Goal: Task Accomplishment & Management: Manage account settings

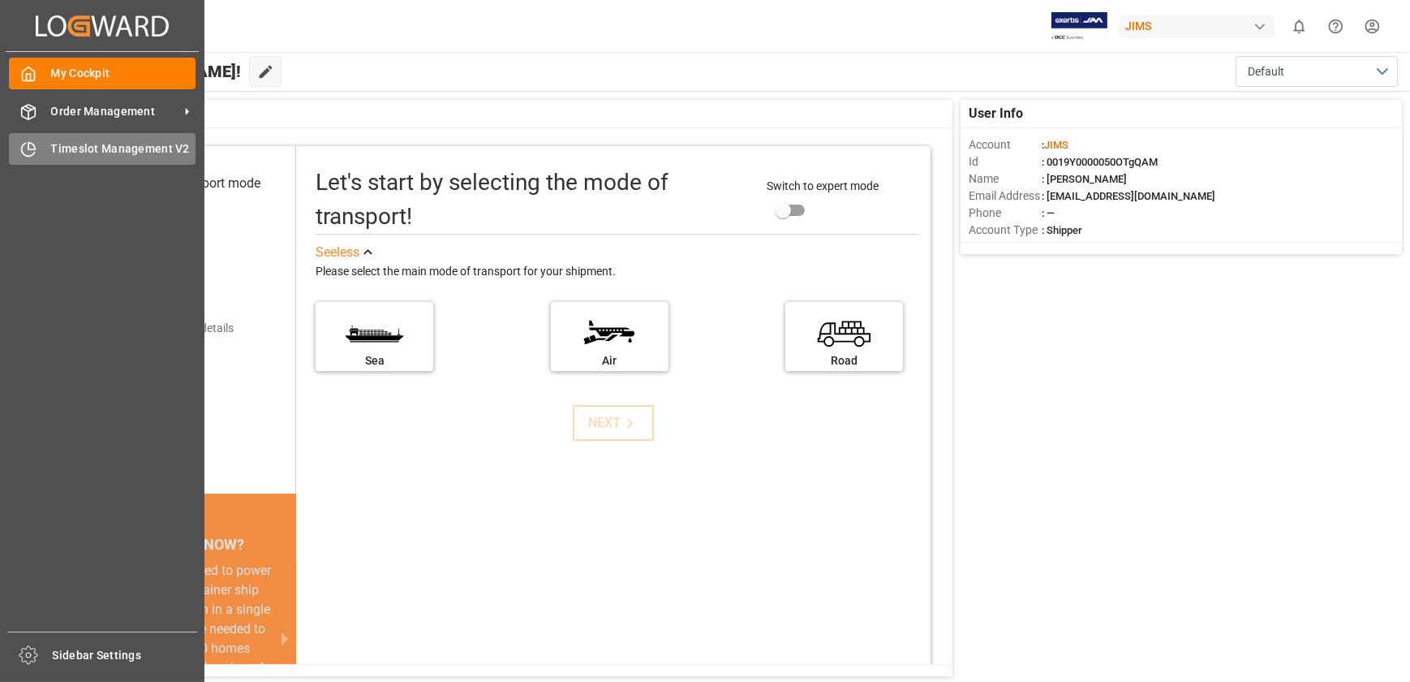
click at [32, 157] on icon at bounding box center [28, 149] width 16 height 16
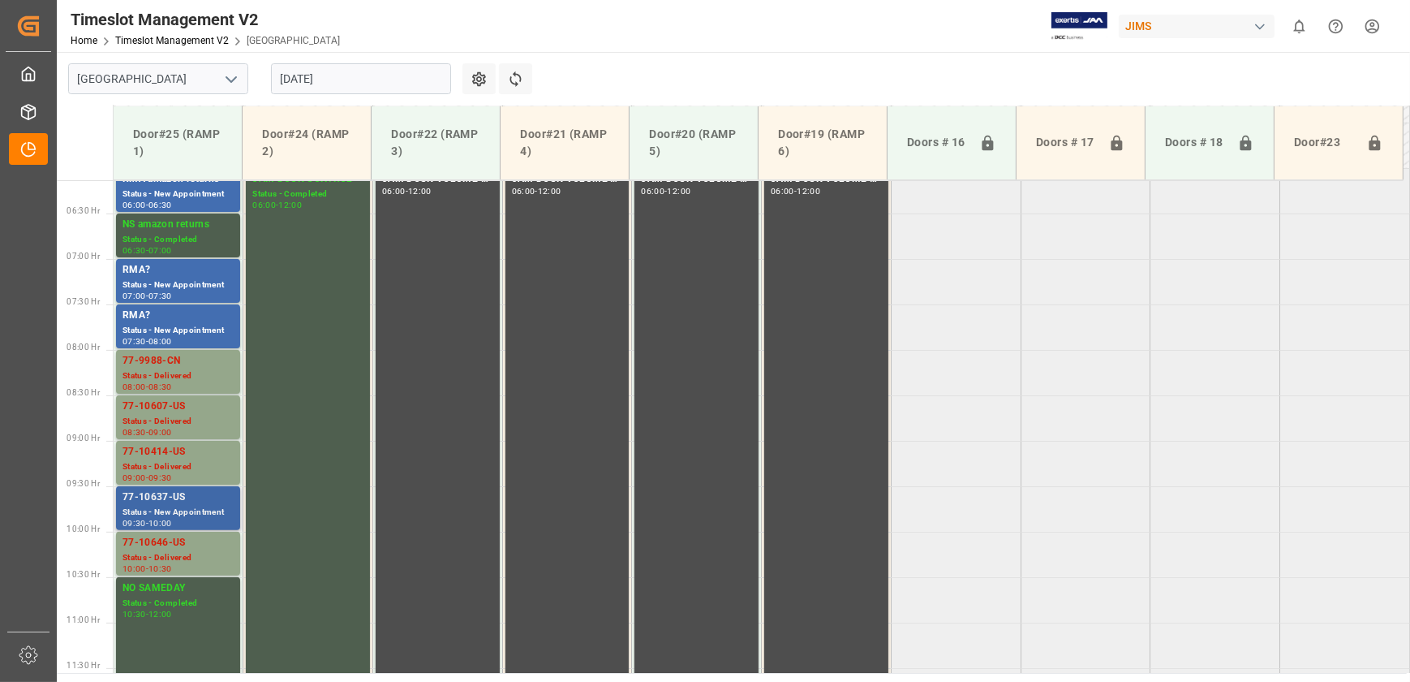
scroll to position [546, 0]
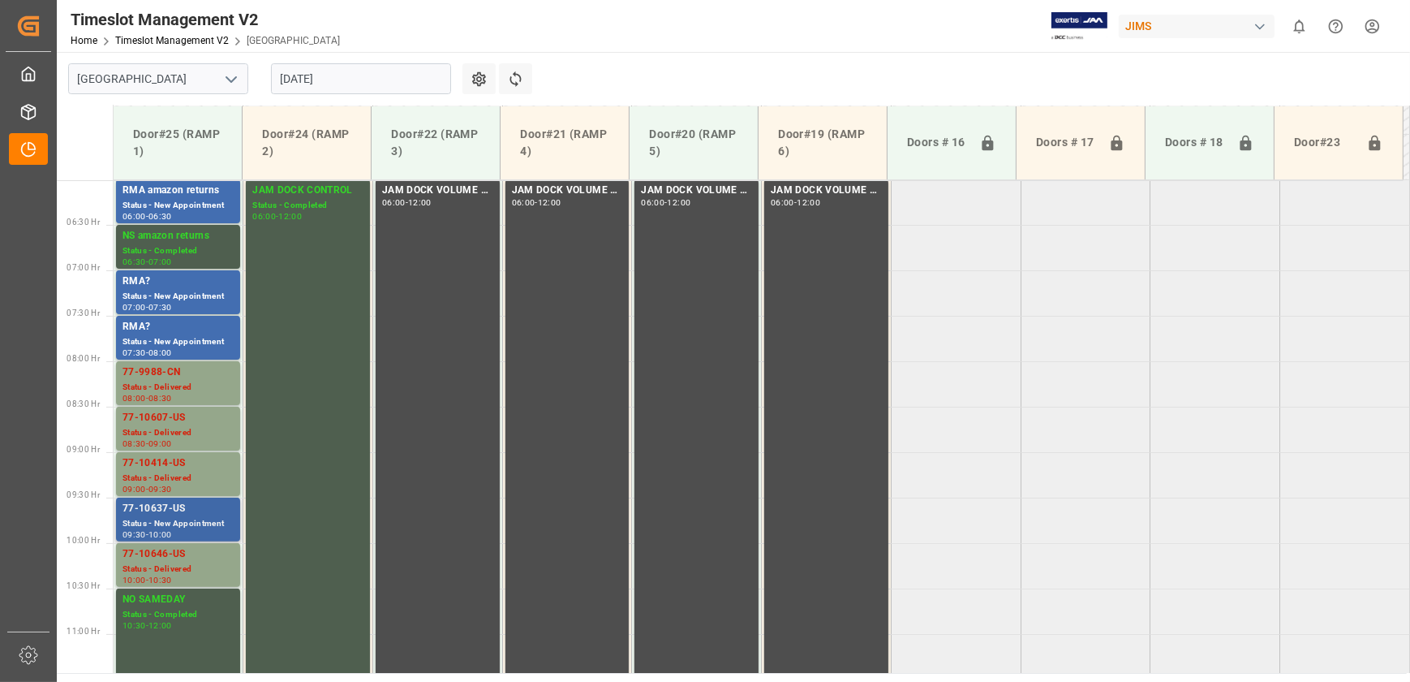
click at [201, 531] on div "09:30 - 10:00" at bounding box center [178, 535] width 111 height 9
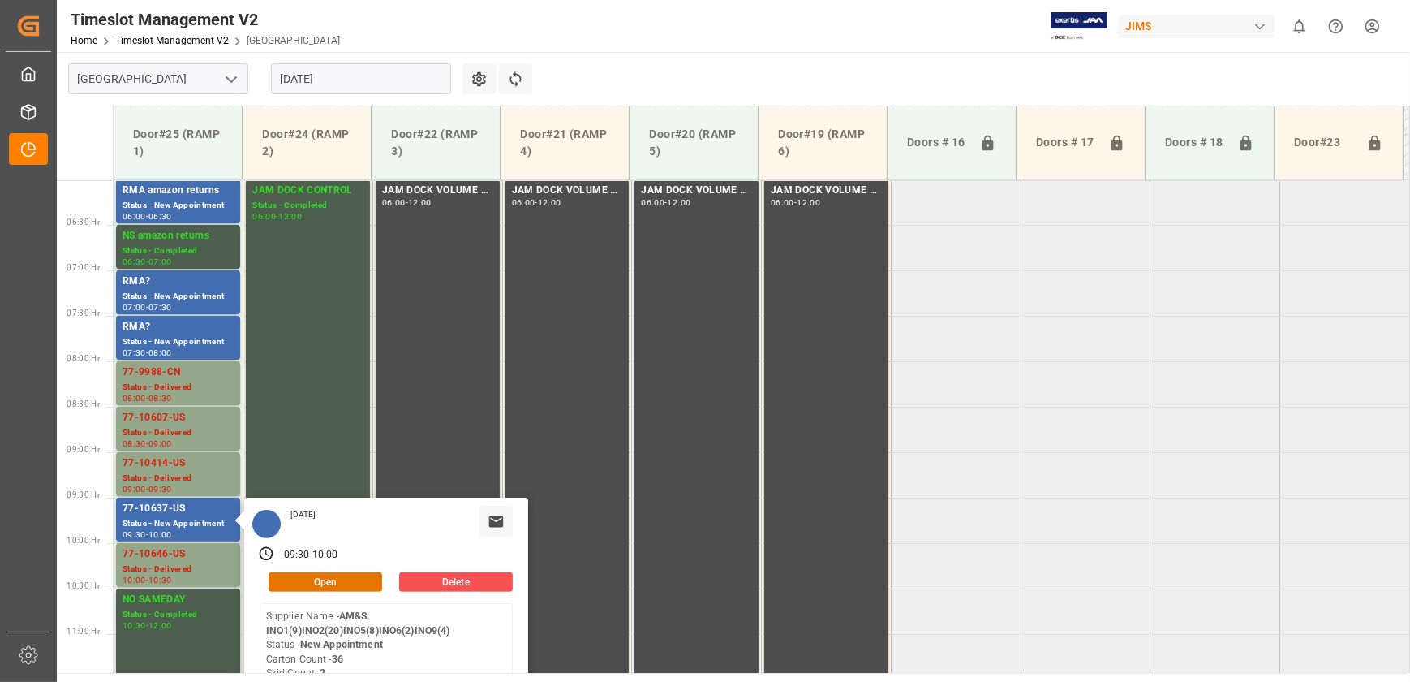
click at [341, 82] on input "[DATE]" at bounding box center [361, 78] width 180 height 31
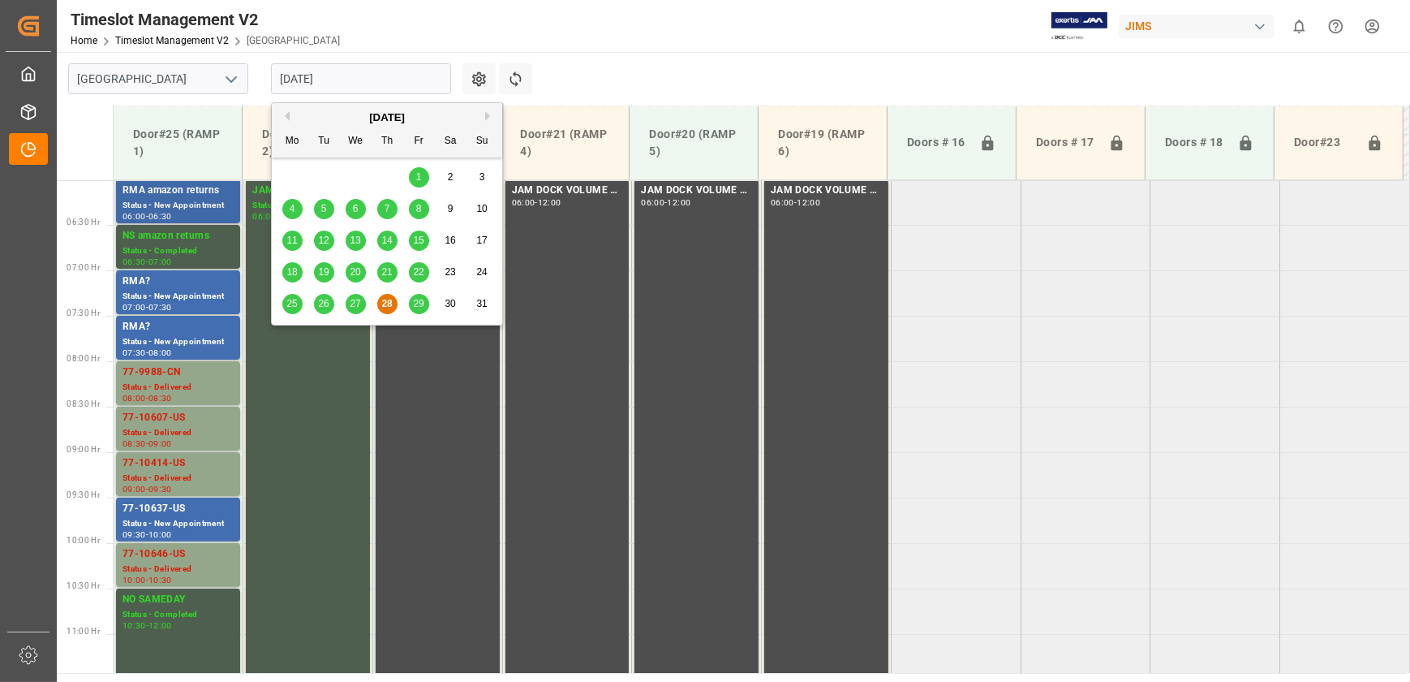
click at [194, 205] on div "Status - New Appointment" at bounding box center [178, 206] width 111 height 14
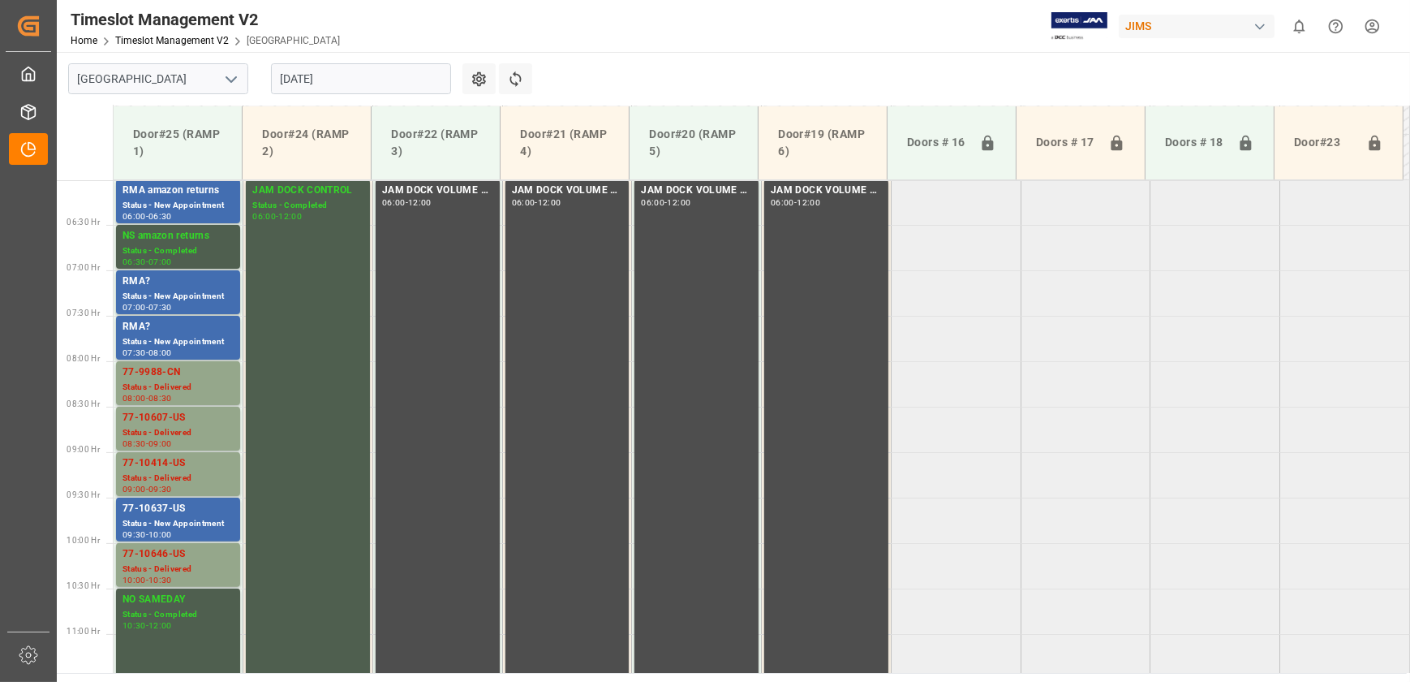
click at [194, 205] on div "Status - New Appointment" at bounding box center [178, 206] width 111 height 14
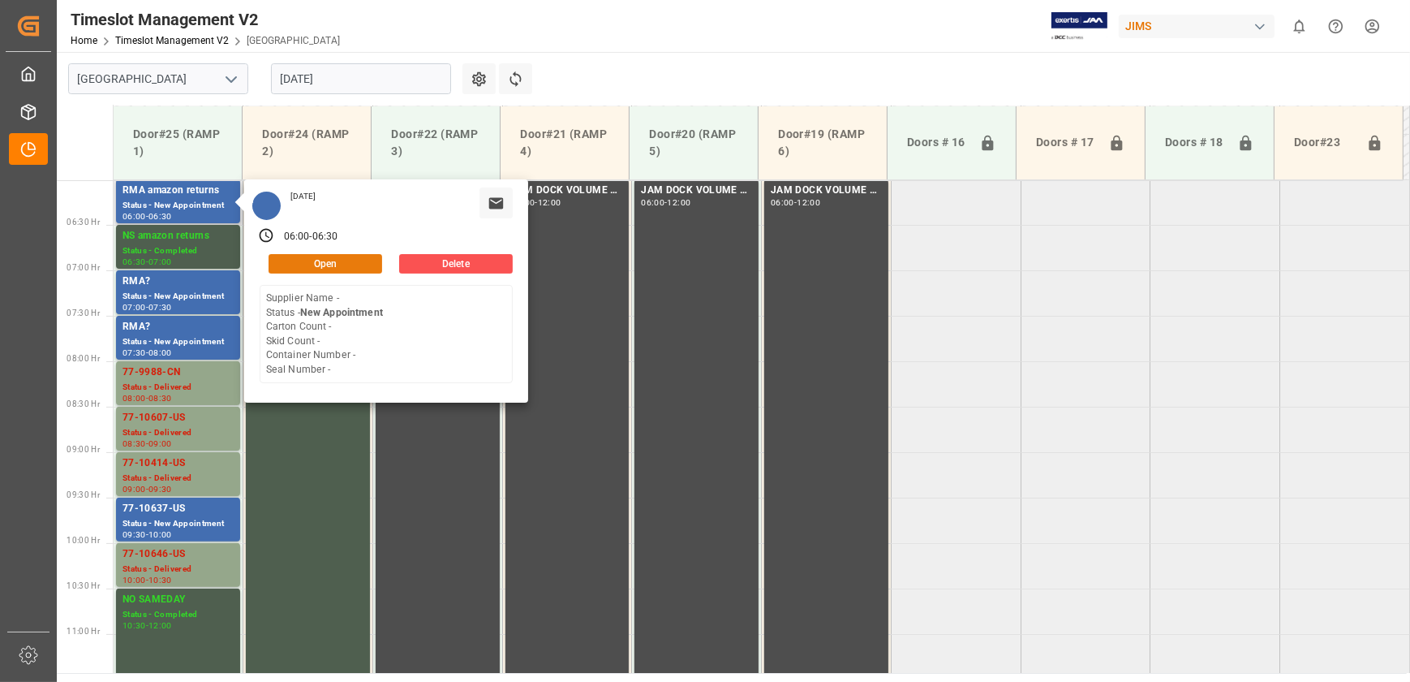
click at [372, 254] on div "Open" at bounding box center [321, 263] width 123 height 19
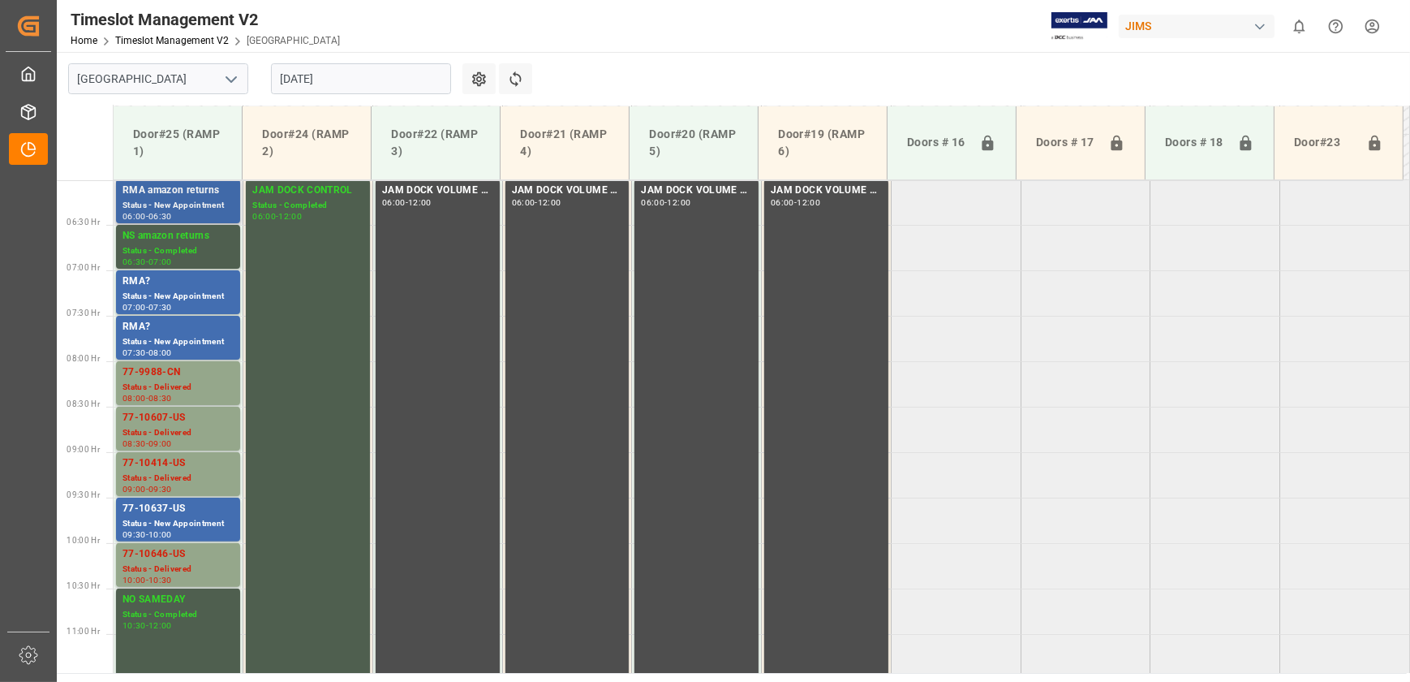
click at [193, 194] on div "RMA amazon returns" at bounding box center [178, 191] width 111 height 16
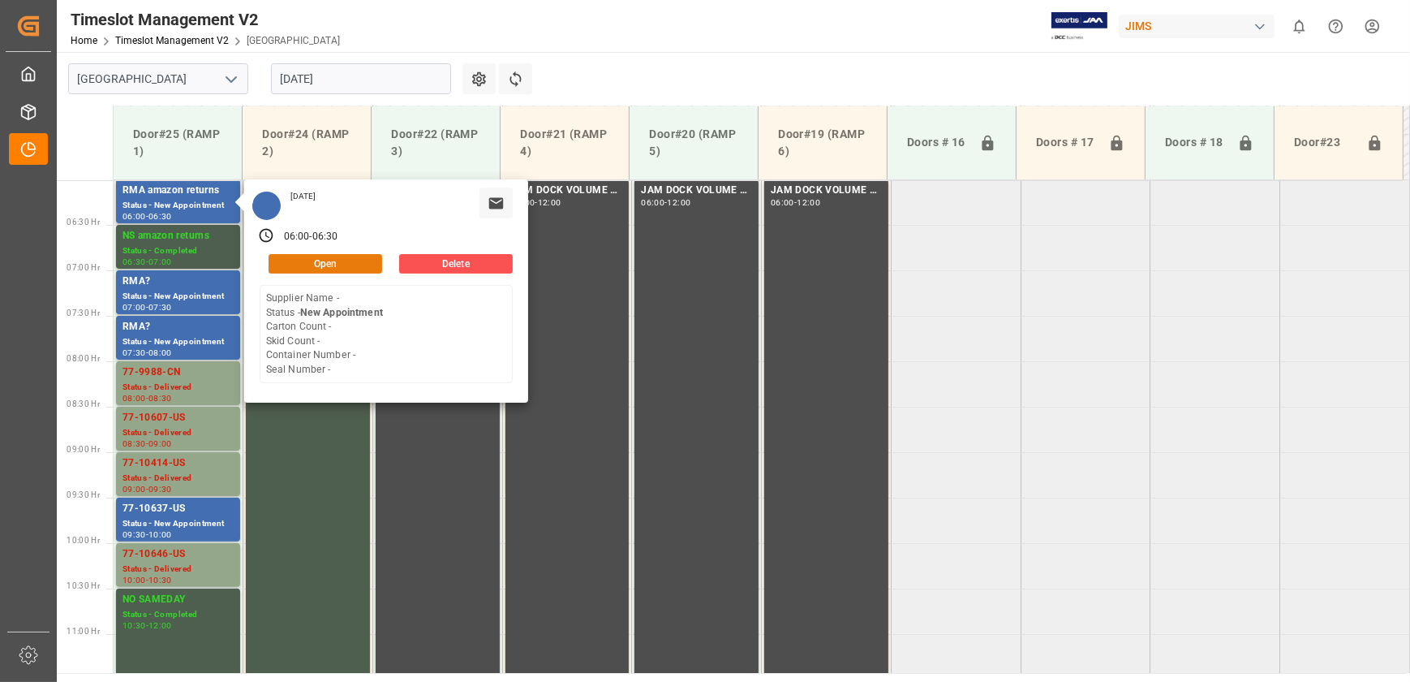
click at [312, 260] on button "Open" at bounding box center [326, 263] width 114 height 19
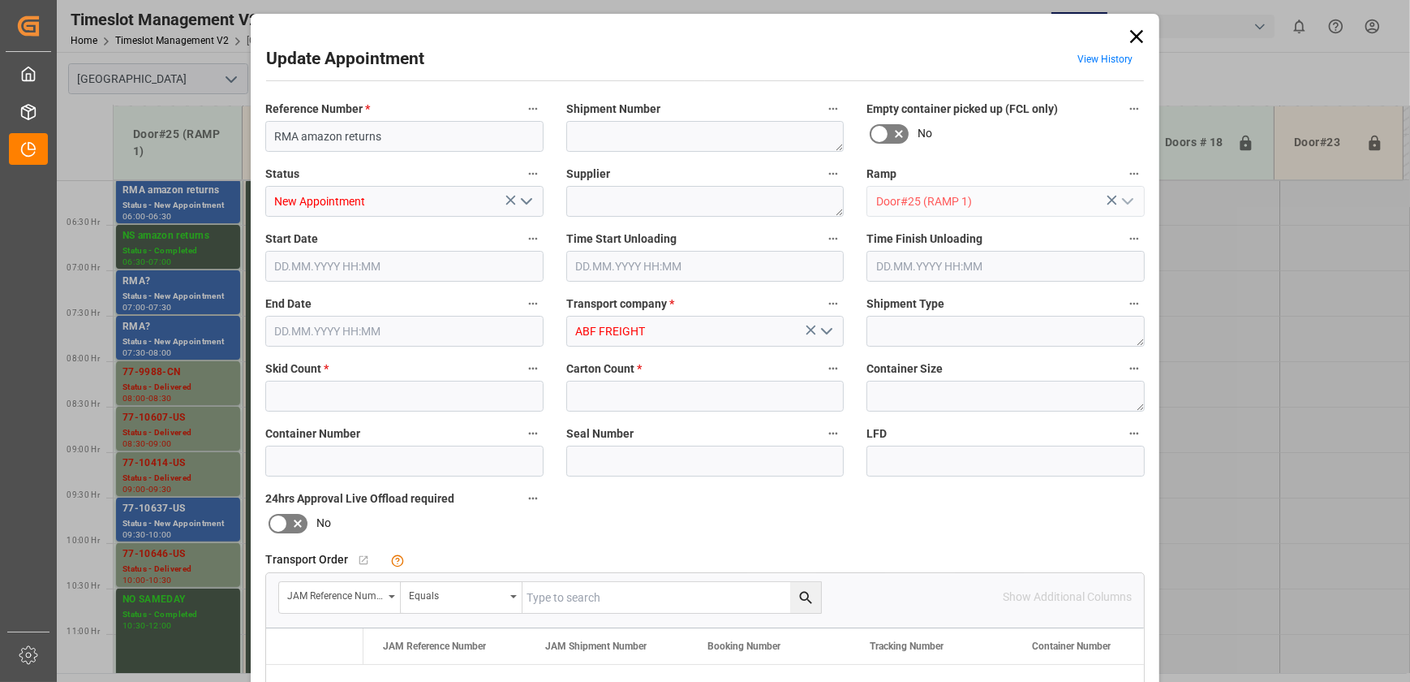
type input "0"
type input "[DATE] 06:00"
type input "[DATE] 06:30"
type input "[DATE] 14:19"
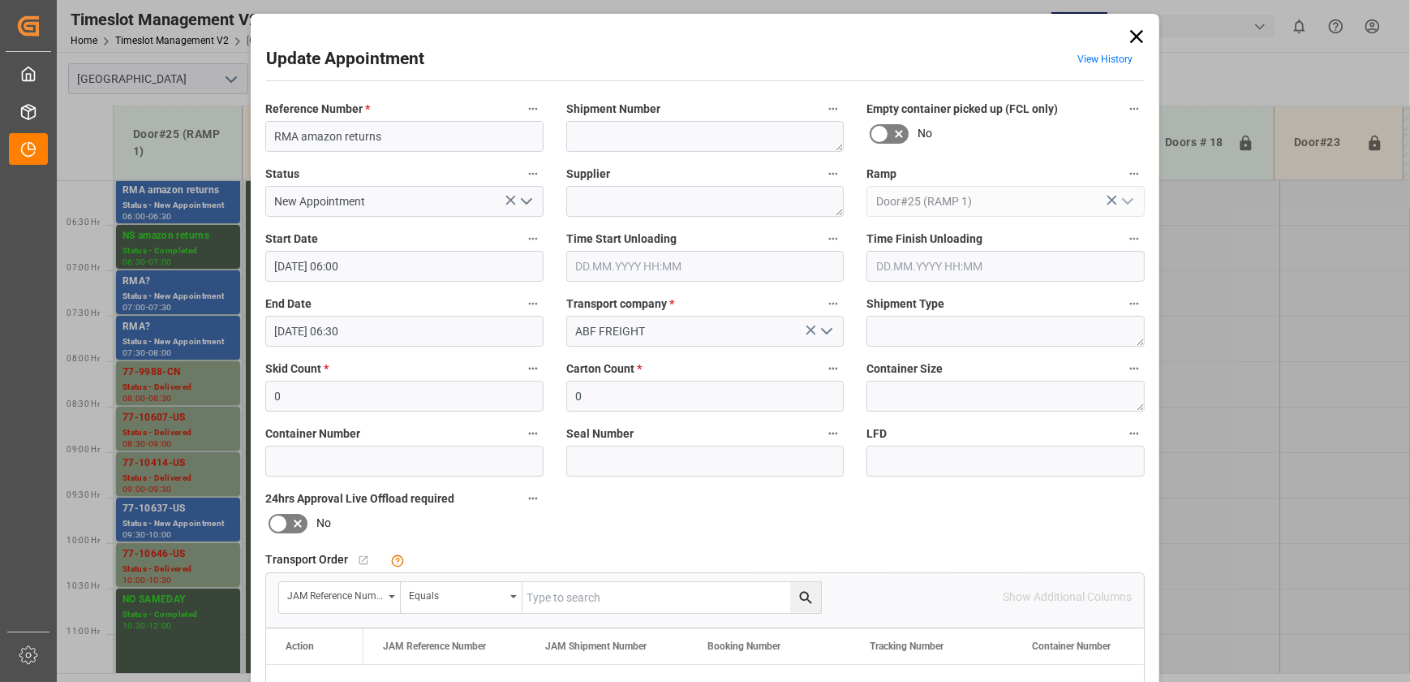
drag, startPoint x: 1141, startPoint y: 37, endPoint x: 1096, endPoint y: 48, distance: 46.8
click at [1140, 37] on icon at bounding box center [1137, 36] width 23 height 23
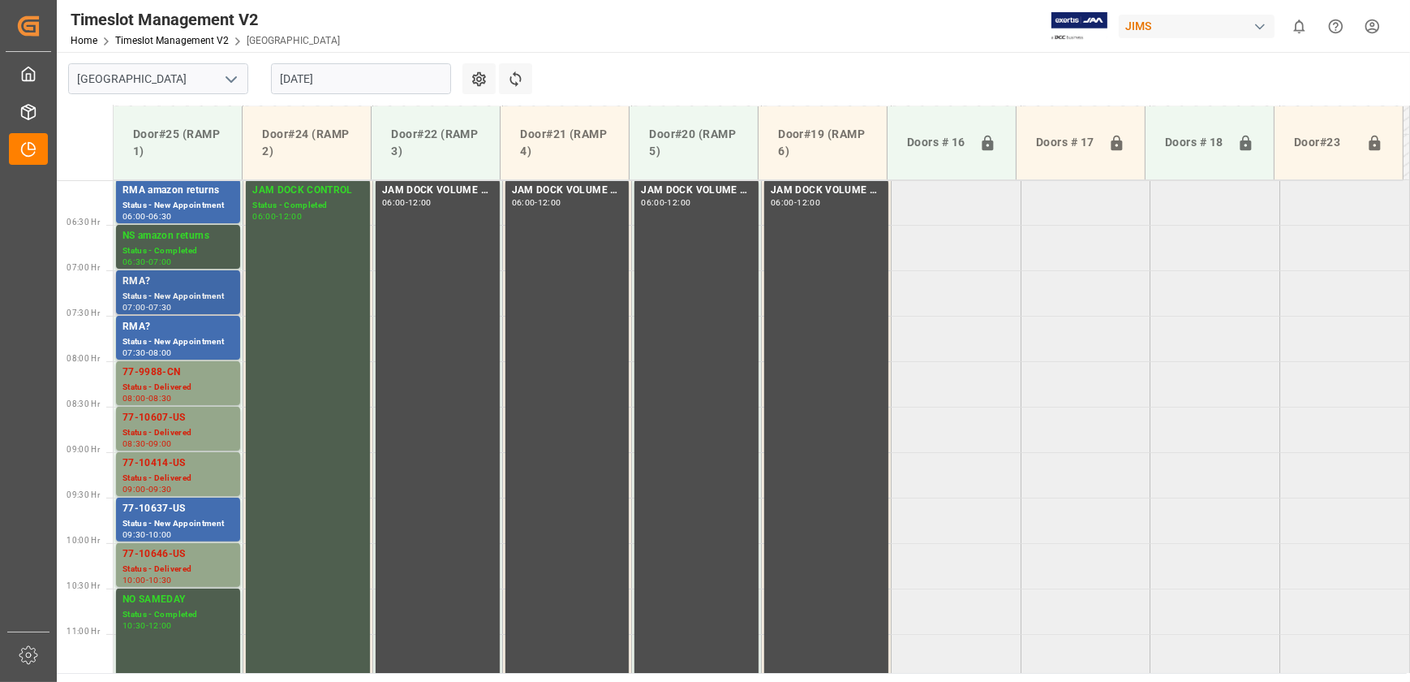
click at [195, 290] on div "Status - New Appointment" at bounding box center [178, 297] width 111 height 14
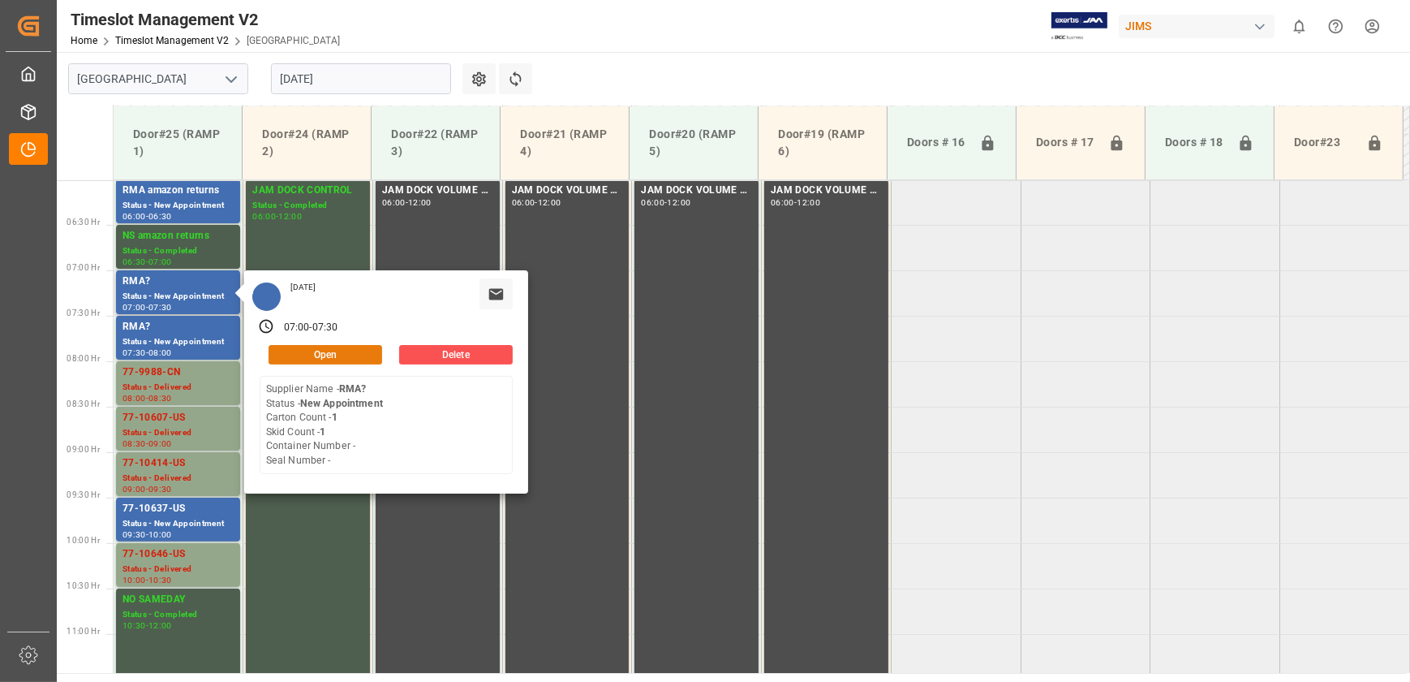
click at [342, 350] on button "Open" at bounding box center [326, 354] width 114 height 19
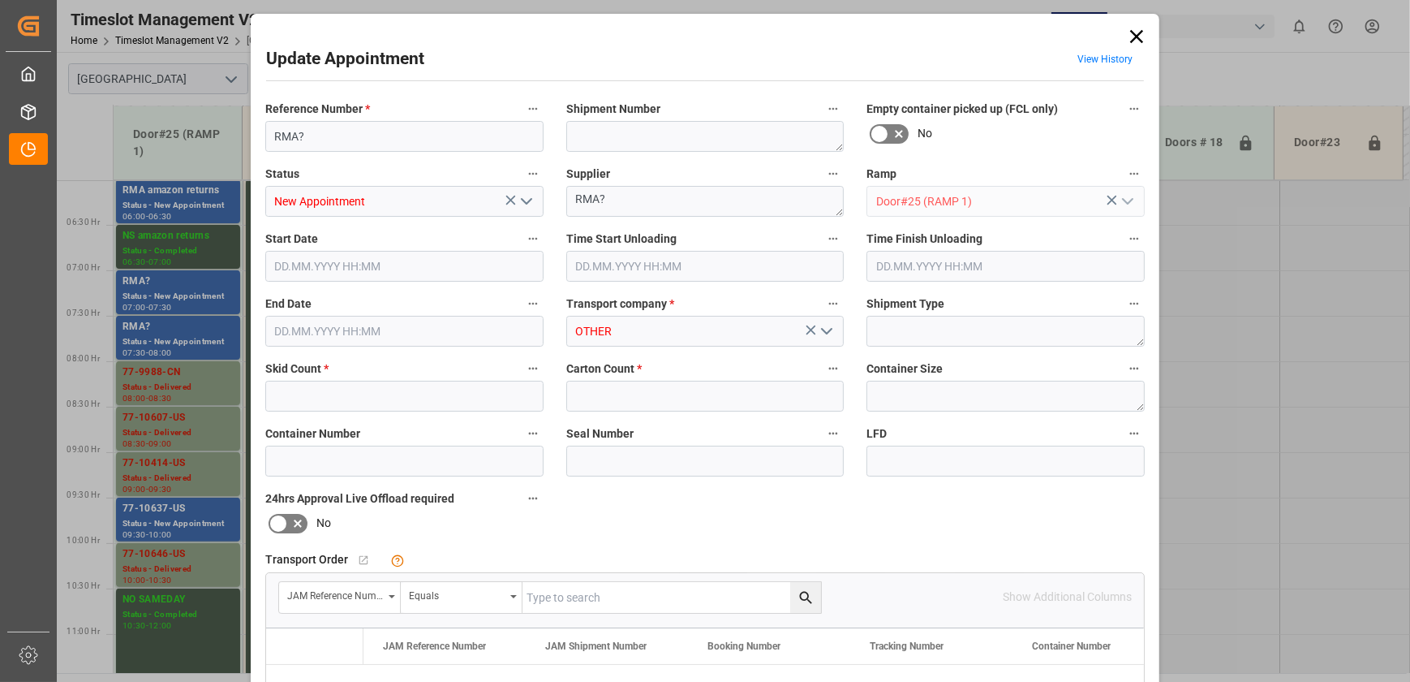
type input "1"
type input "[DATE] 07:00"
type input "[DATE] 07:30"
type input "[DATE] 16:24"
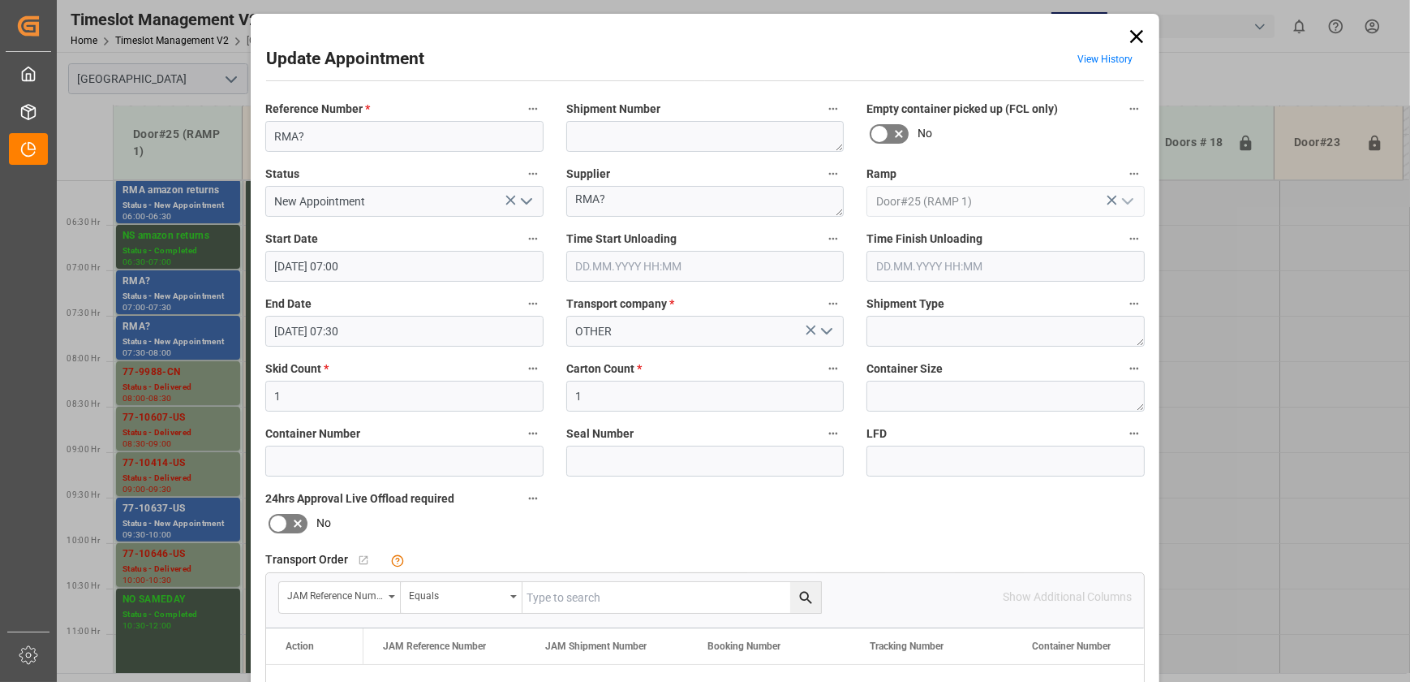
click at [186, 334] on div "Update Appointment View History Reference Number * RMA? Shipment Number Empty c…" at bounding box center [705, 341] width 1410 height 682
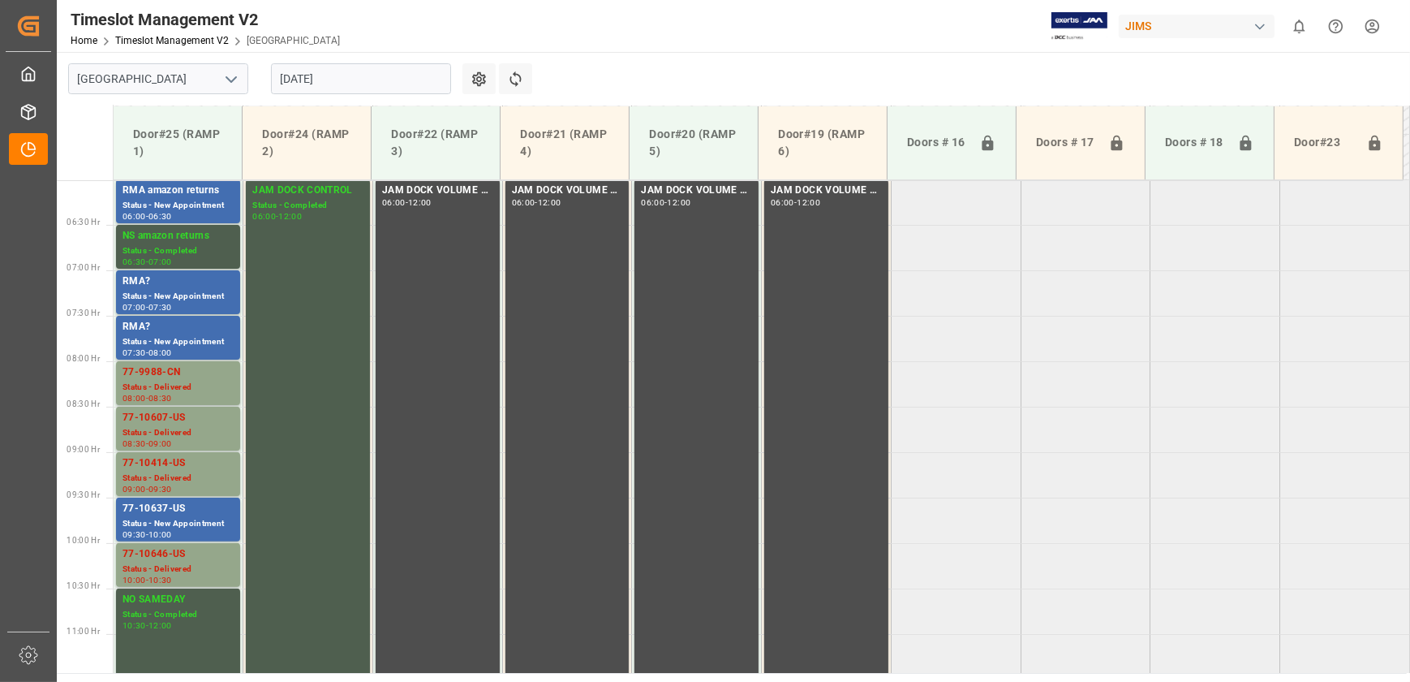
click at [186, 335] on div "Status - New Appointment" at bounding box center [178, 342] width 111 height 14
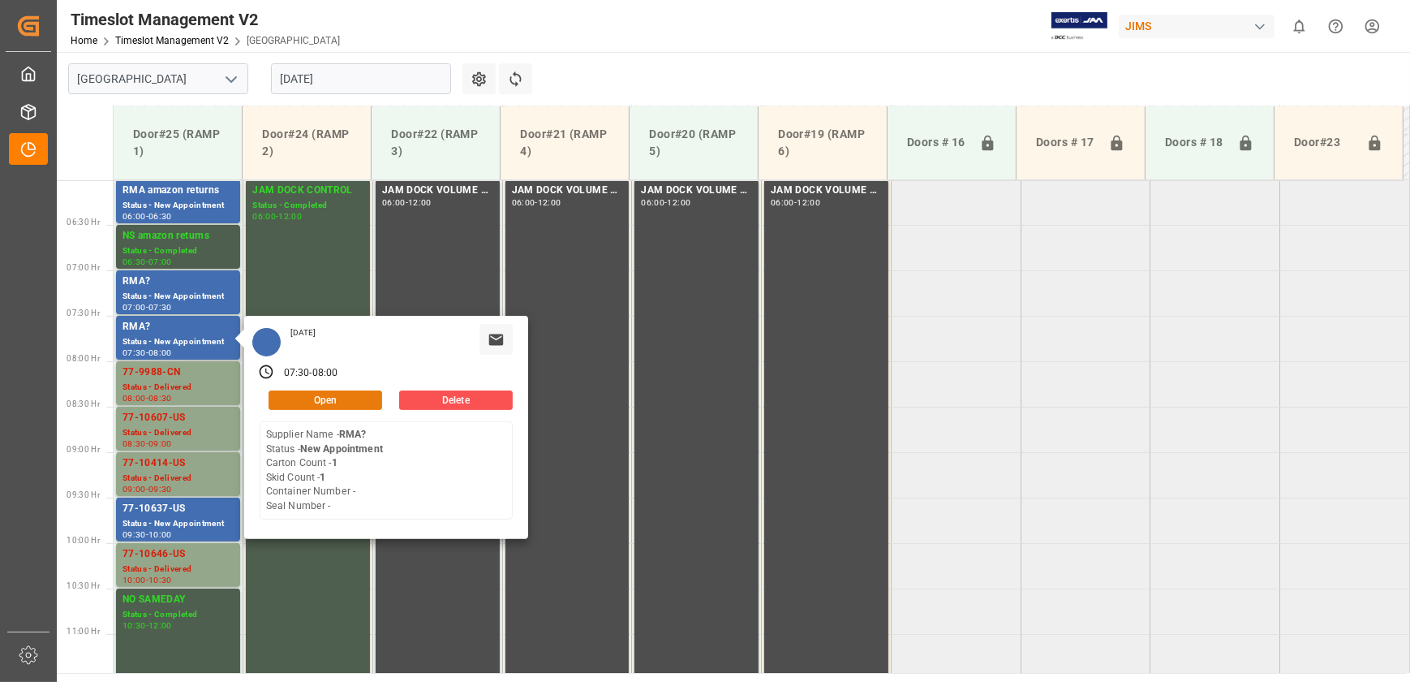
click at [319, 395] on button "Open" at bounding box center [326, 399] width 114 height 19
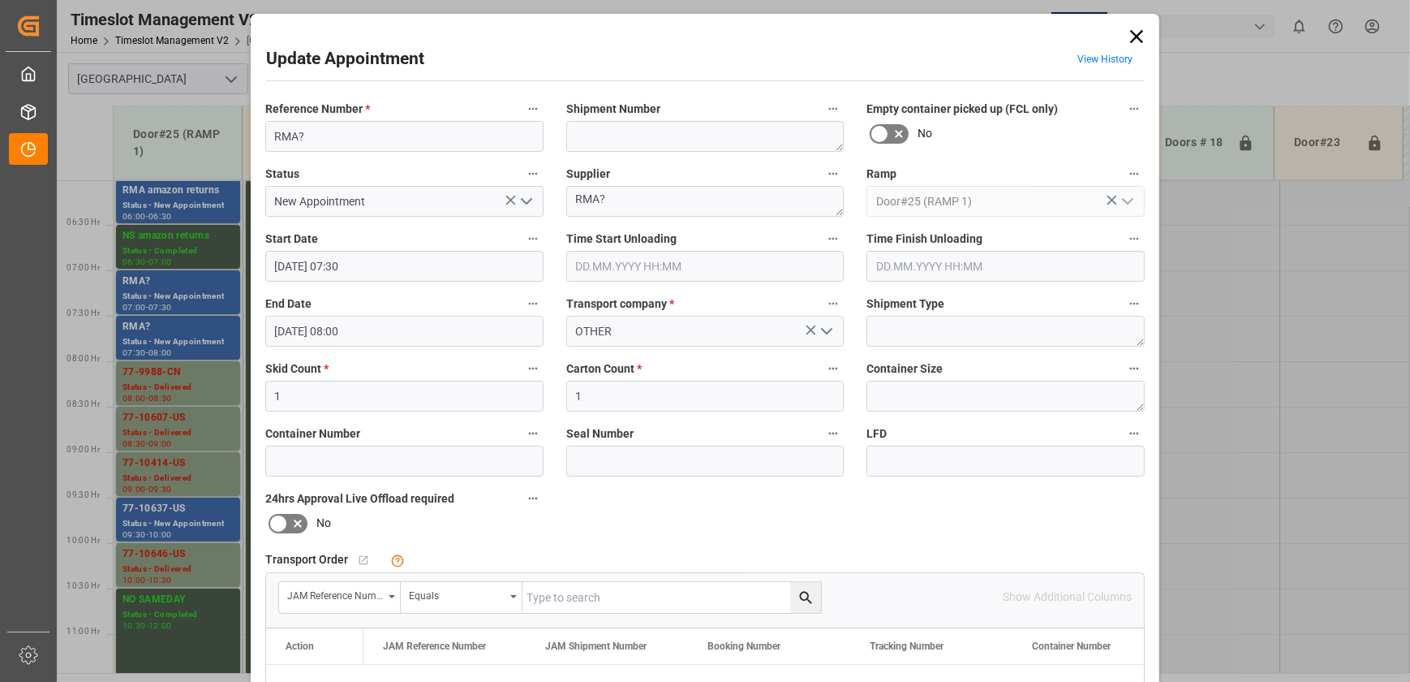
click at [1233, 316] on div "Update Appointment View History Reference Number * RMA? Shipment Number Empty c…" at bounding box center [705, 341] width 1410 height 682
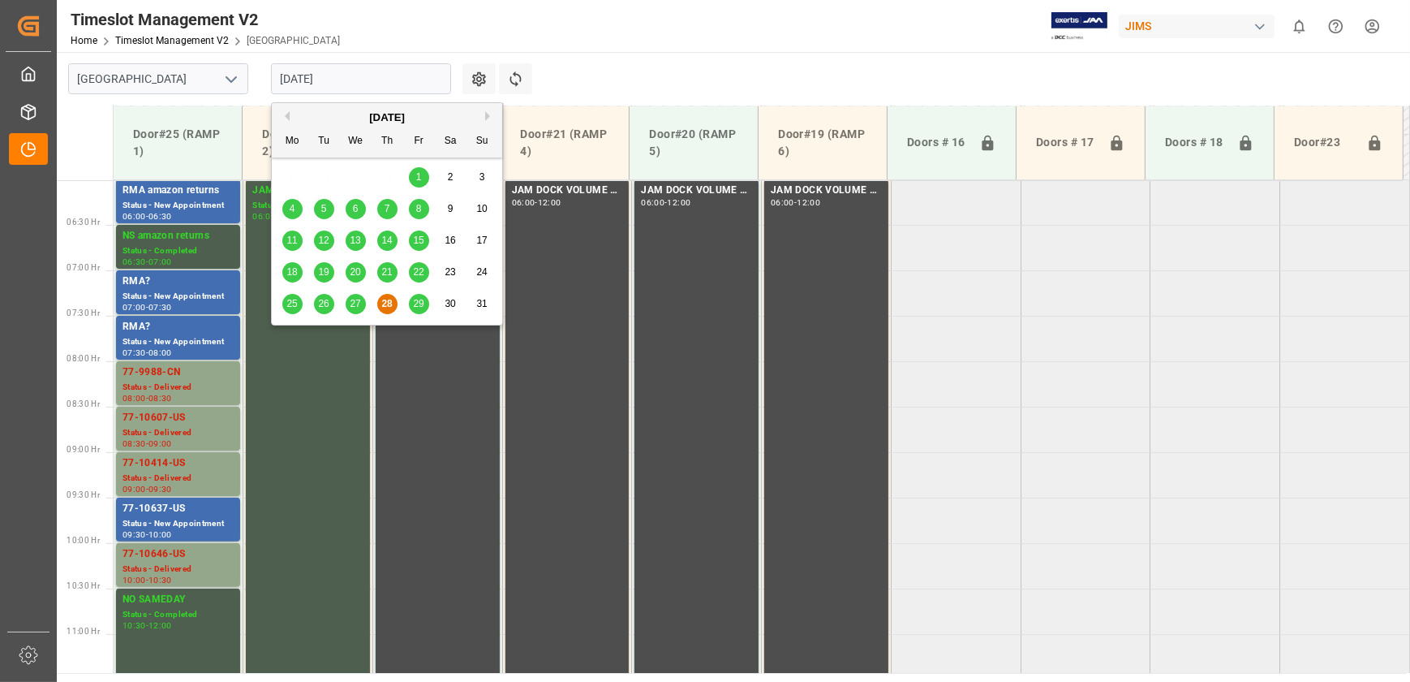
click at [351, 63] on input "[DATE]" at bounding box center [361, 78] width 180 height 31
click at [299, 237] on div "11" at bounding box center [292, 240] width 20 height 19
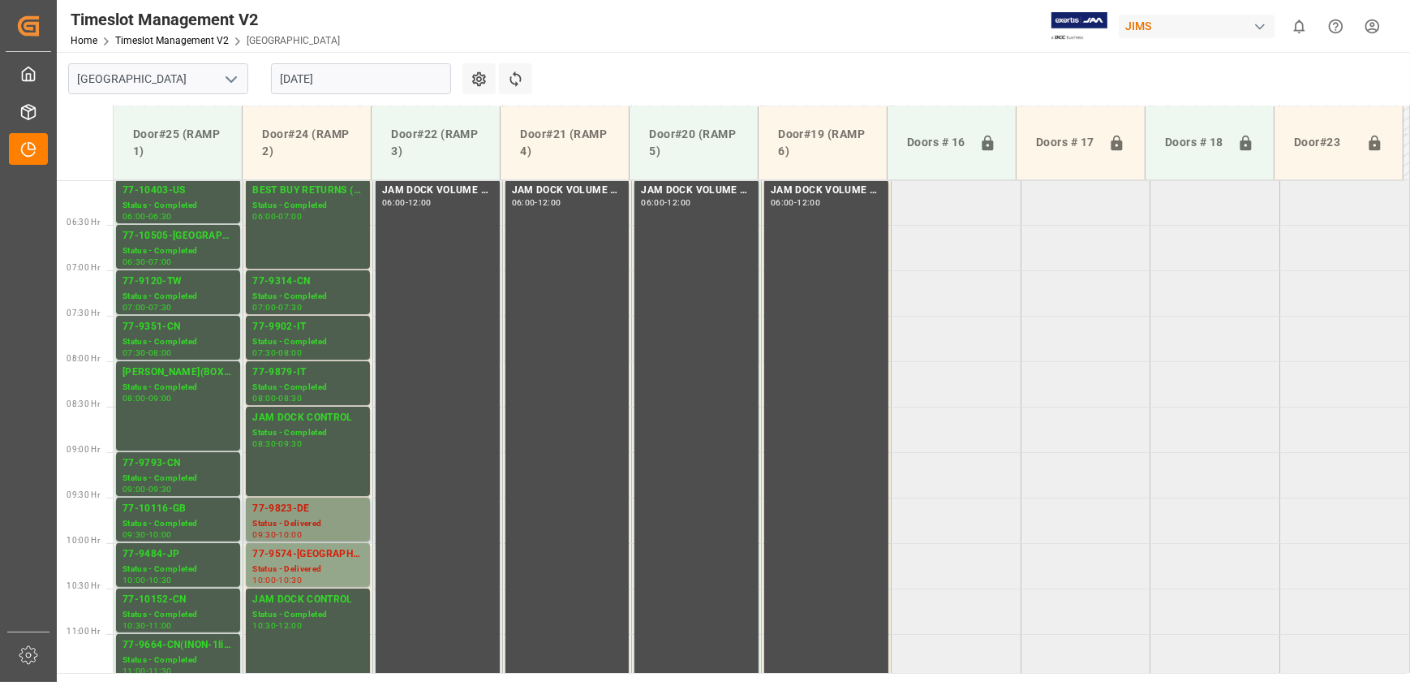
click at [312, 532] on div "09:30 - 10:00" at bounding box center [307, 535] width 111 height 9
click at [319, 563] on div "Status - Delivered" at bounding box center [307, 569] width 111 height 14
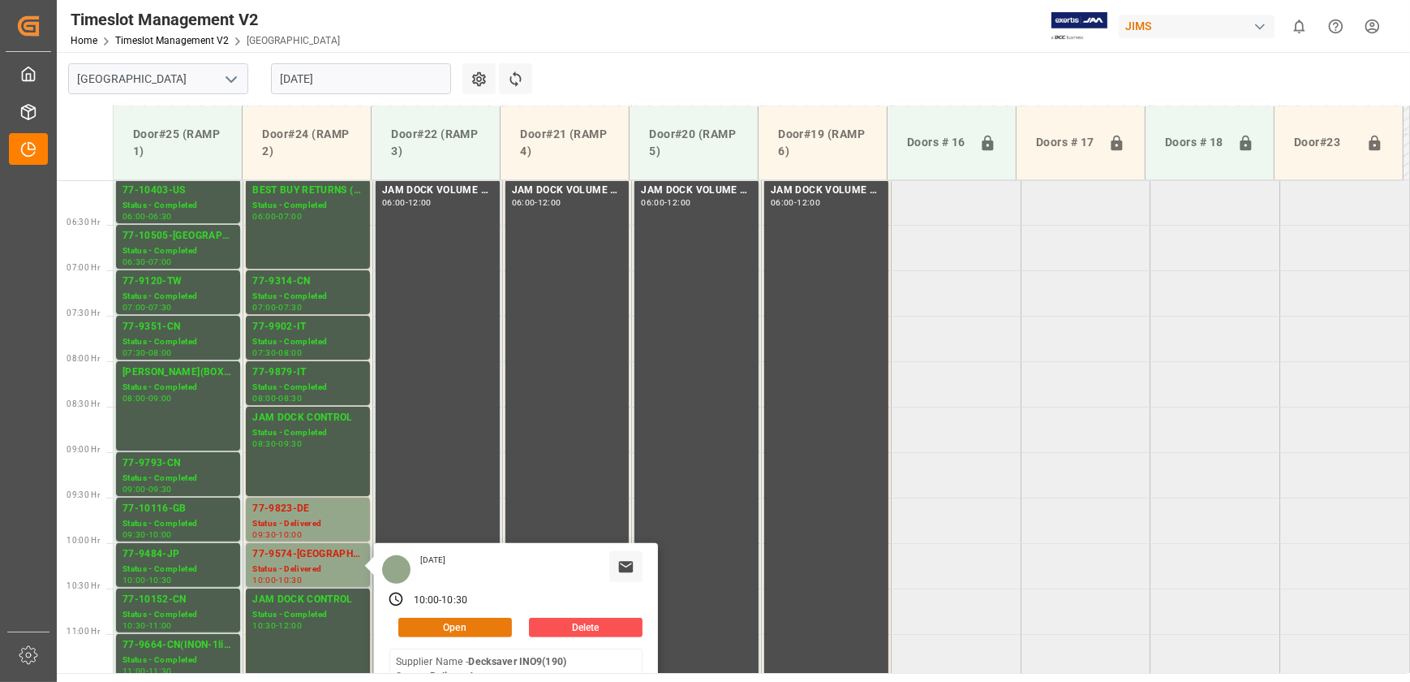
click at [487, 627] on button "Open" at bounding box center [455, 627] width 114 height 19
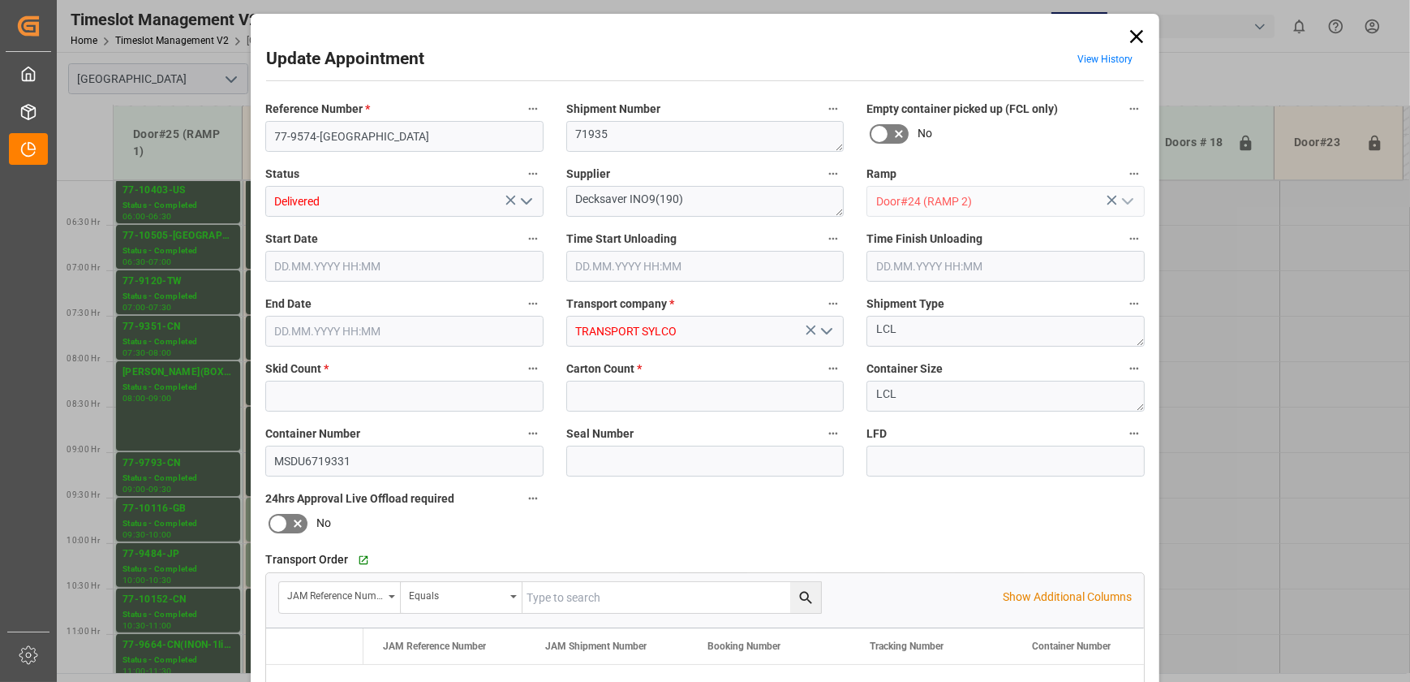
type input "3"
type input "30"
type input "[DATE] 10:00"
type input "[DATE] 08:30"
type input "[DATE] 10:00"
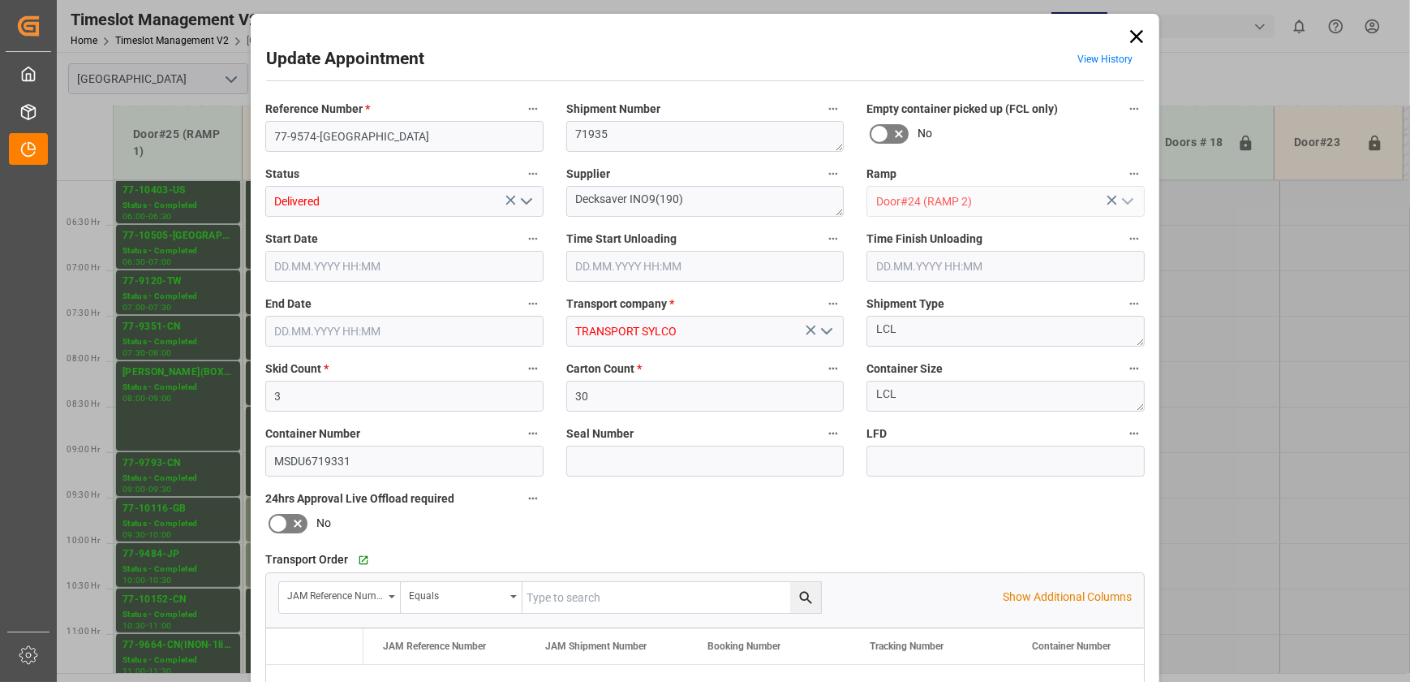
type input "[DATE] 10:30"
type input "[DATE] 15:26"
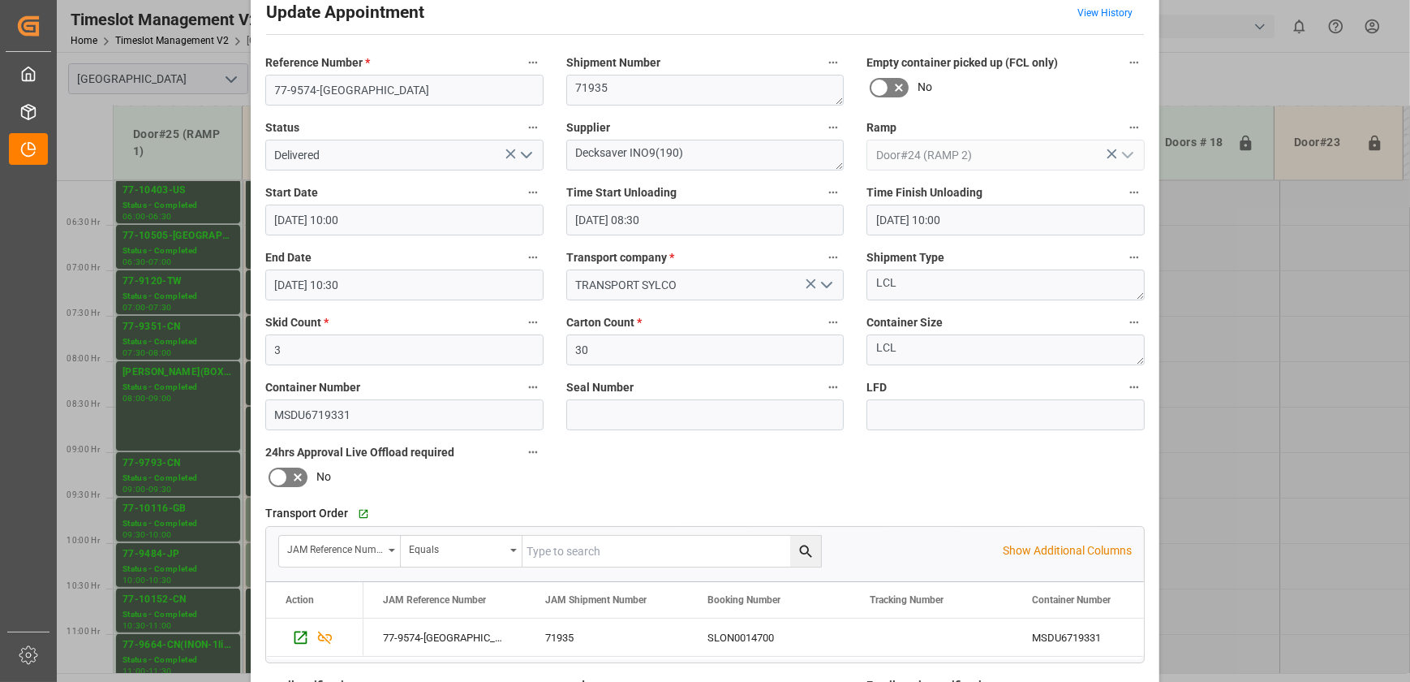
scroll to position [0, 0]
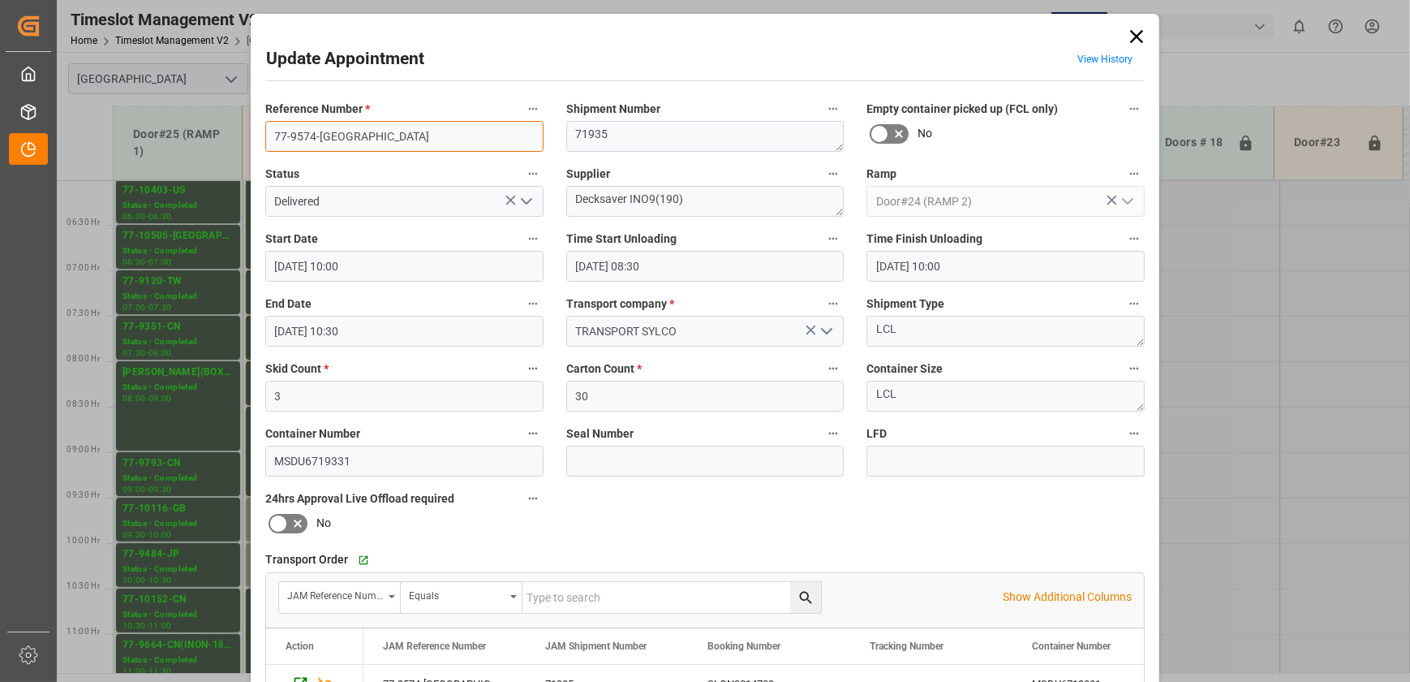
click at [338, 136] on input "77-9574-[GEOGRAPHIC_DATA]" at bounding box center [404, 136] width 278 height 31
click at [1136, 36] on icon at bounding box center [1137, 36] width 23 height 23
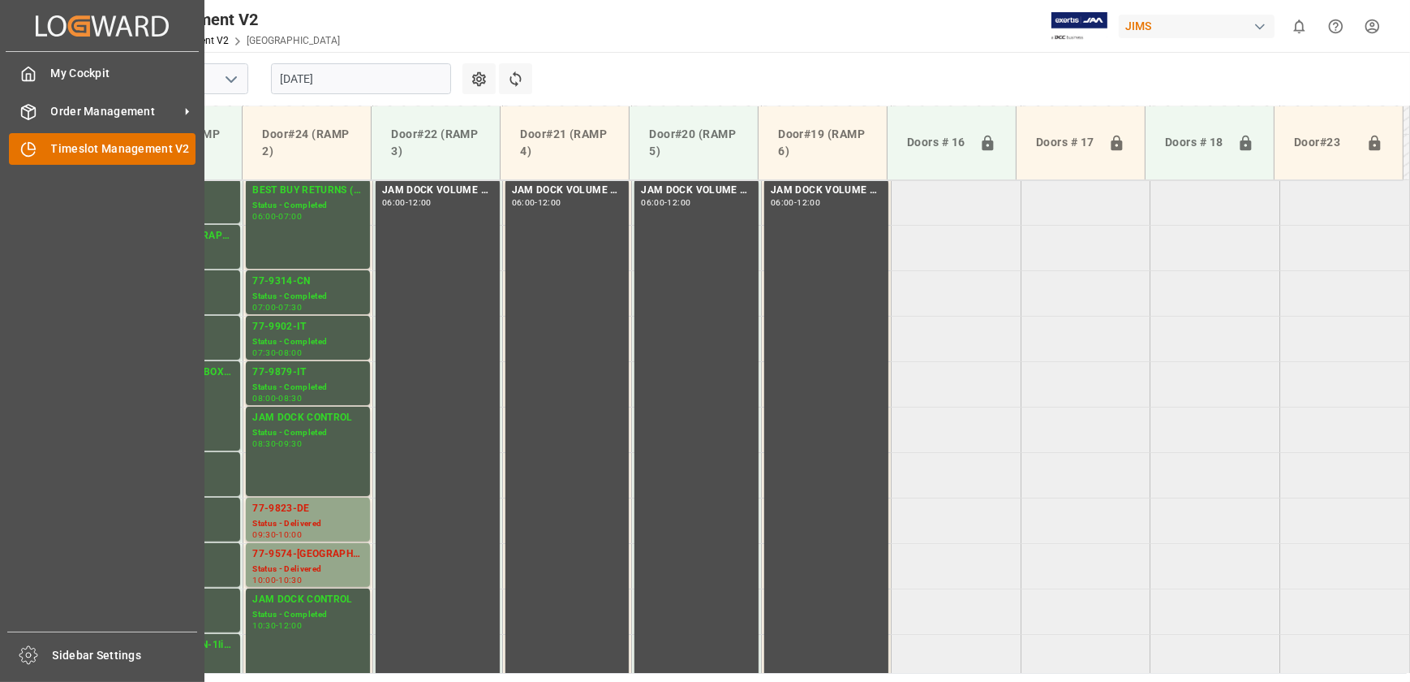
click at [32, 148] on icon at bounding box center [28, 149] width 16 height 16
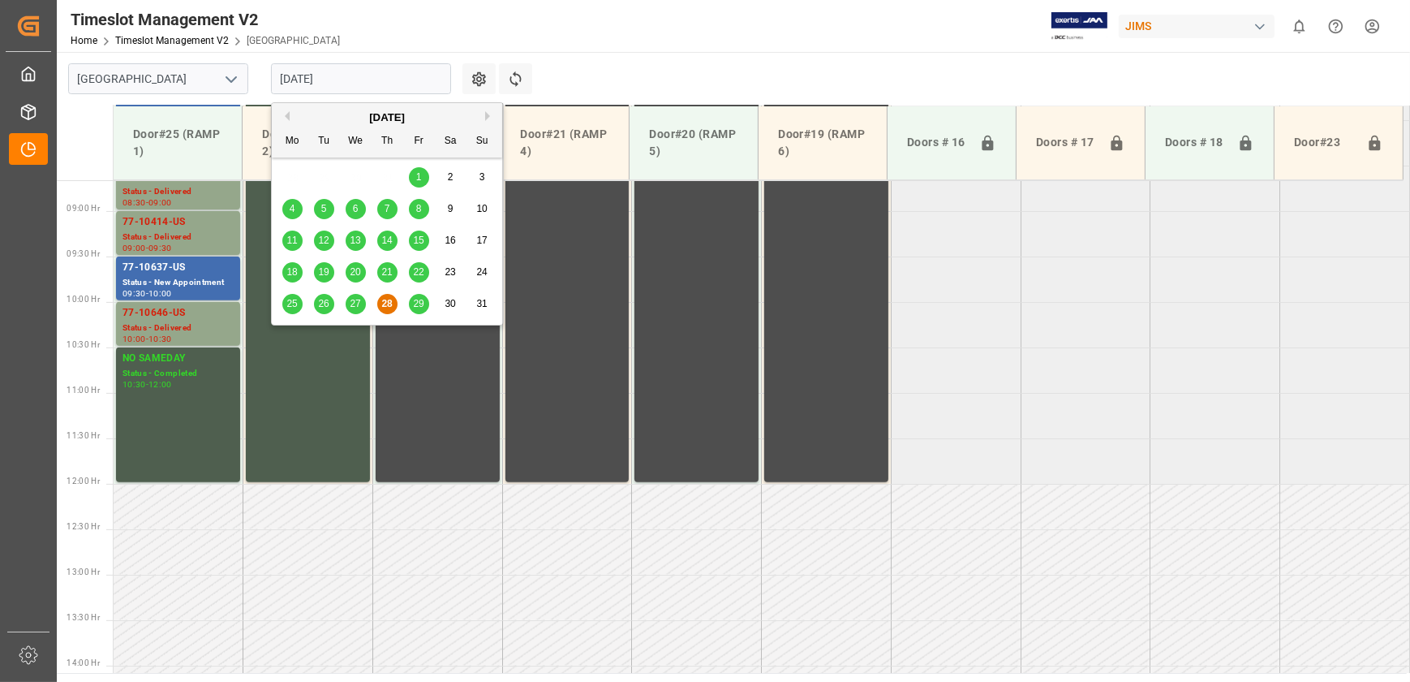
scroll to position [1006, 0]
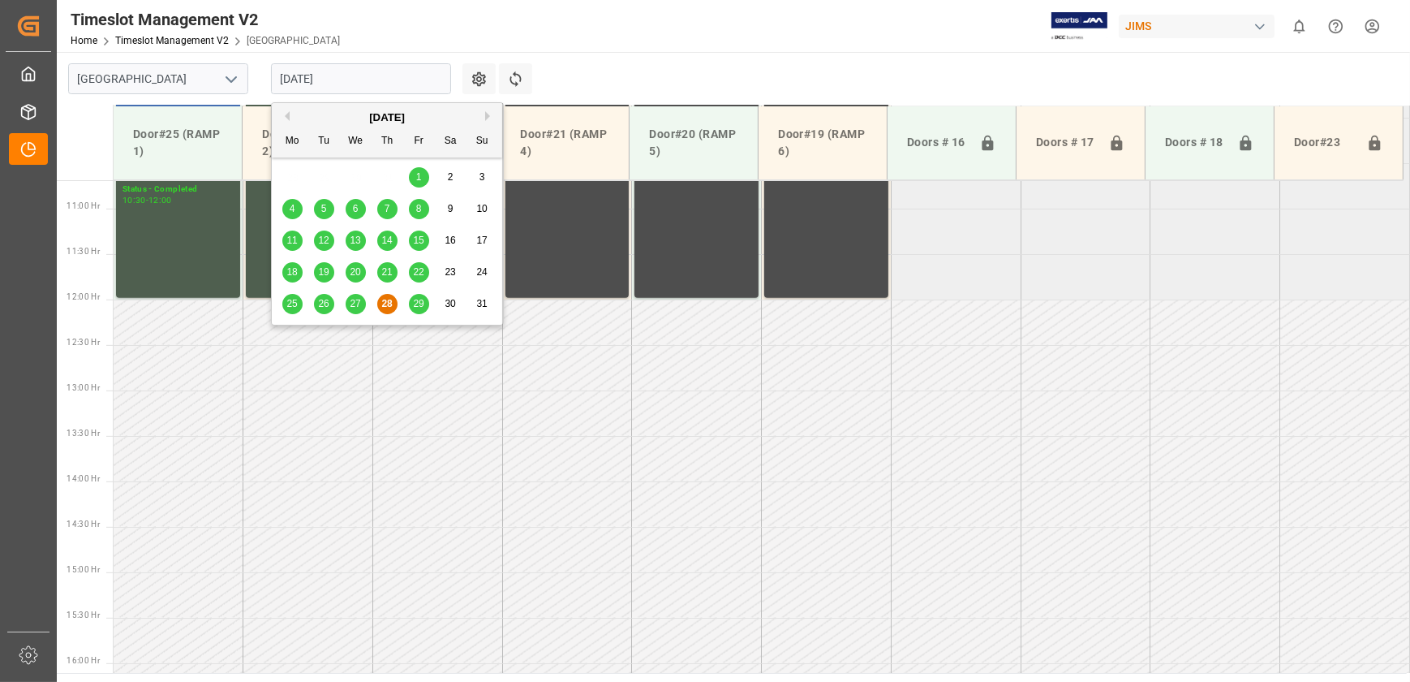
click at [349, 75] on input "[DATE]" at bounding box center [361, 78] width 180 height 31
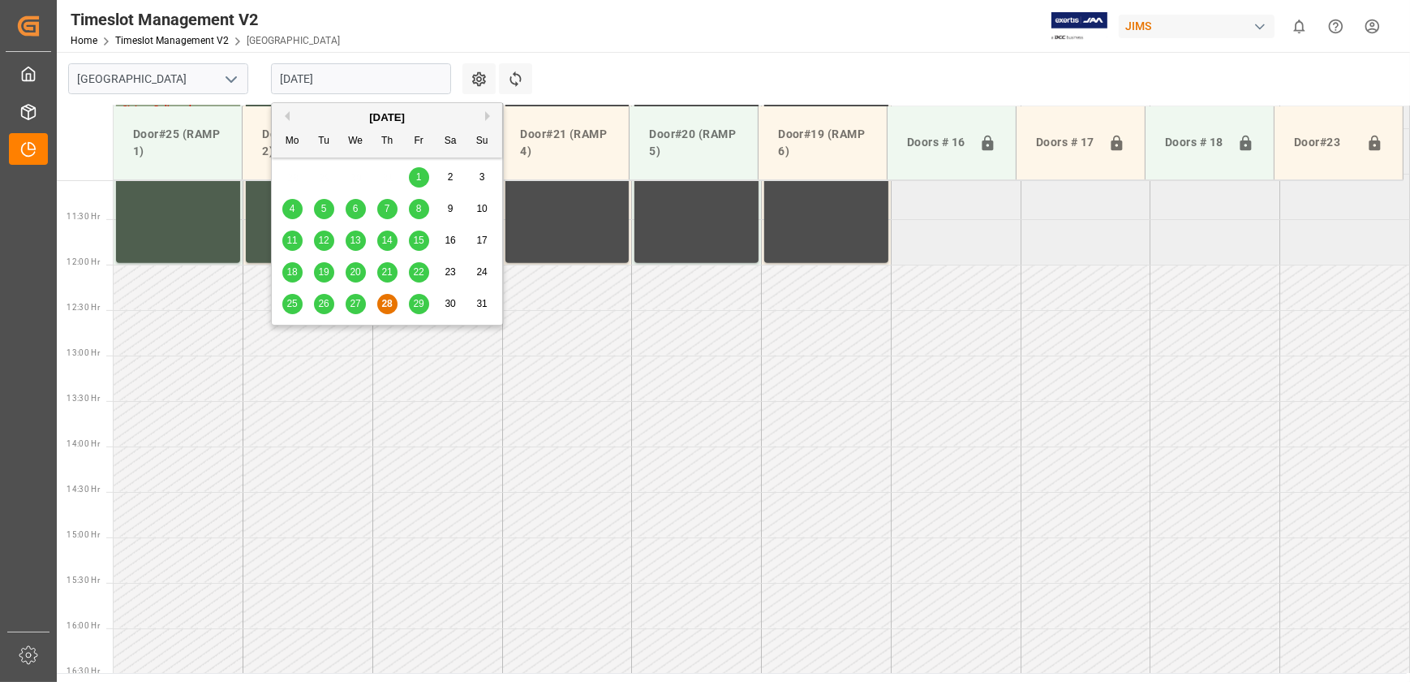
click at [419, 303] on span "29" at bounding box center [418, 303] width 11 height 11
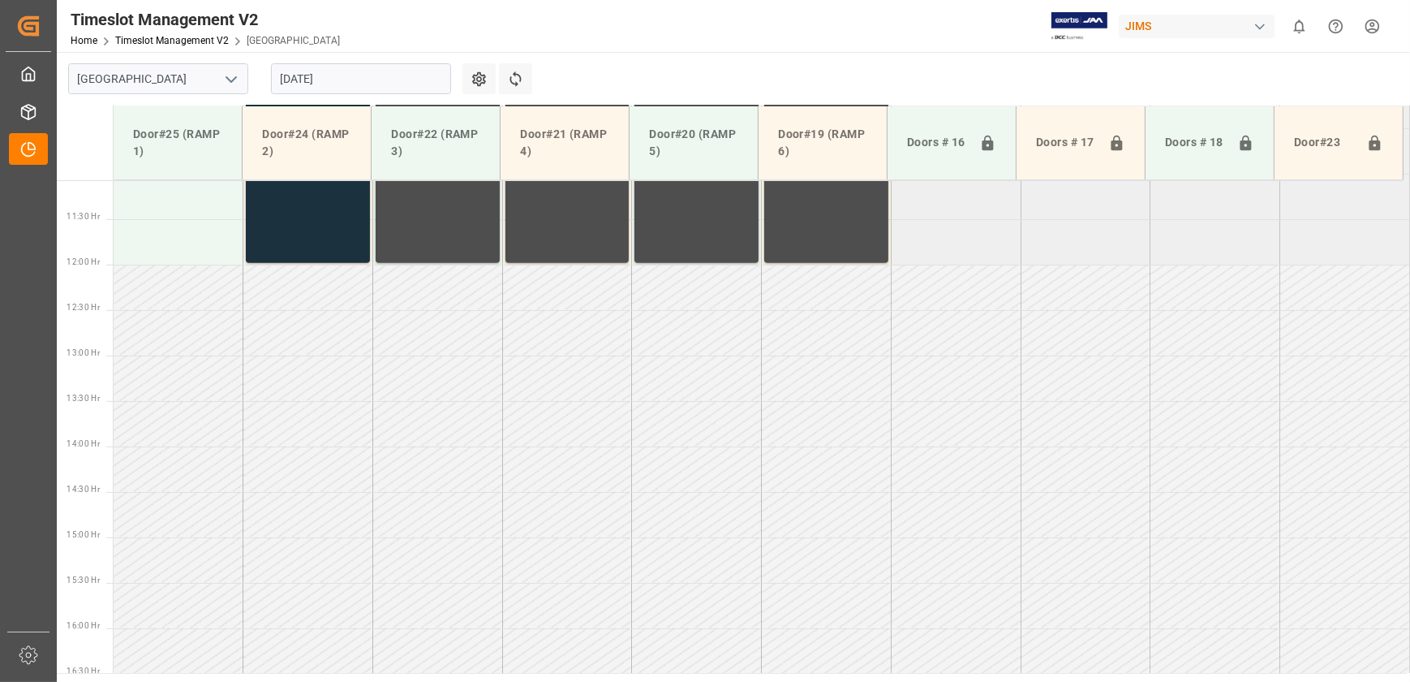
scroll to position [563, 0]
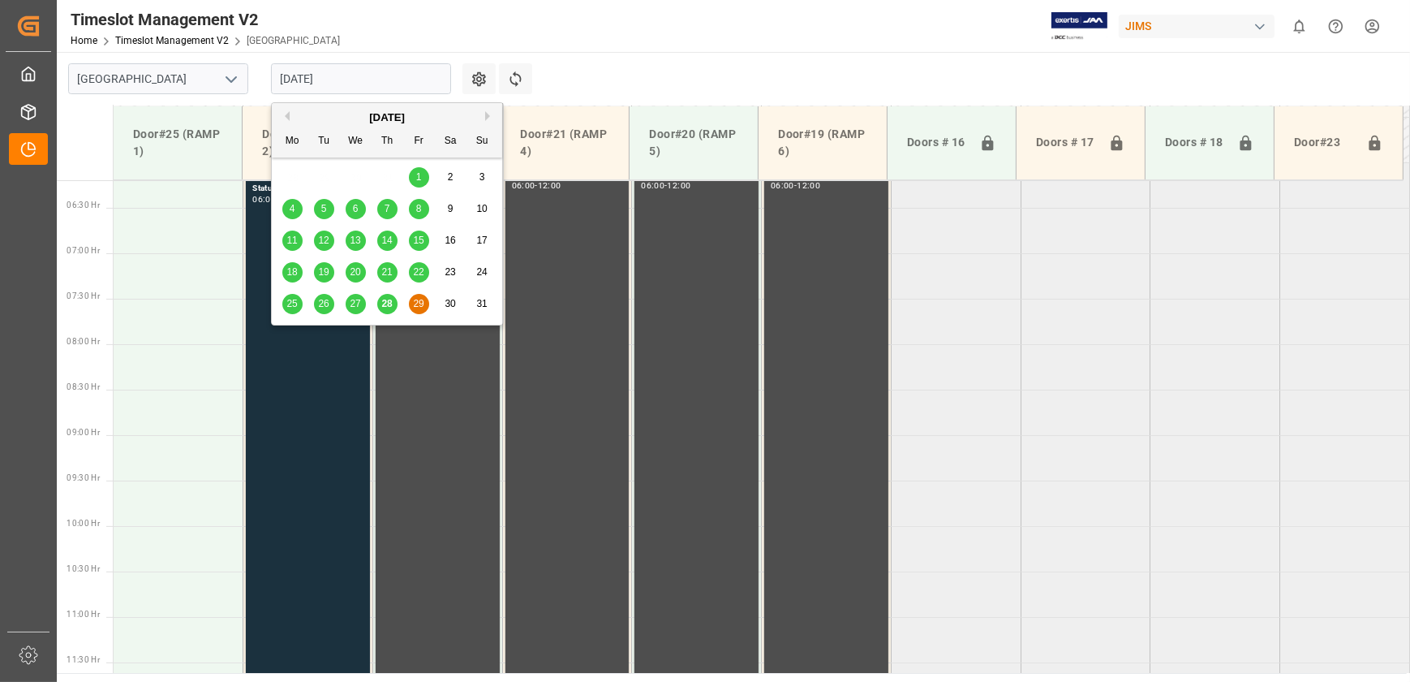
click at [346, 76] on input "[DATE]" at bounding box center [361, 78] width 180 height 31
click at [491, 116] on button "Next Month" at bounding box center [490, 116] width 10 height 10
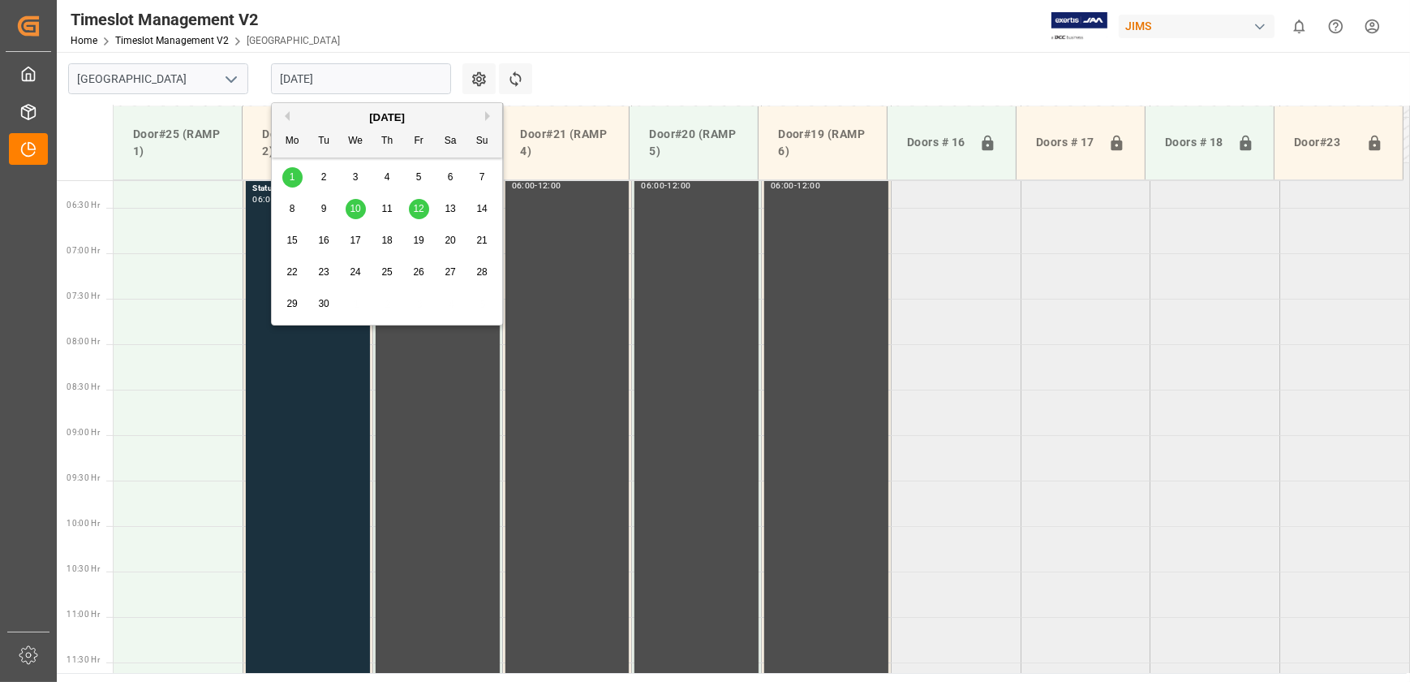
click at [319, 174] on div "2" at bounding box center [324, 177] width 20 height 19
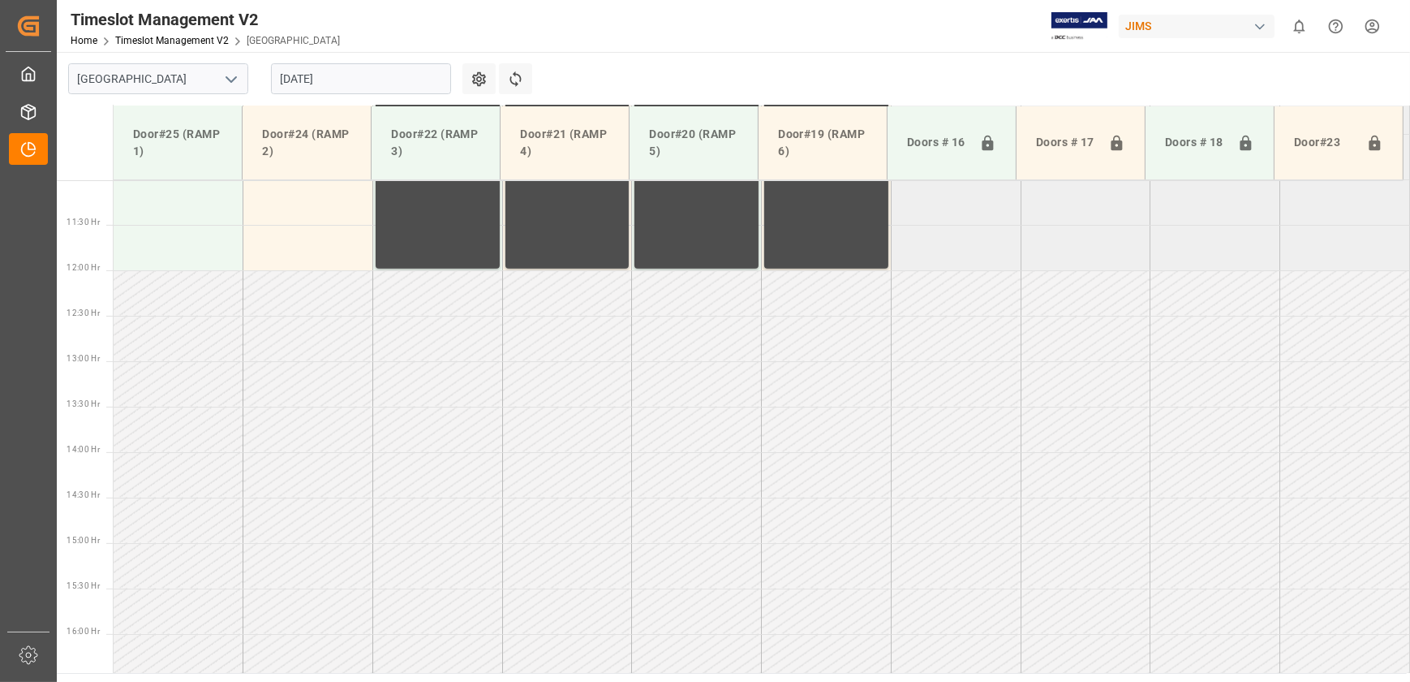
scroll to position [1006, 0]
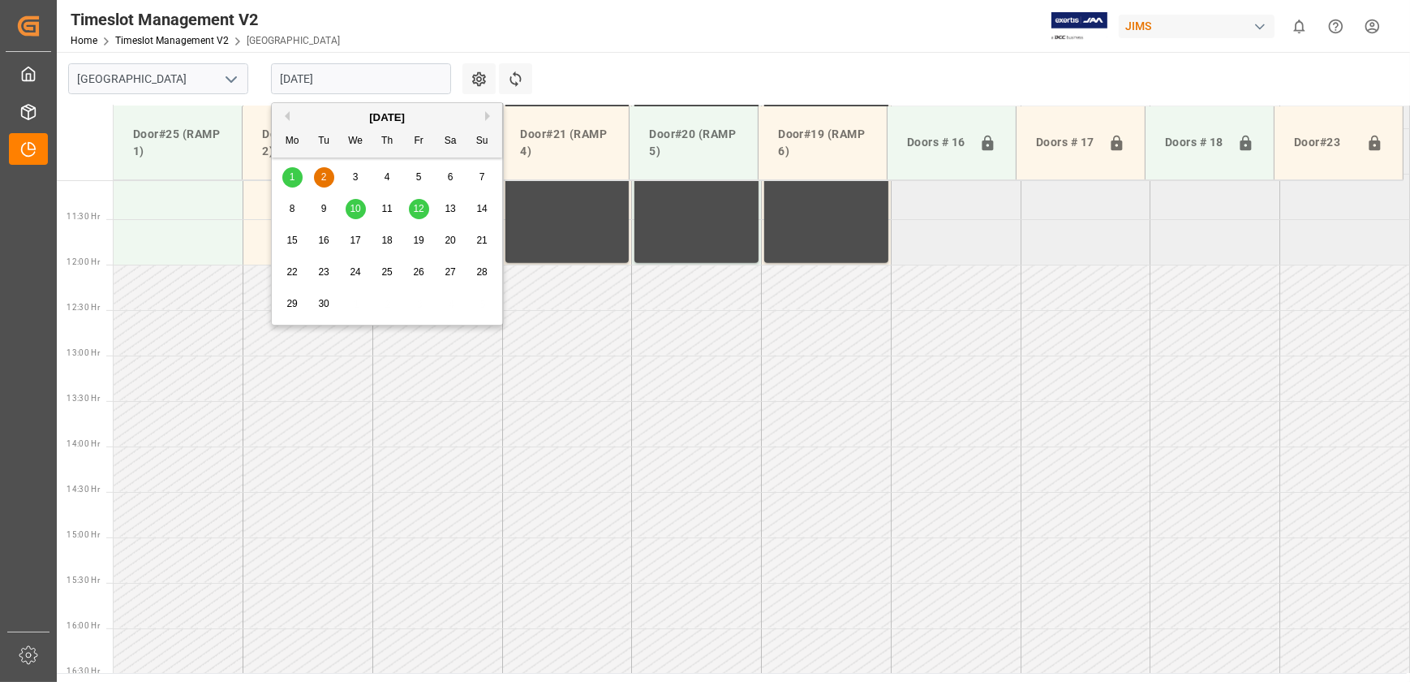
click at [359, 71] on input "[DATE]" at bounding box center [361, 78] width 180 height 31
click at [284, 116] on button "Previous Month" at bounding box center [285, 116] width 10 height 10
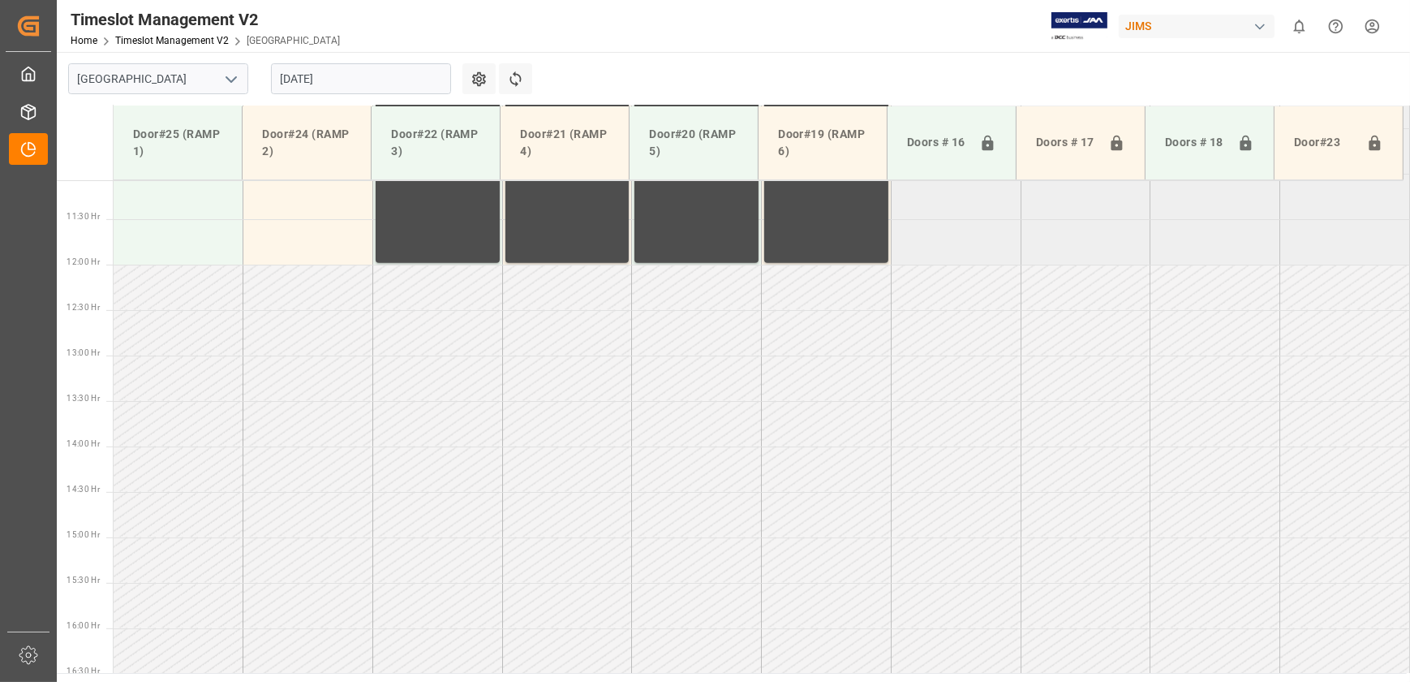
click at [609, 450] on td at bounding box center [567, 468] width 130 height 45
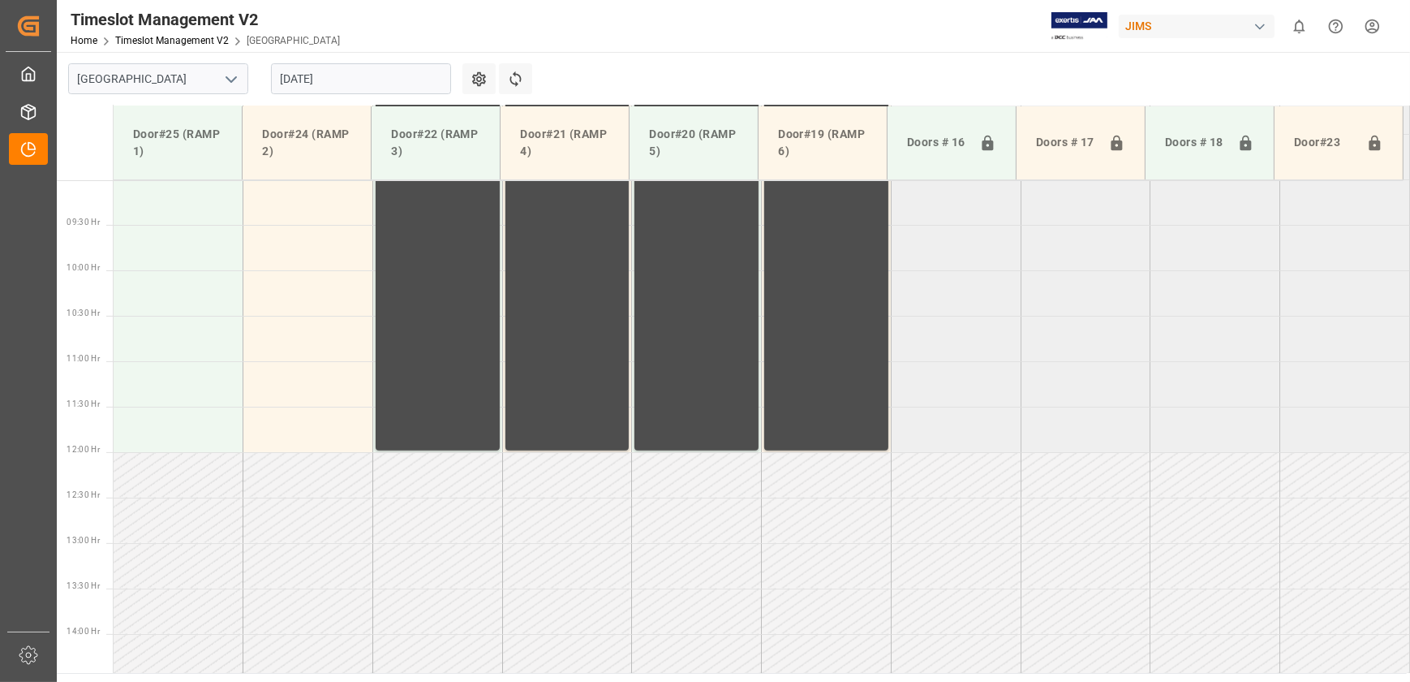
scroll to position [563, 0]
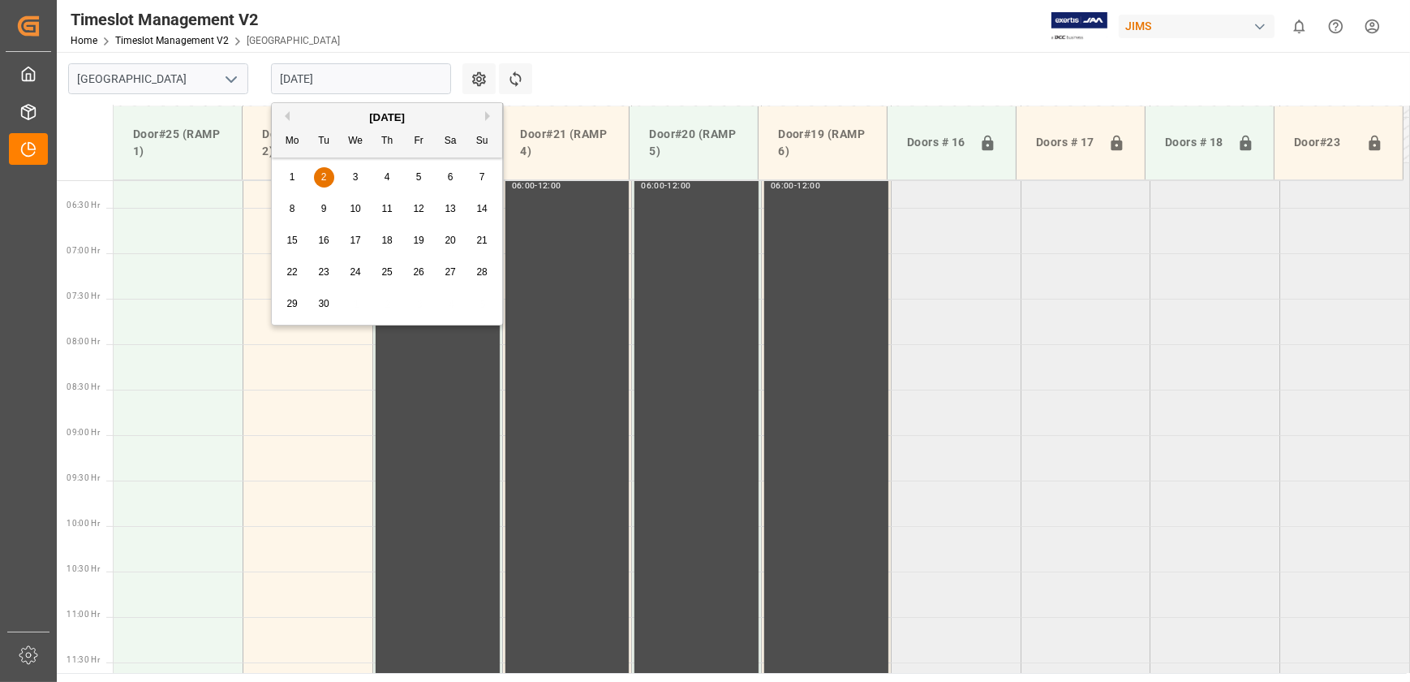
click at [354, 75] on input "[DATE]" at bounding box center [361, 78] width 180 height 31
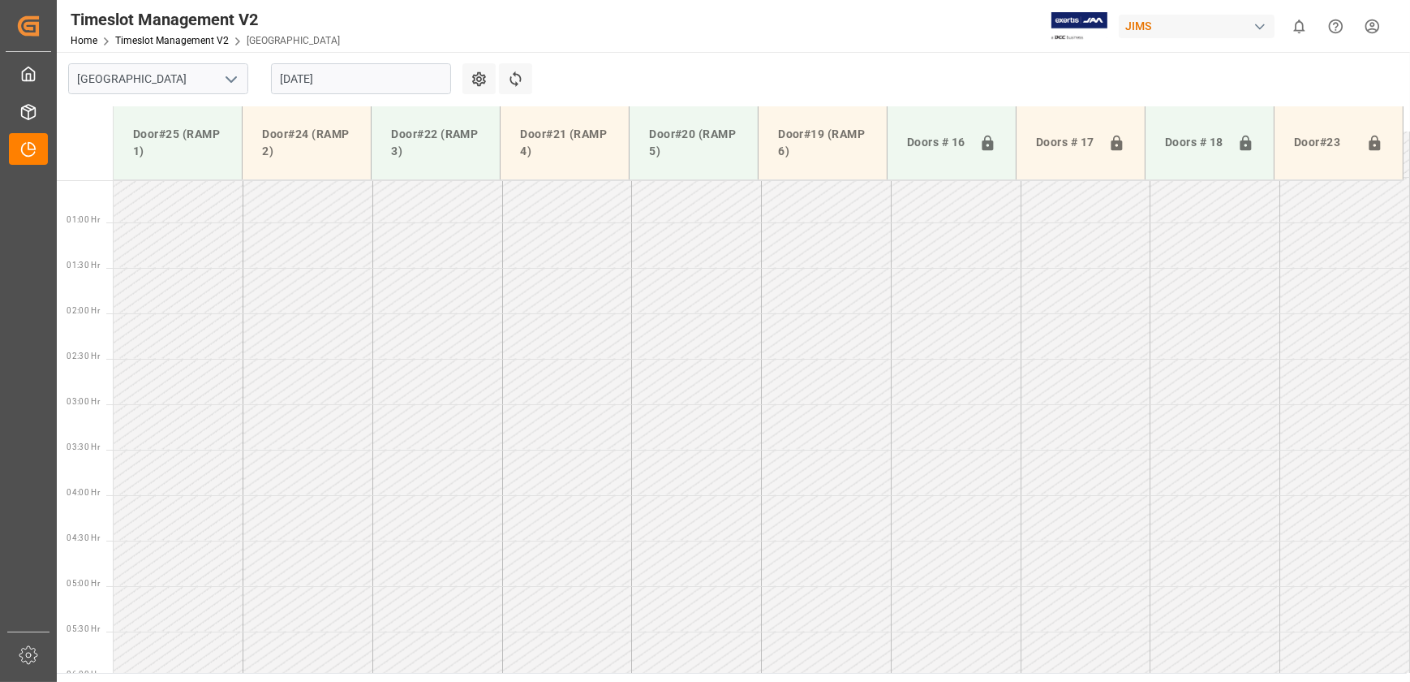
scroll to position [0, 0]
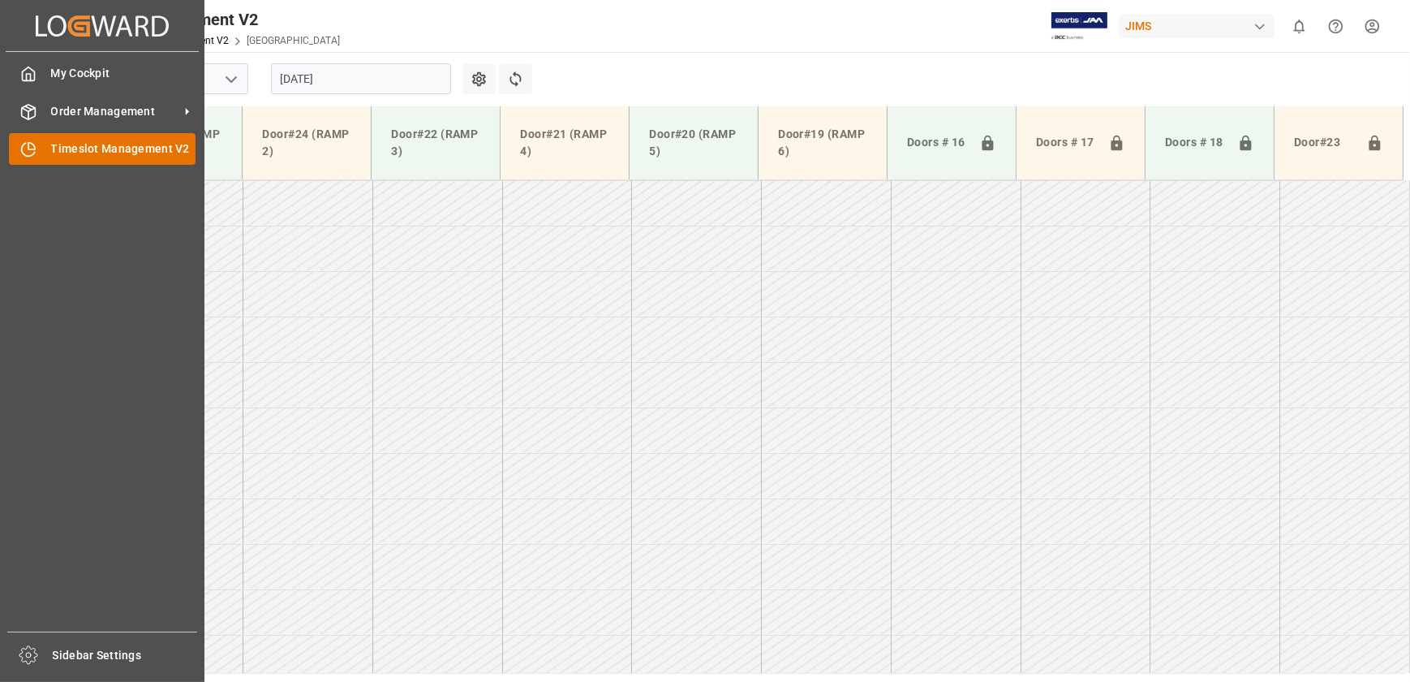
click at [22, 153] on icon at bounding box center [28, 150] width 13 height 13
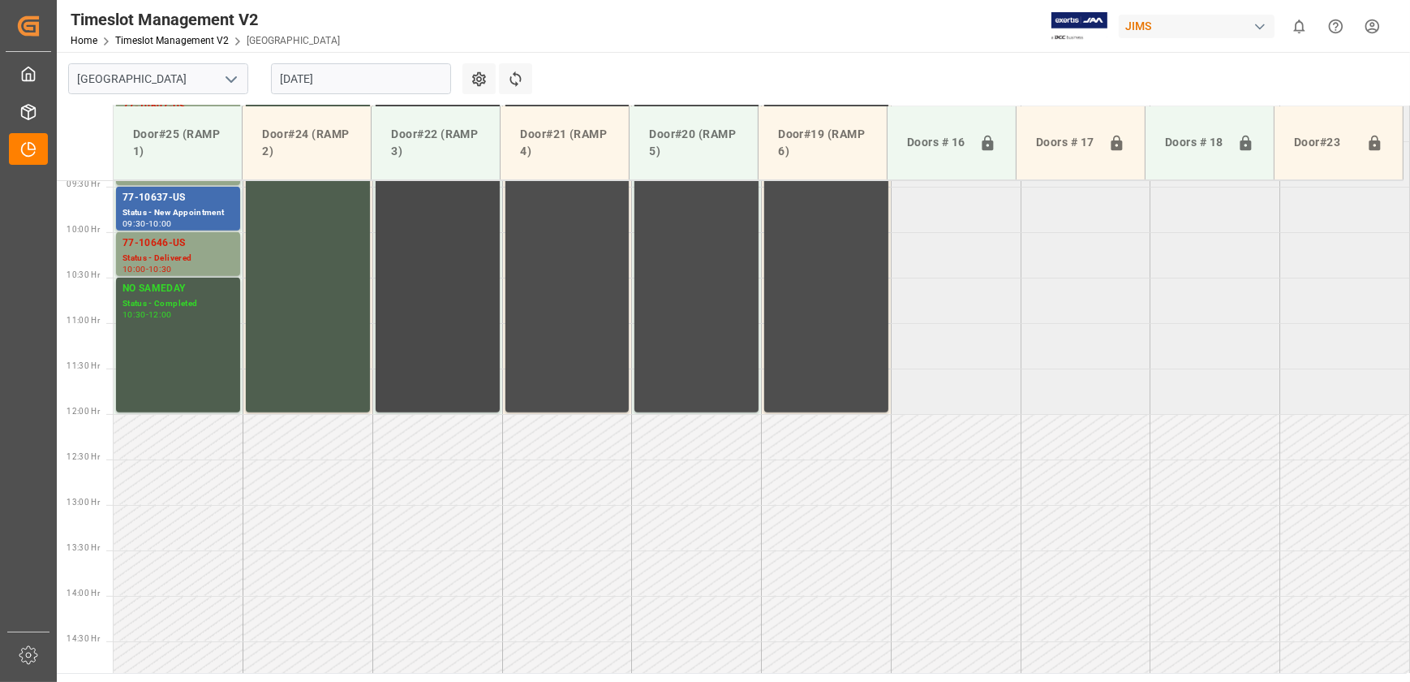
scroll to position [637, 0]
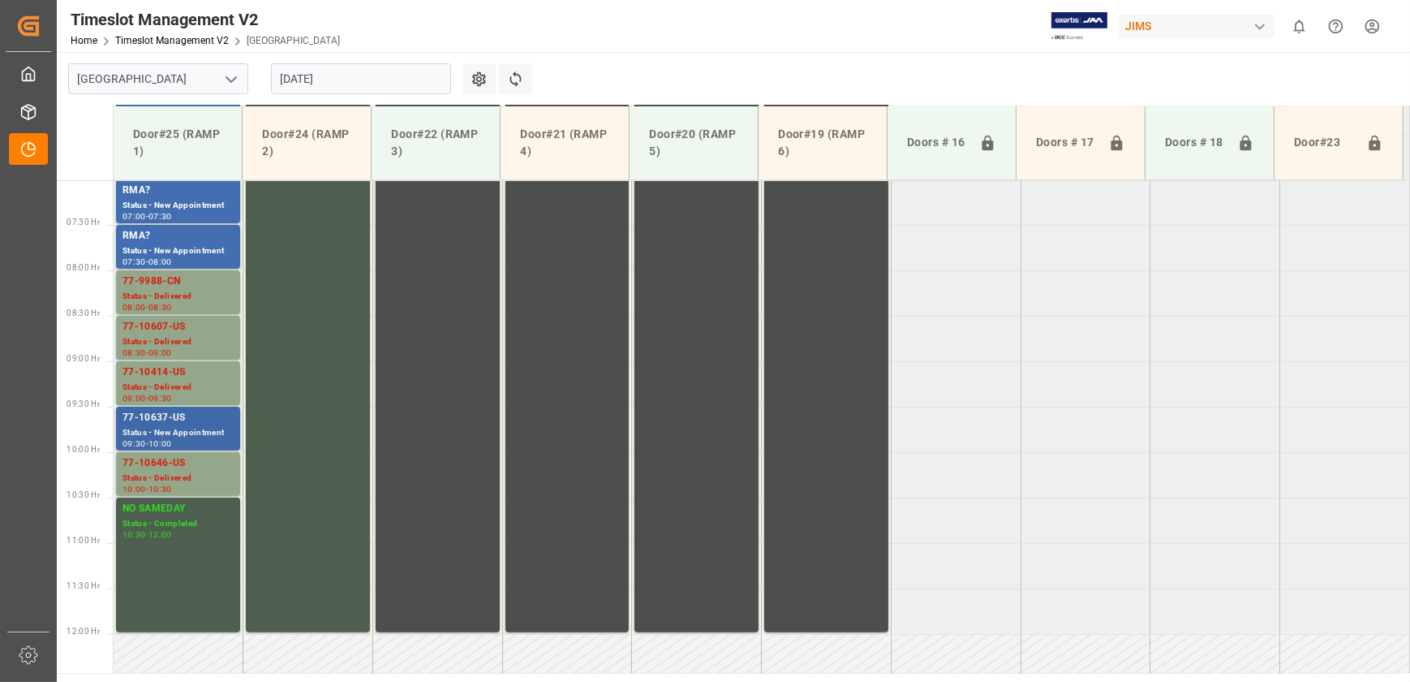
click at [210, 418] on div "77-10637-US" at bounding box center [178, 418] width 111 height 16
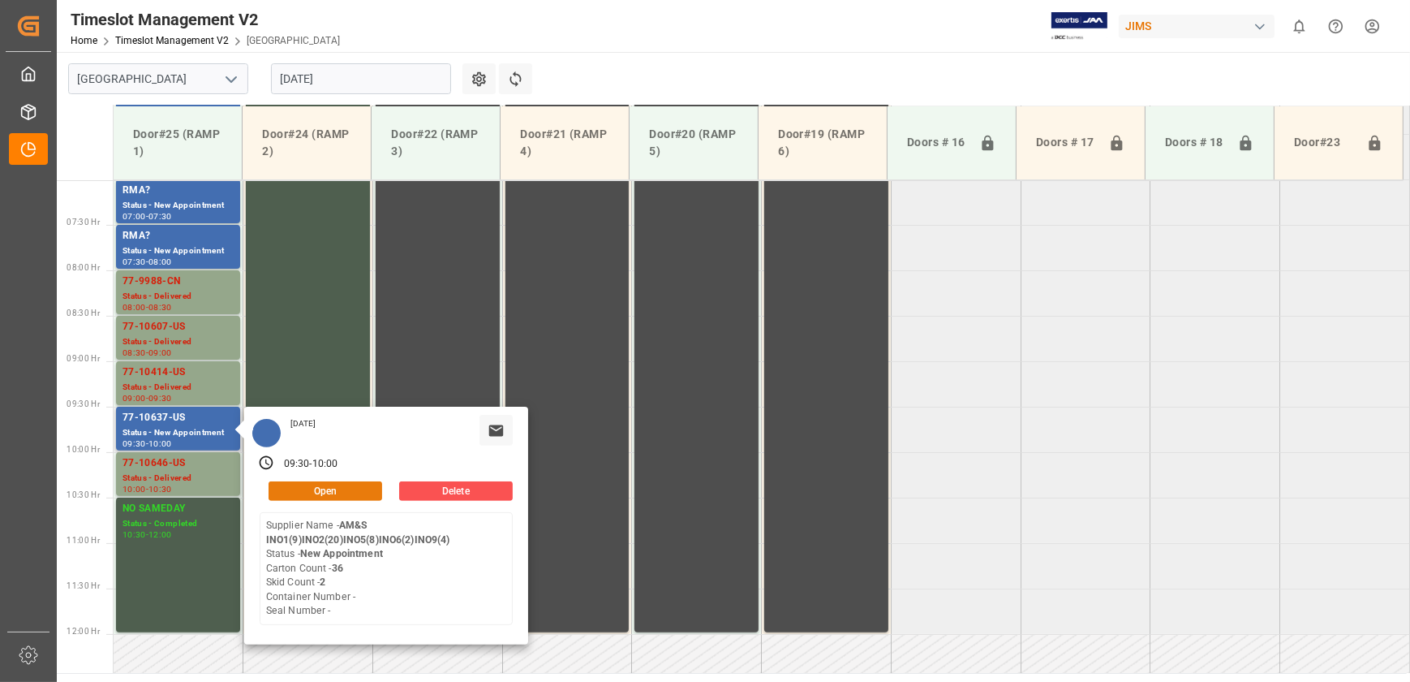
click at [358, 484] on button "Open" at bounding box center [326, 490] width 114 height 19
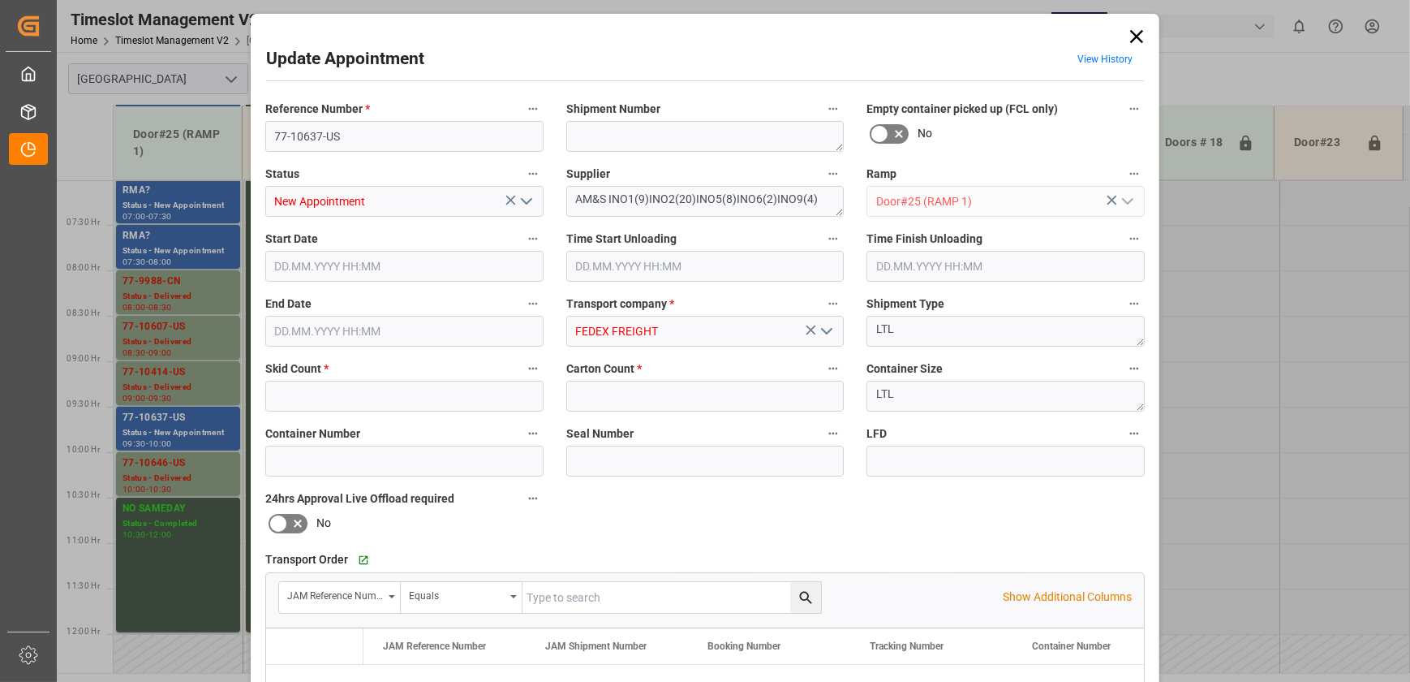
type input "2"
type input "36"
type input "[DATE] 09:30"
type input "[DATE] 10:00"
type input "[DATE] 12:17"
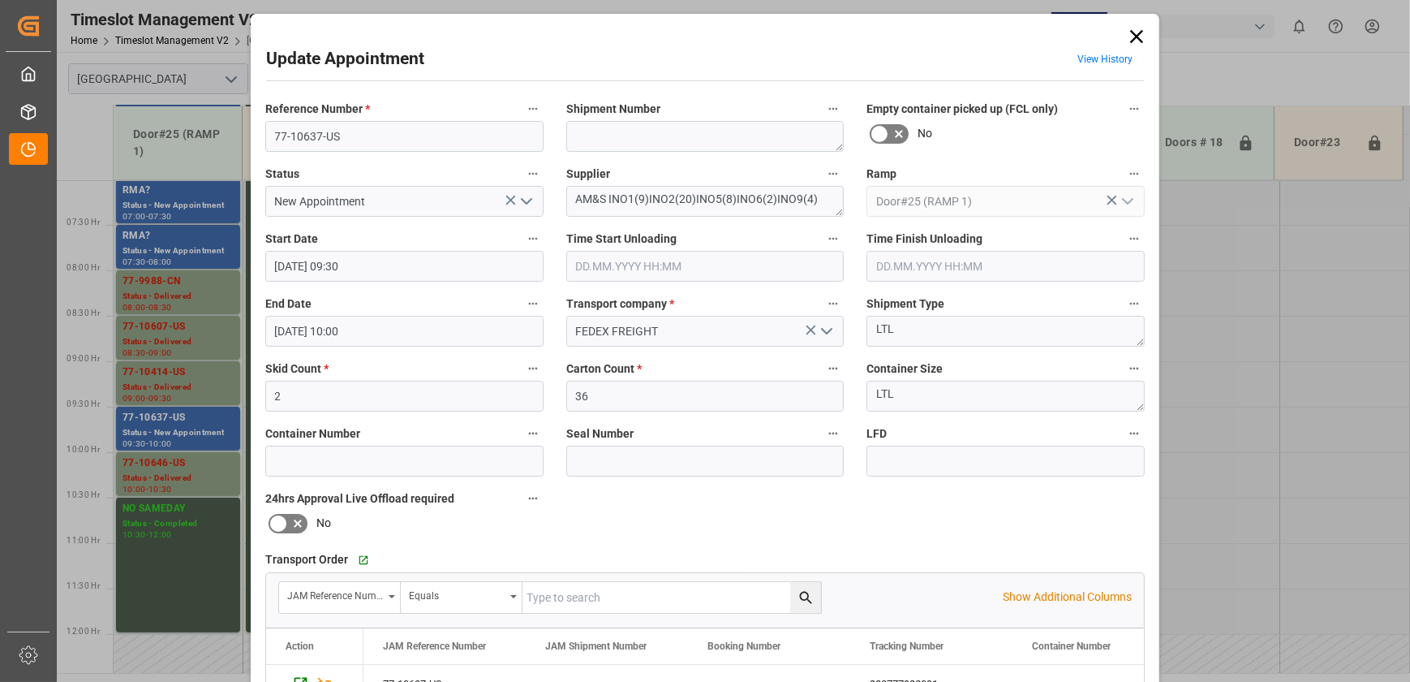
click at [522, 201] on polyline "open menu" at bounding box center [527, 201] width 10 height 5
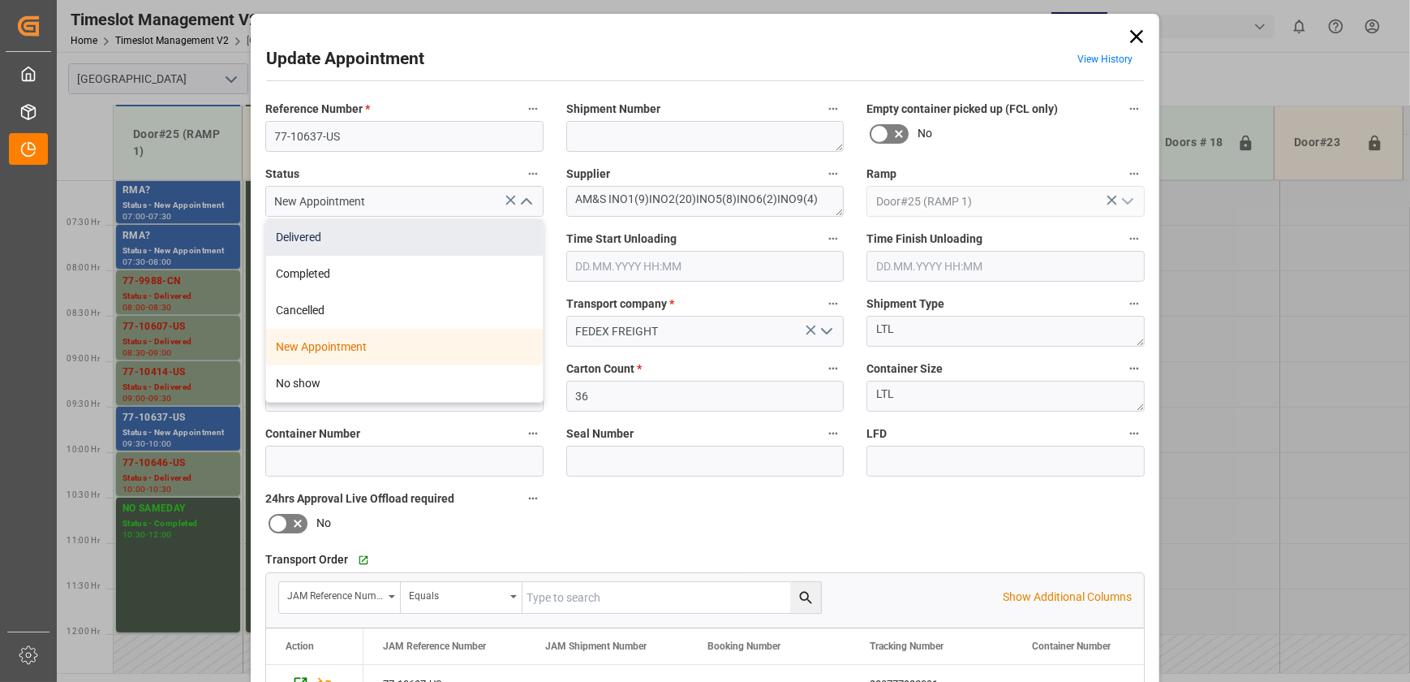
click at [489, 237] on div "Delivered" at bounding box center [404, 237] width 277 height 37
type input "Delivered"
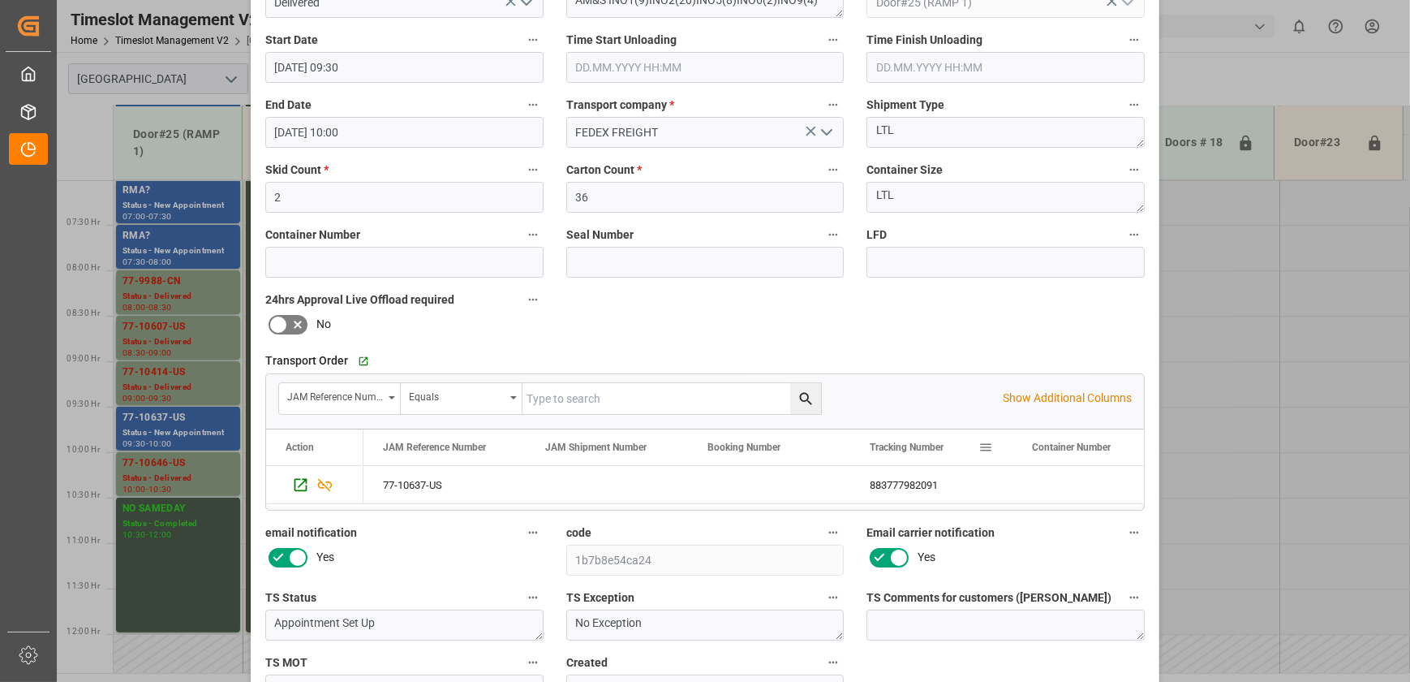
scroll to position [304, 0]
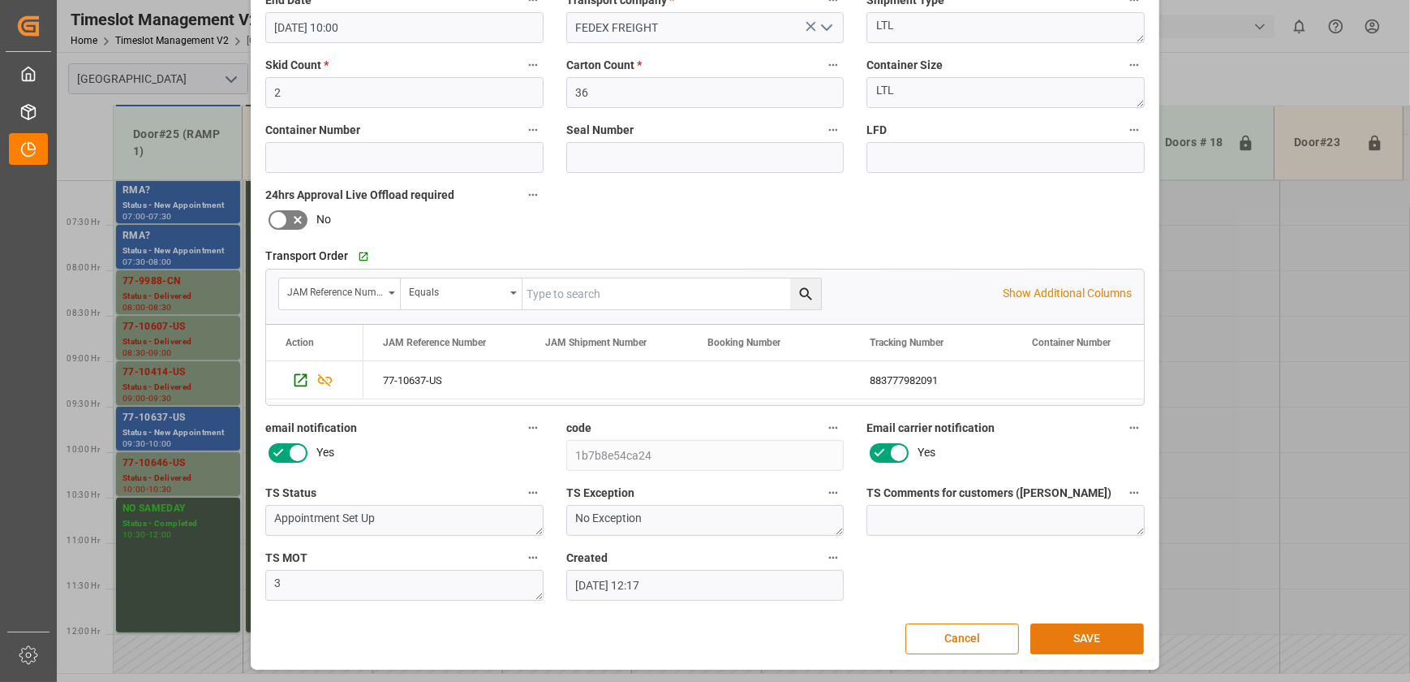
click at [1087, 645] on button "SAVE" at bounding box center [1088, 638] width 114 height 31
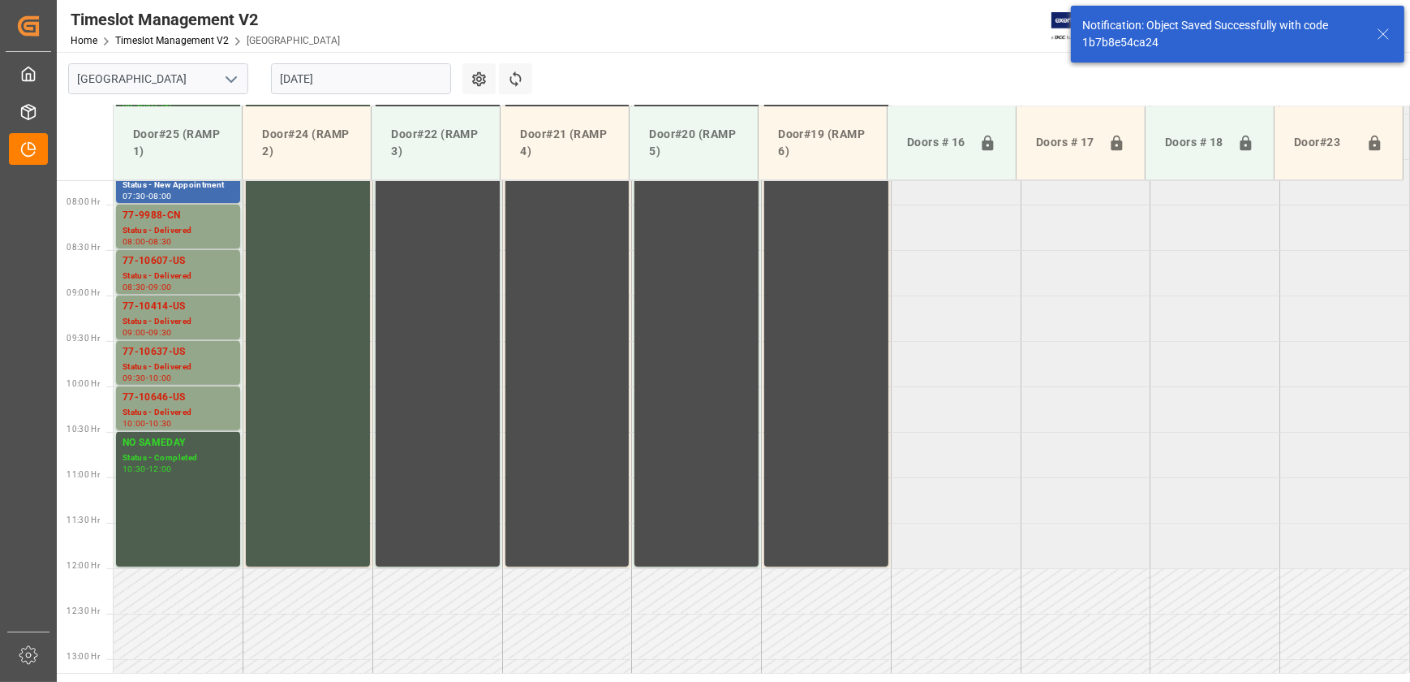
scroll to position [734, 0]
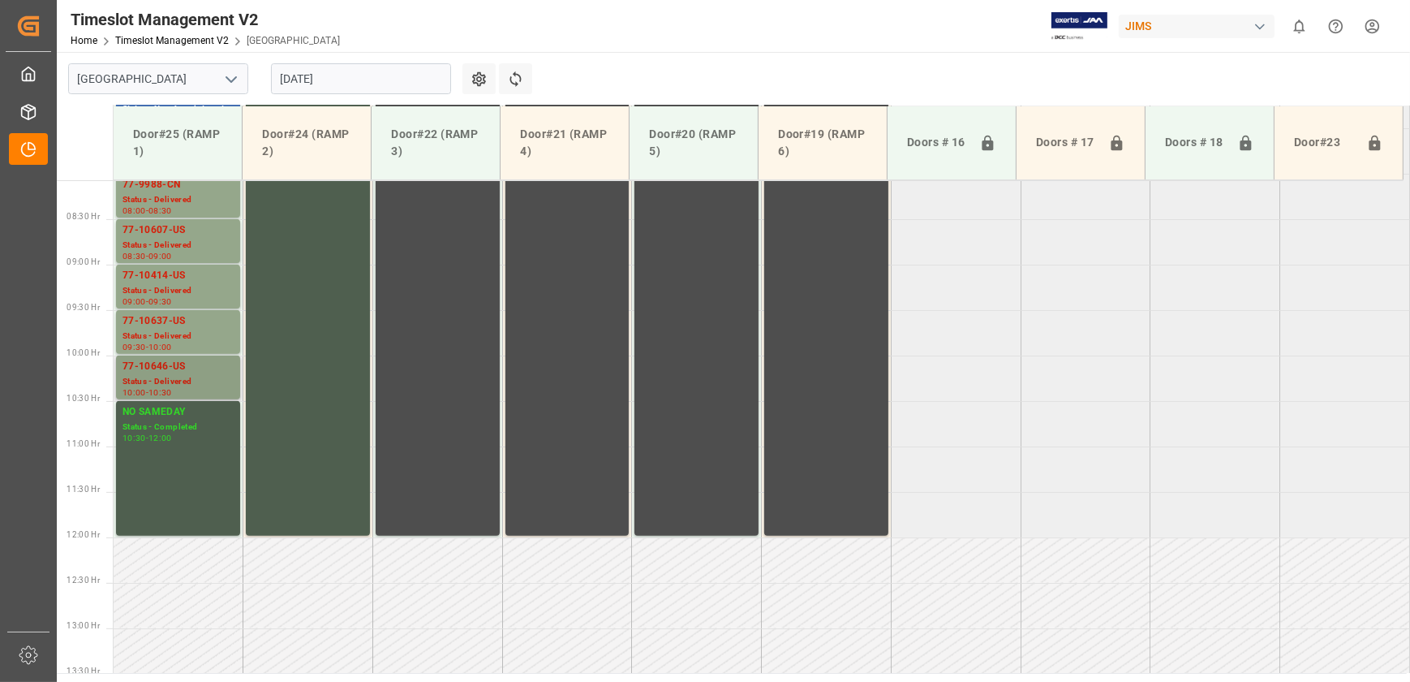
click at [186, 369] on div "77-10646-US" at bounding box center [178, 367] width 111 height 16
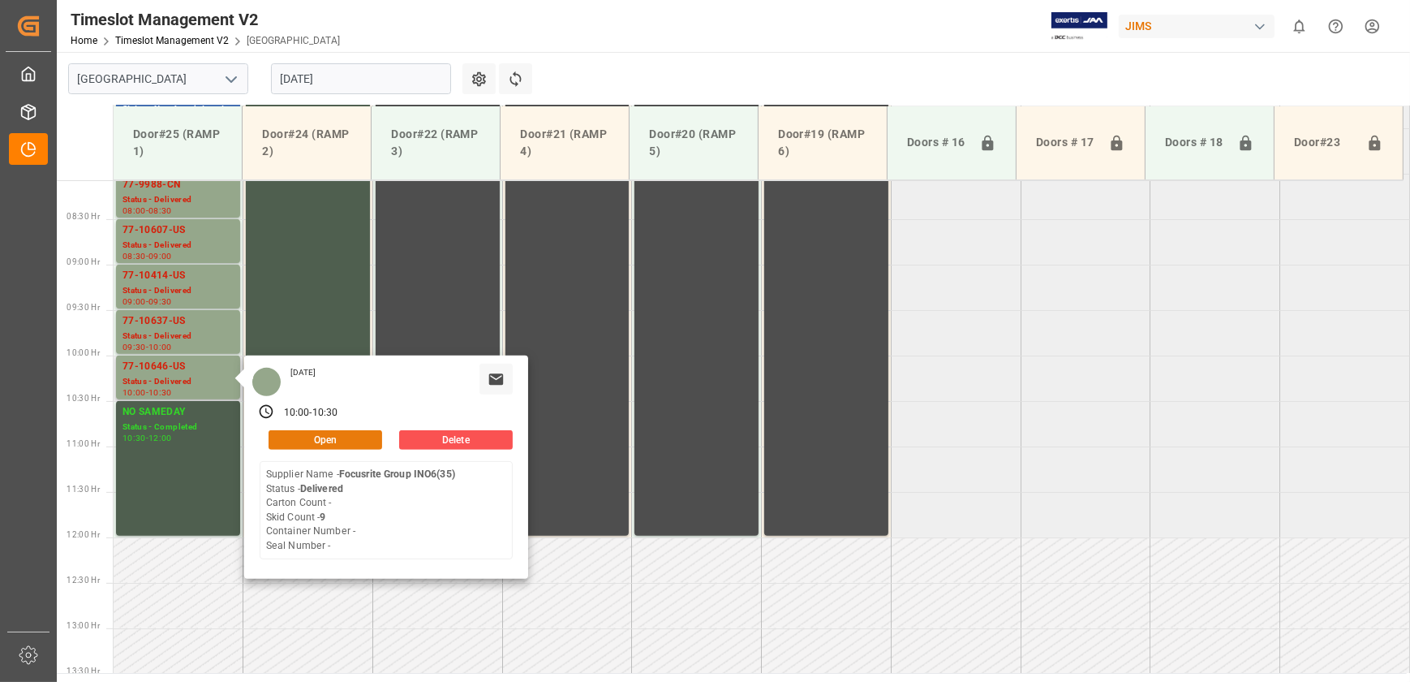
click at [343, 435] on button "Open" at bounding box center [326, 439] width 114 height 19
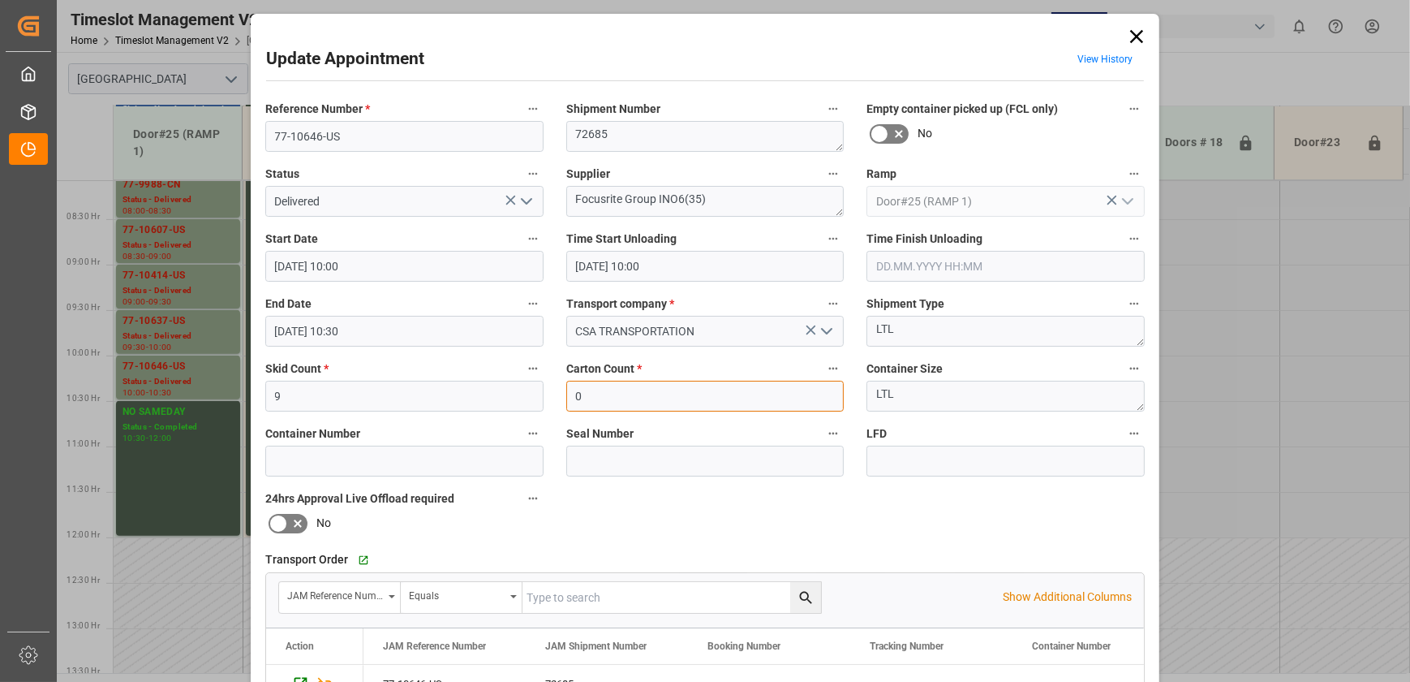
click at [602, 397] on input "0" at bounding box center [705, 396] width 278 height 31
type input "117"
click at [190, 338] on div "Update Appointment View History Reference Number * 77-10646-US Shipment Number …" at bounding box center [705, 341] width 1410 height 682
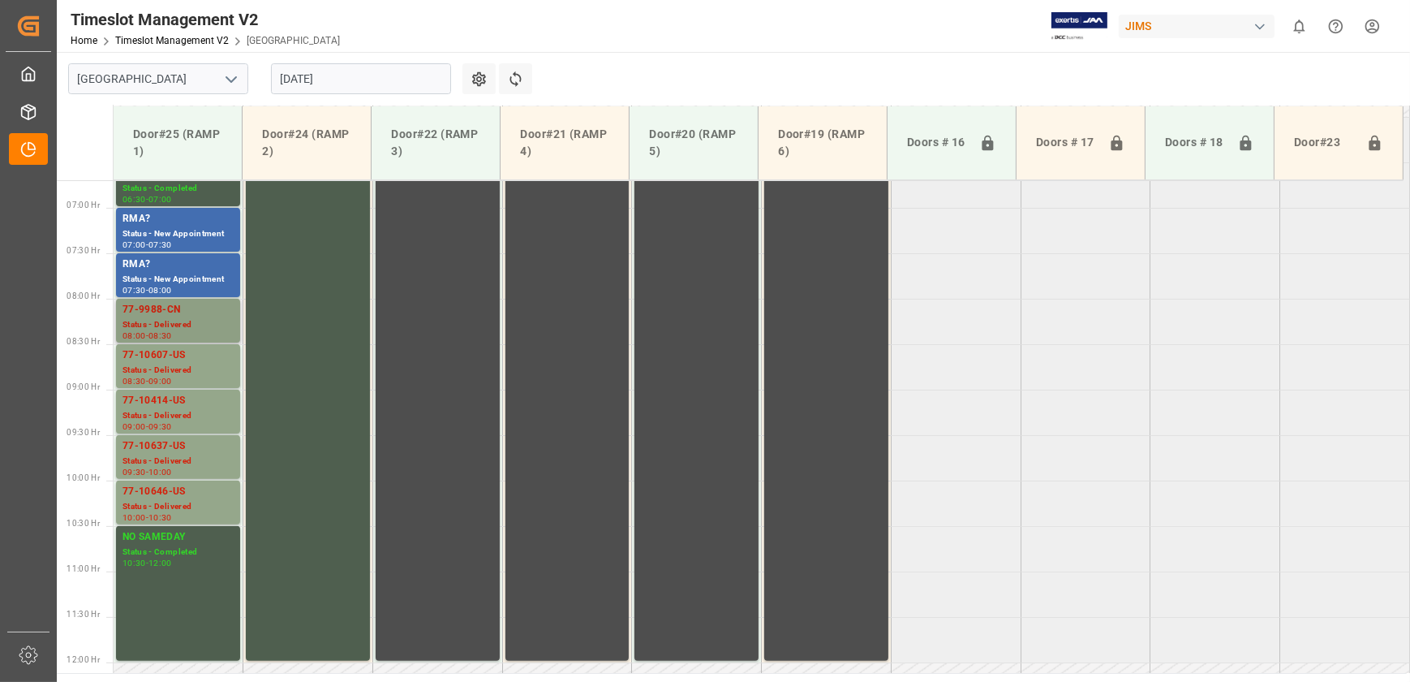
scroll to position [586, 0]
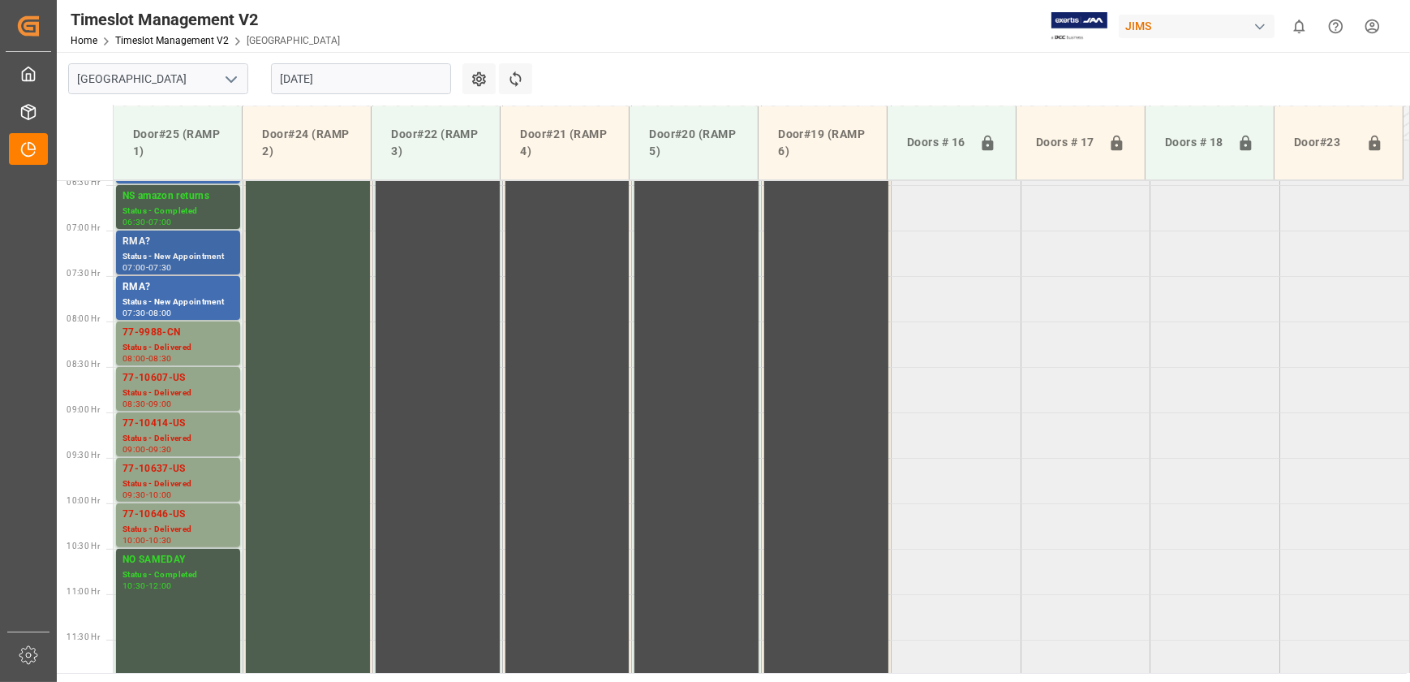
click at [197, 243] on div "RMA?" at bounding box center [178, 242] width 111 height 16
click at [194, 299] on div "Status - New Appointment" at bounding box center [178, 302] width 111 height 14
click at [200, 236] on div "RMA?" at bounding box center [178, 242] width 111 height 16
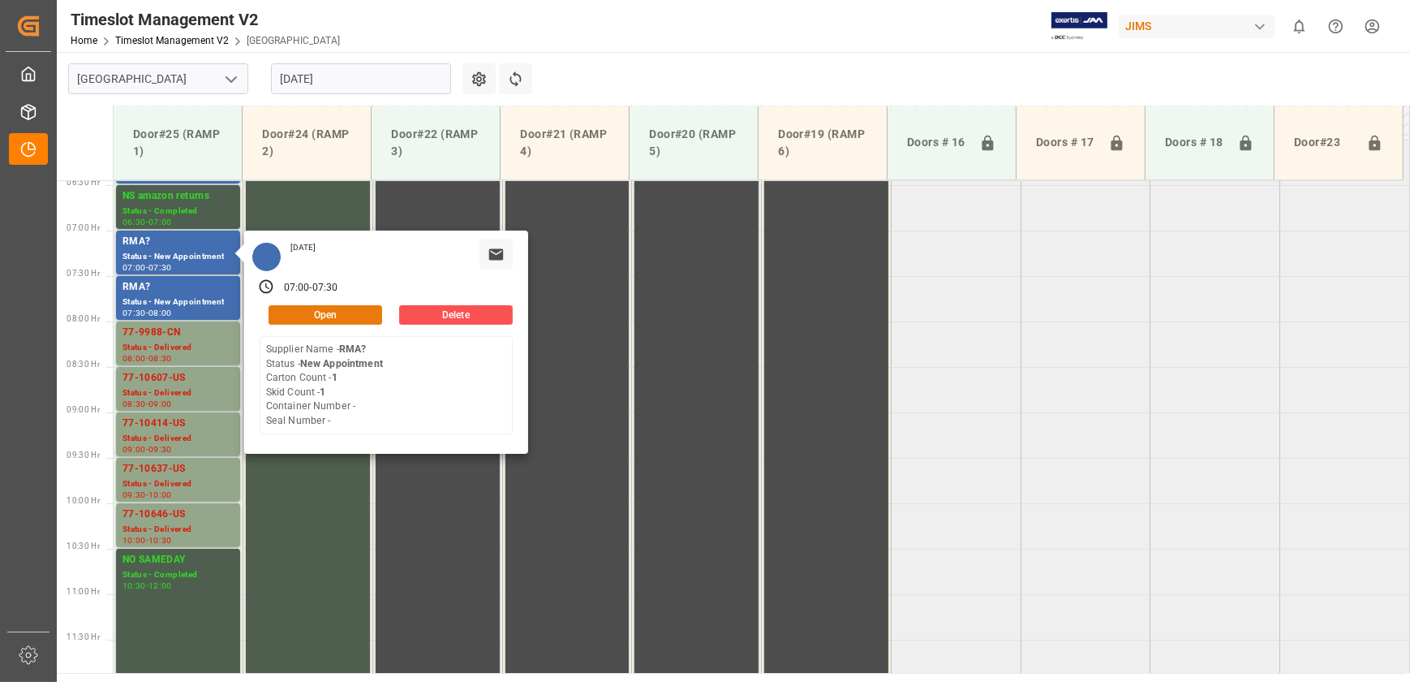
click at [295, 306] on button "Open" at bounding box center [326, 314] width 114 height 19
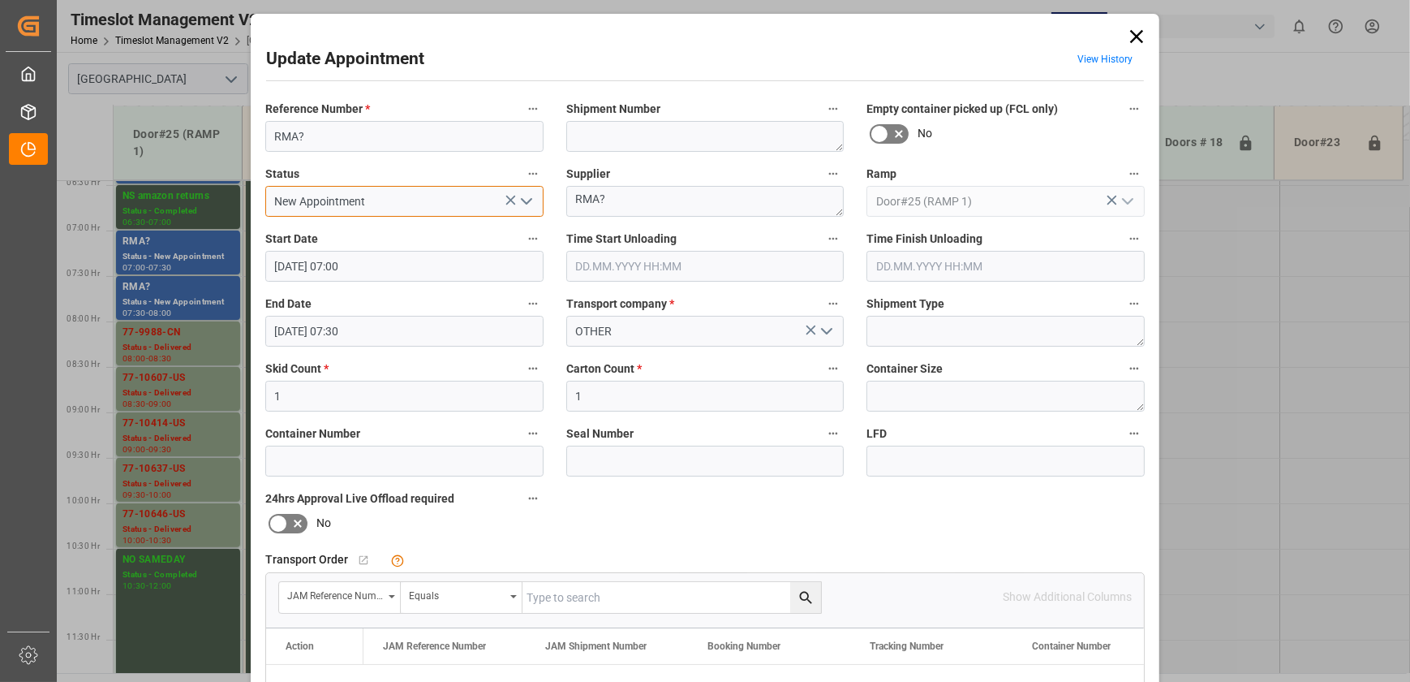
click at [399, 196] on input "New Appointment" at bounding box center [404, 201] width 278 height 31
click at [532, 205] on icon "open menu" at bounding box center [526, 201] width 19 height 19
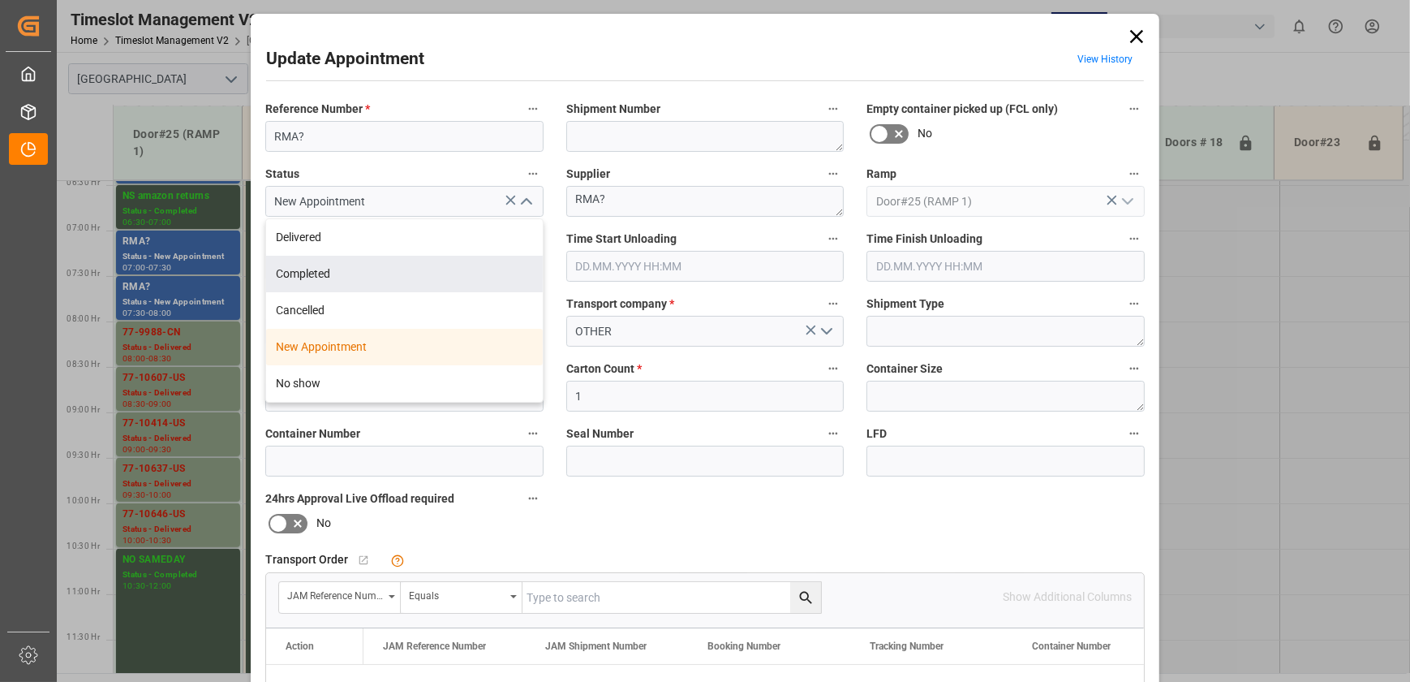
drag, startPoint x: 403, startPoint y: 268, endPoint x: 451, endPoint y: 299, distance: 58.1
click at [403, 268] on div "Completed" at bounding box center [404, 274] width 277 height 37
type input "Completed"
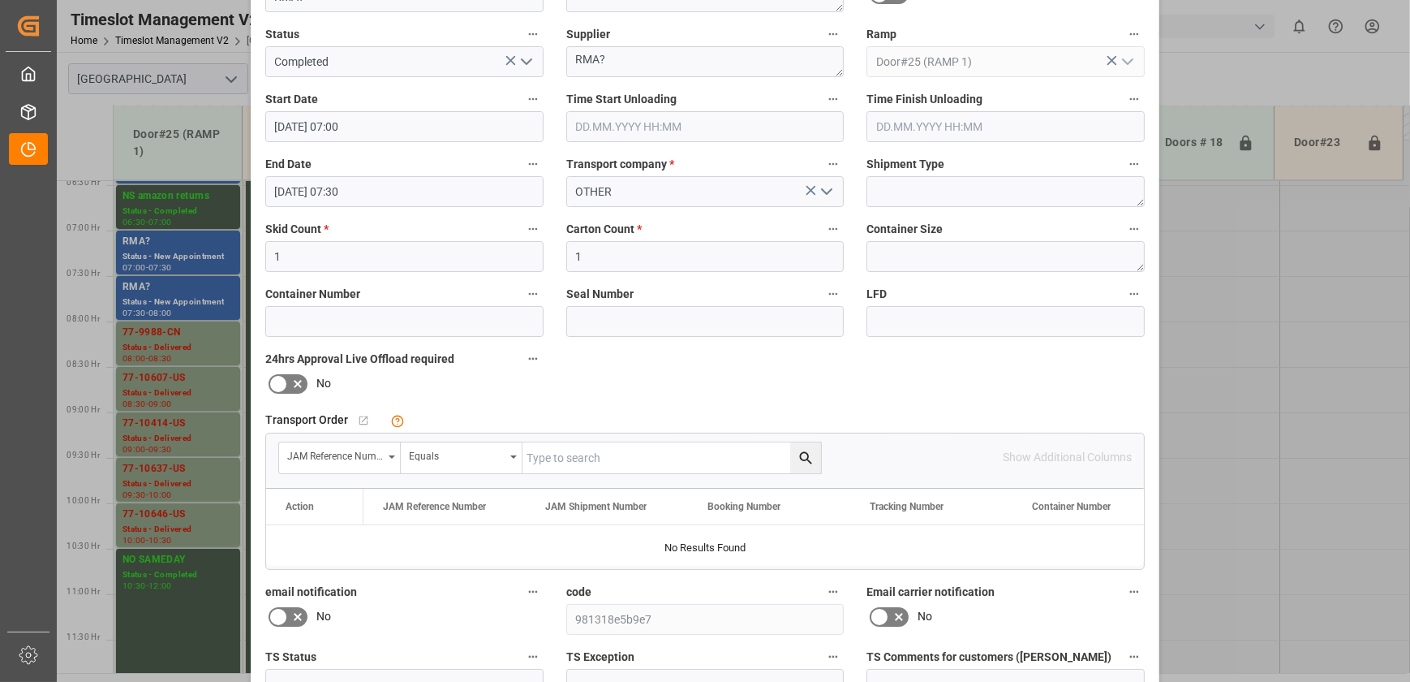
scroll to position [304, 0]
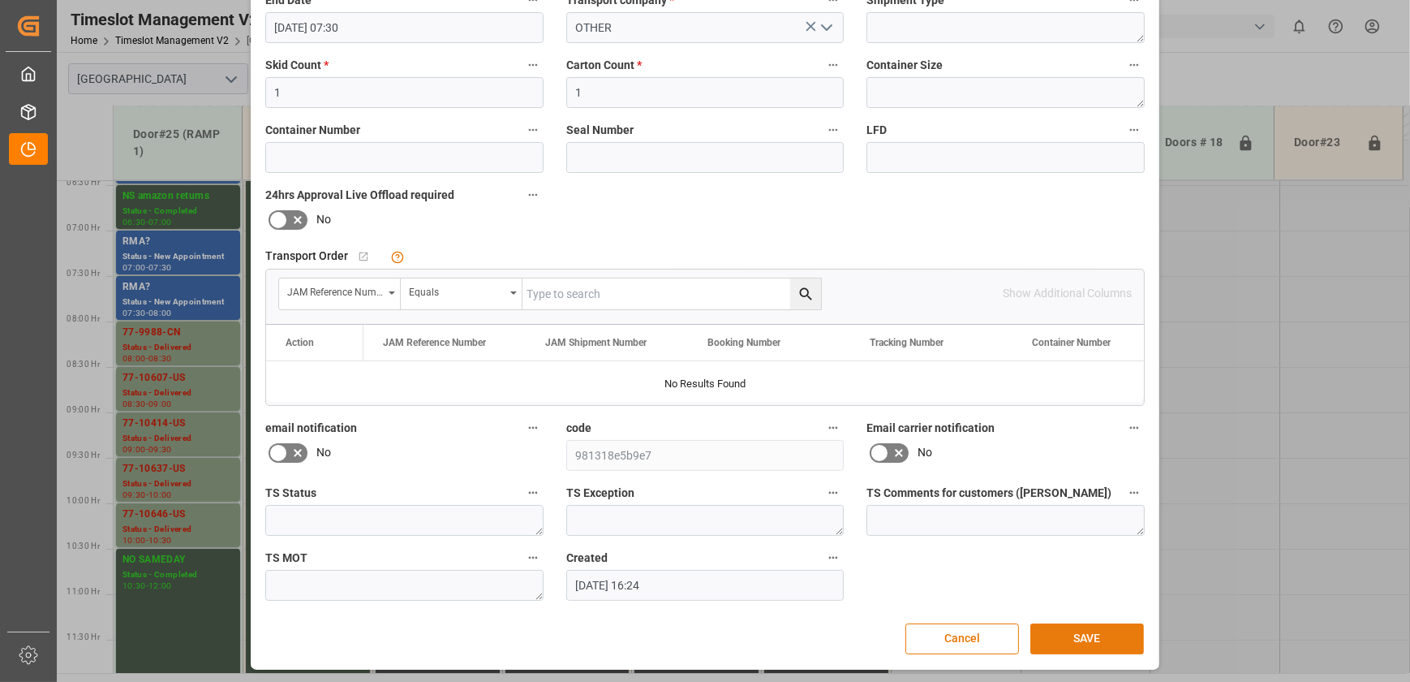
click at [1066, 641] on button "SAVE" at bounding box center [1088, 638] width 114 height 31
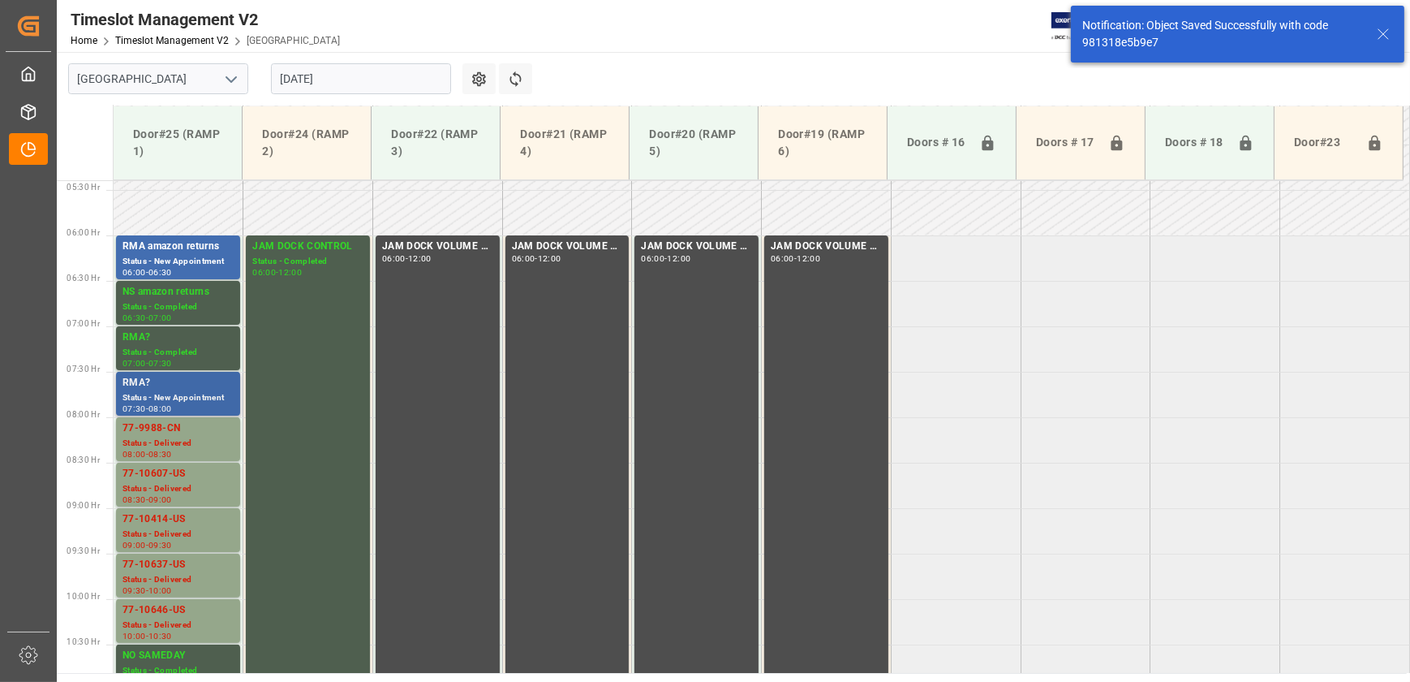
scroll to position [552, 0]
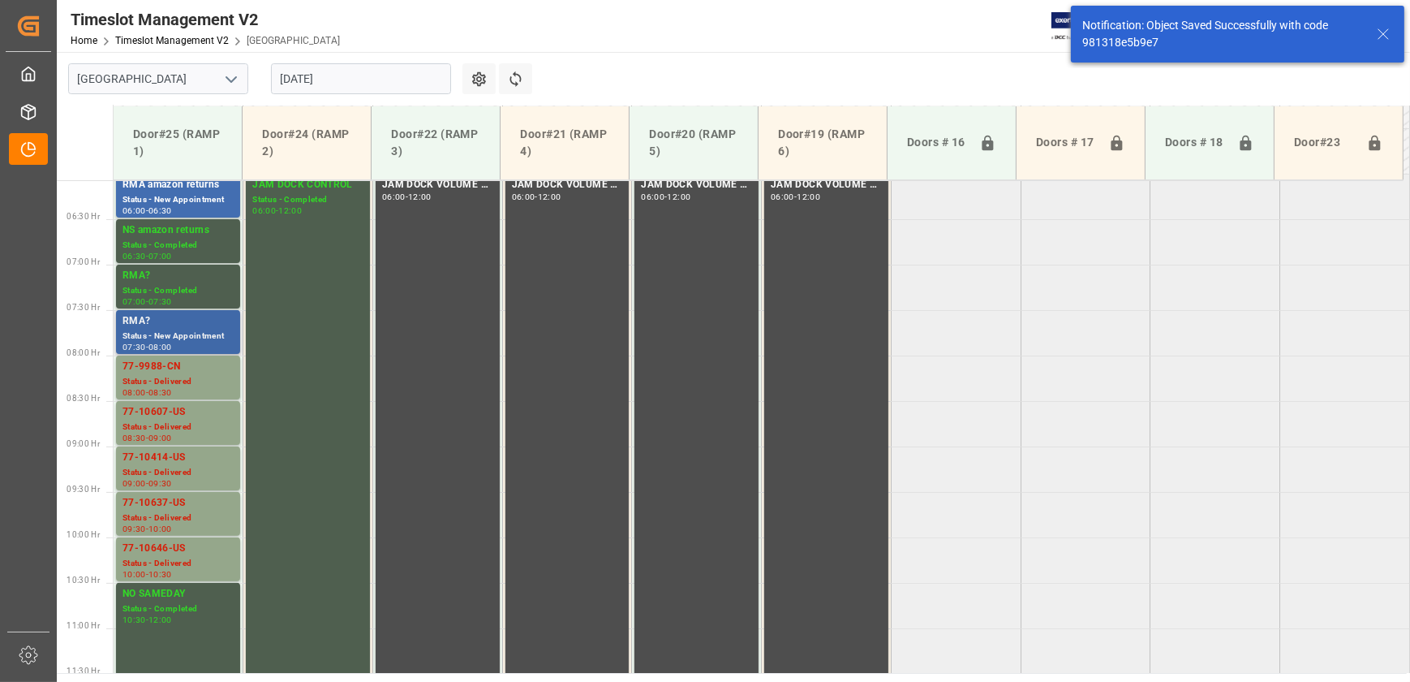
click at [172, 330] on div "Status - New Appointment" at bounding box center [178, 336] width 111 height 14
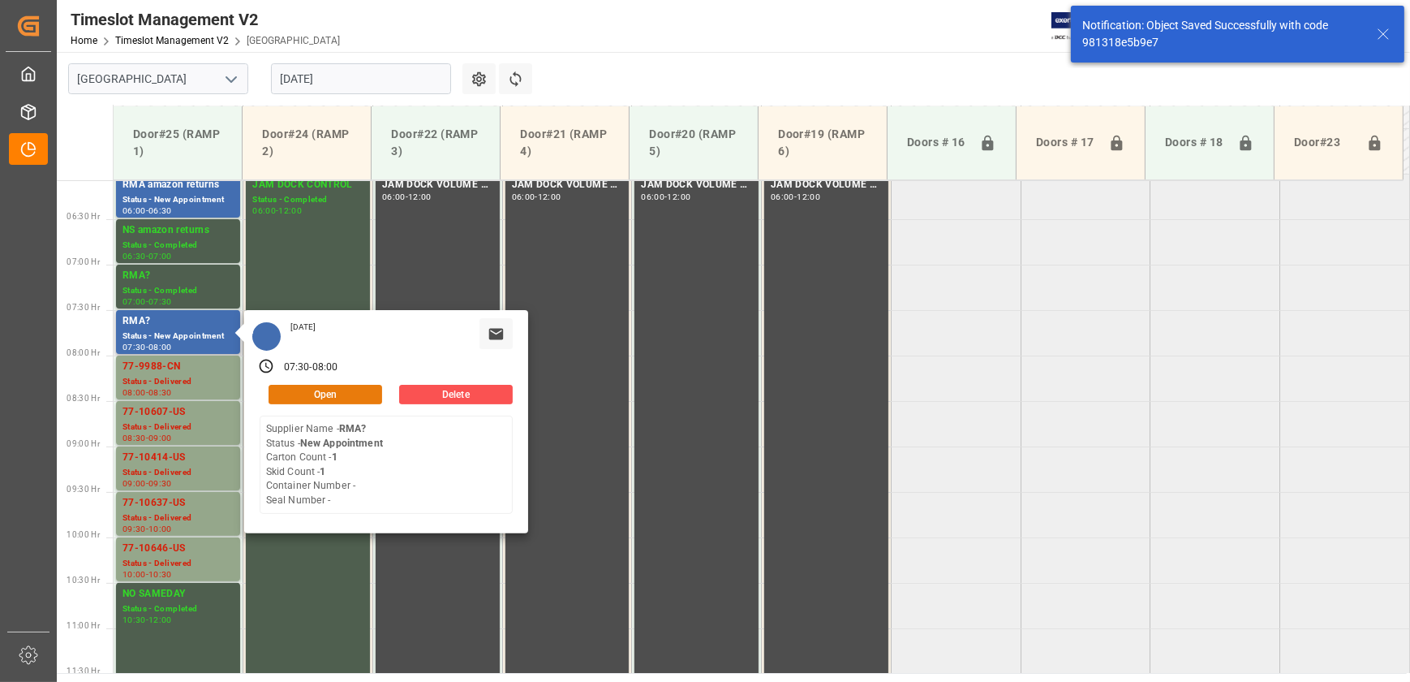
click at [368, 388] on button "Open" at bounding box center [326, 394] width 114 height 19
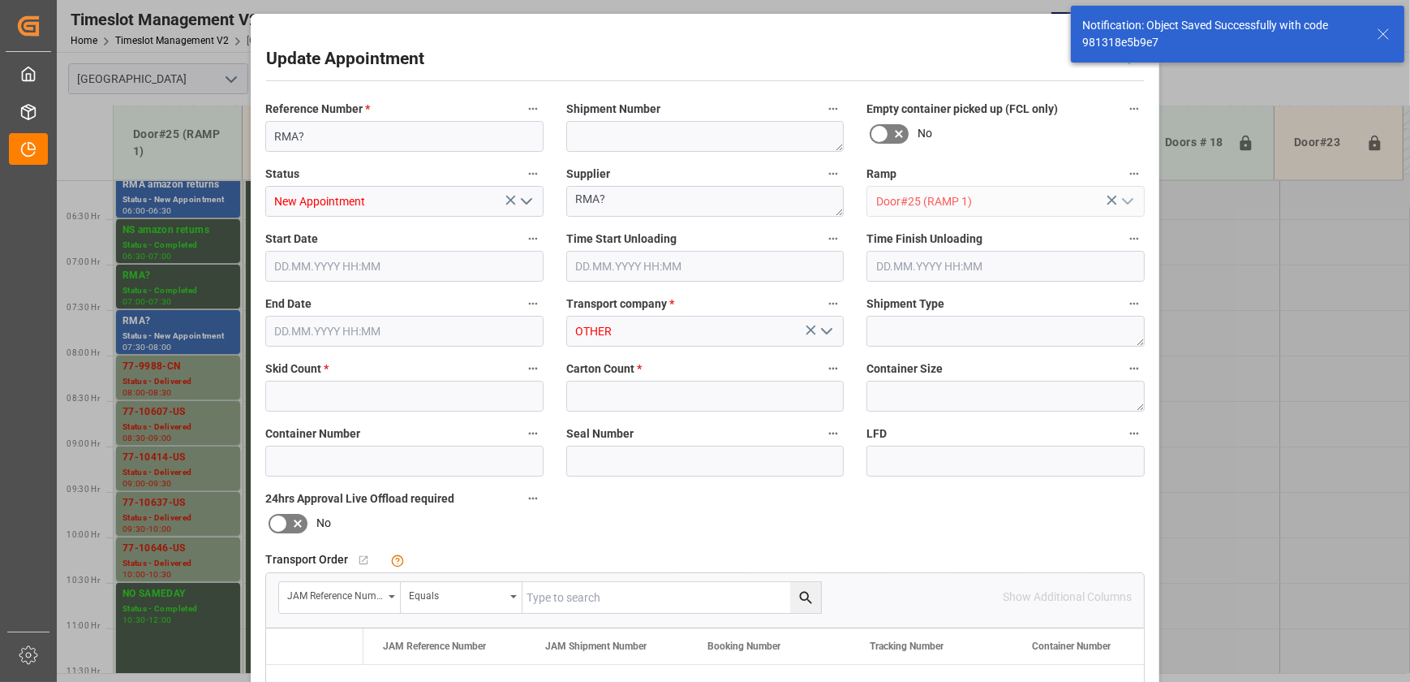
type input "1"
type input "[DATE] 07:30"
type input "[DATE] 08:00"
type input "[DATE] 18:17"
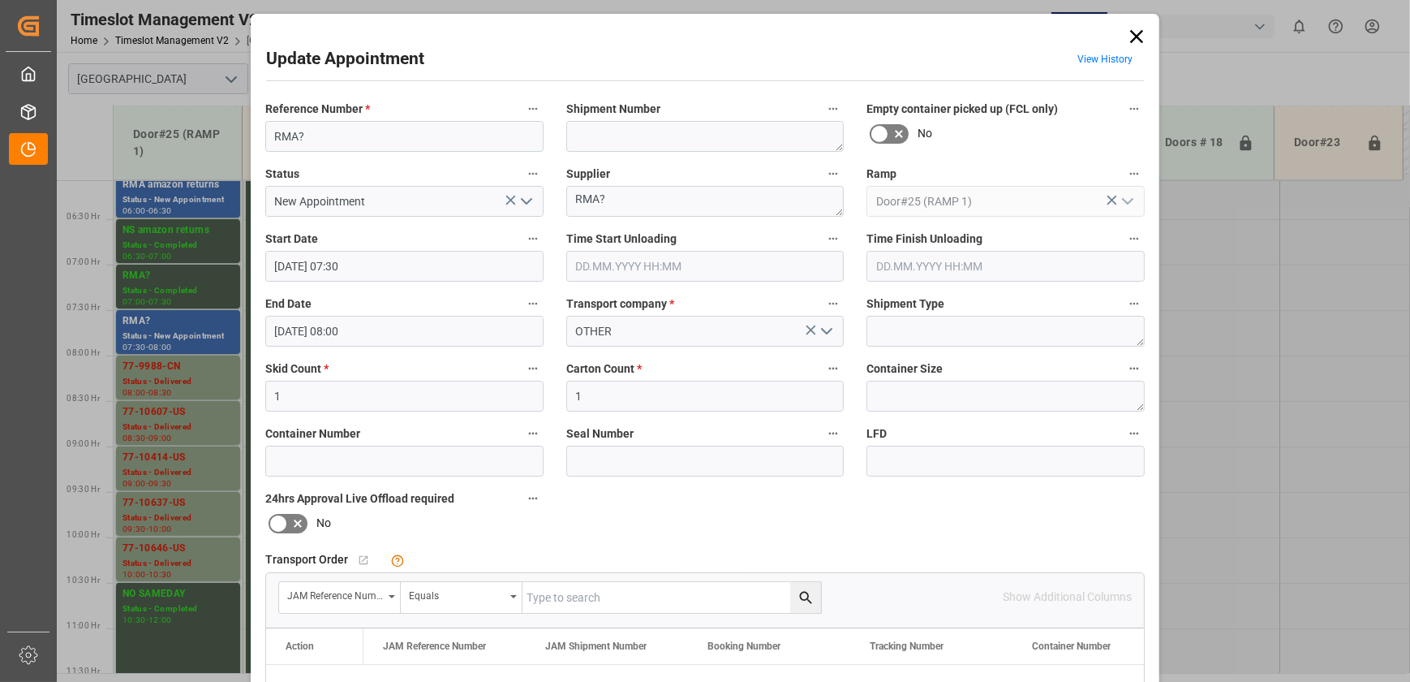
click at [530, 199] on icon "open menu" at bounding box center [526, 201] width 19 height 19
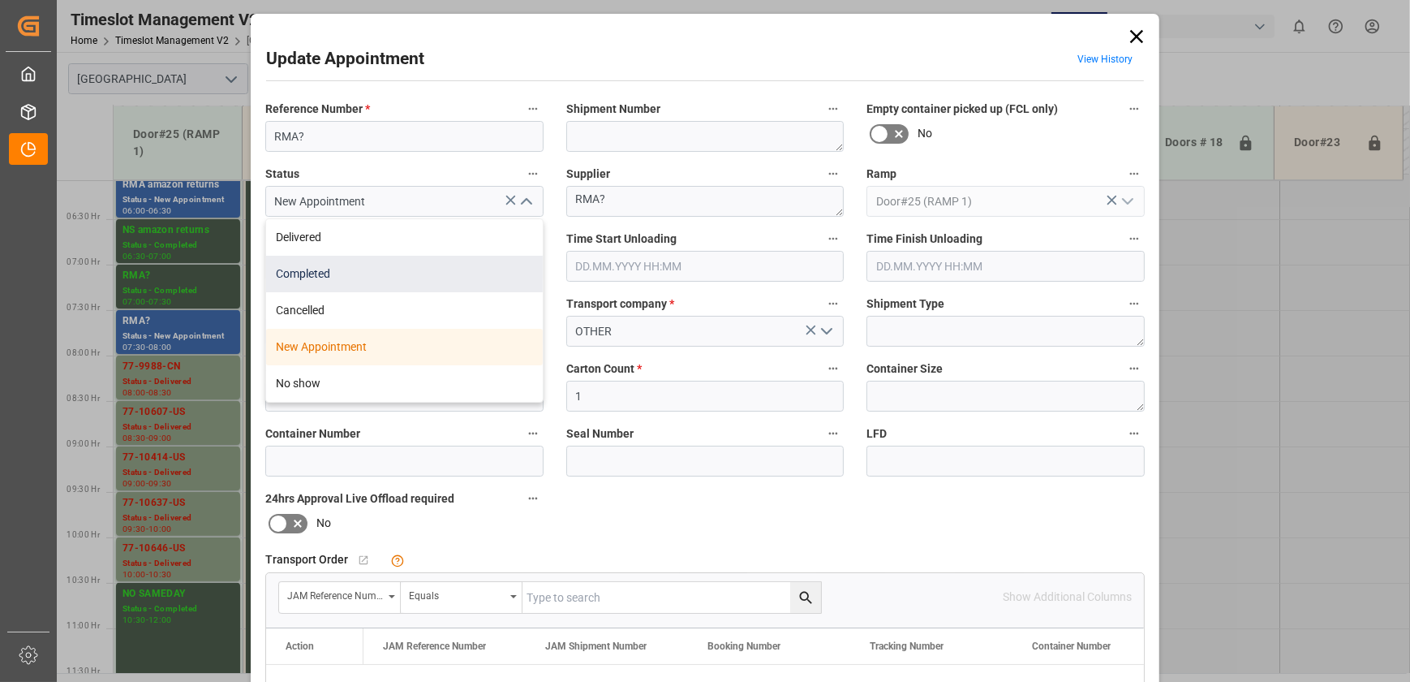
click at [458, 268] on div "Completed" at bounding box center [404, 274] width 277 height 37
type input "Completed"
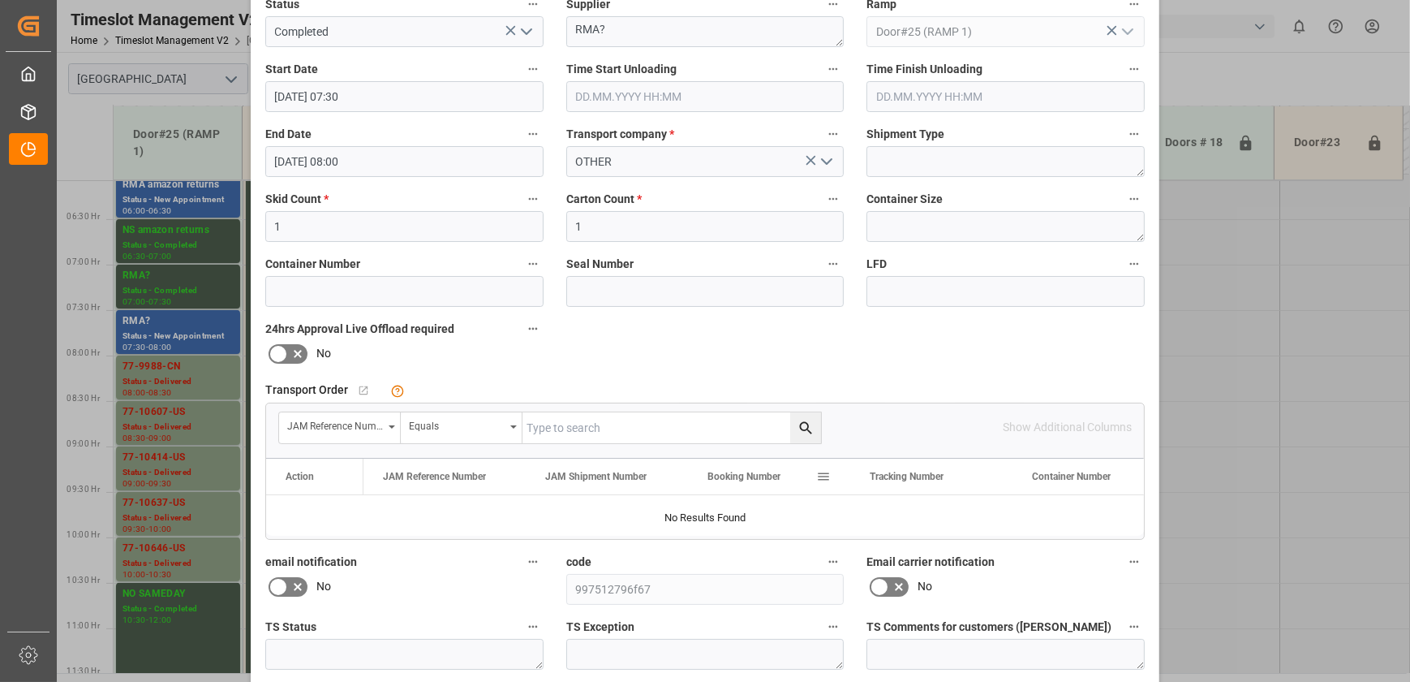
scroll to position [304, 0]
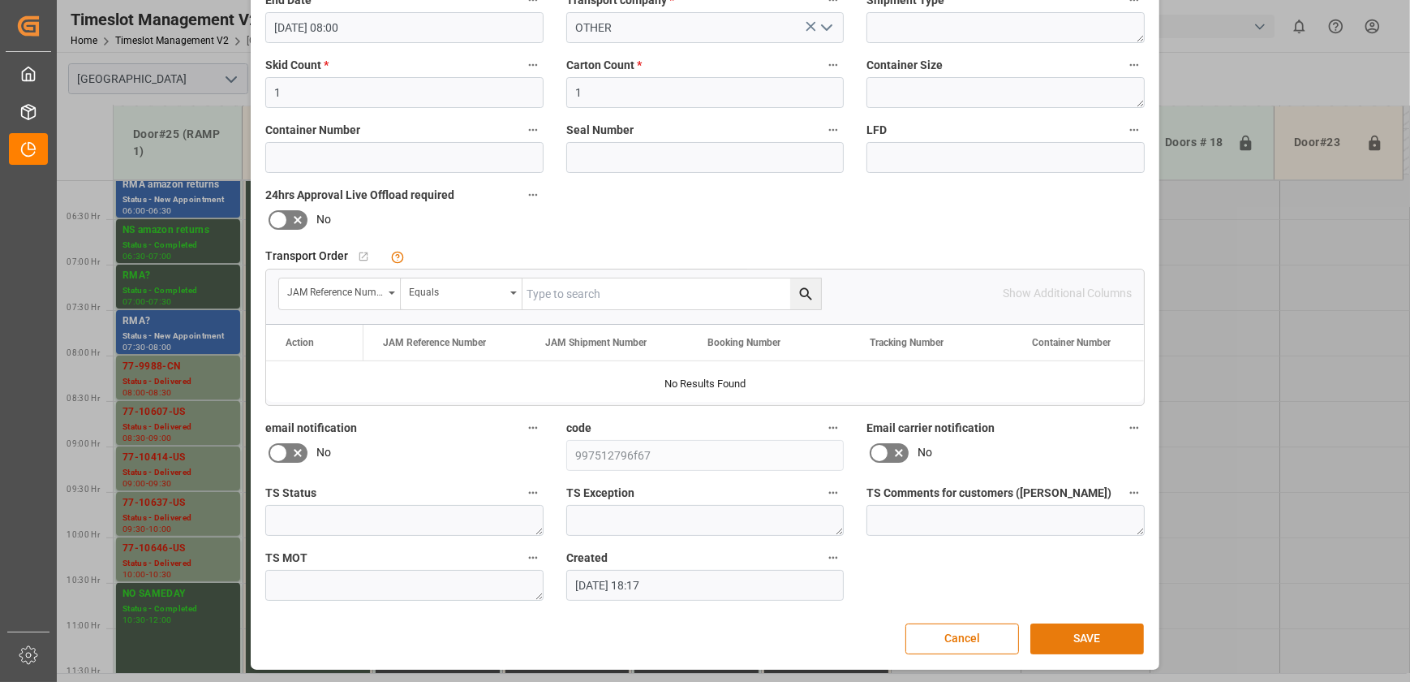
click at [1105, 641] on button "SAVE" at bounding box center [1088, 638] width 114 height 31
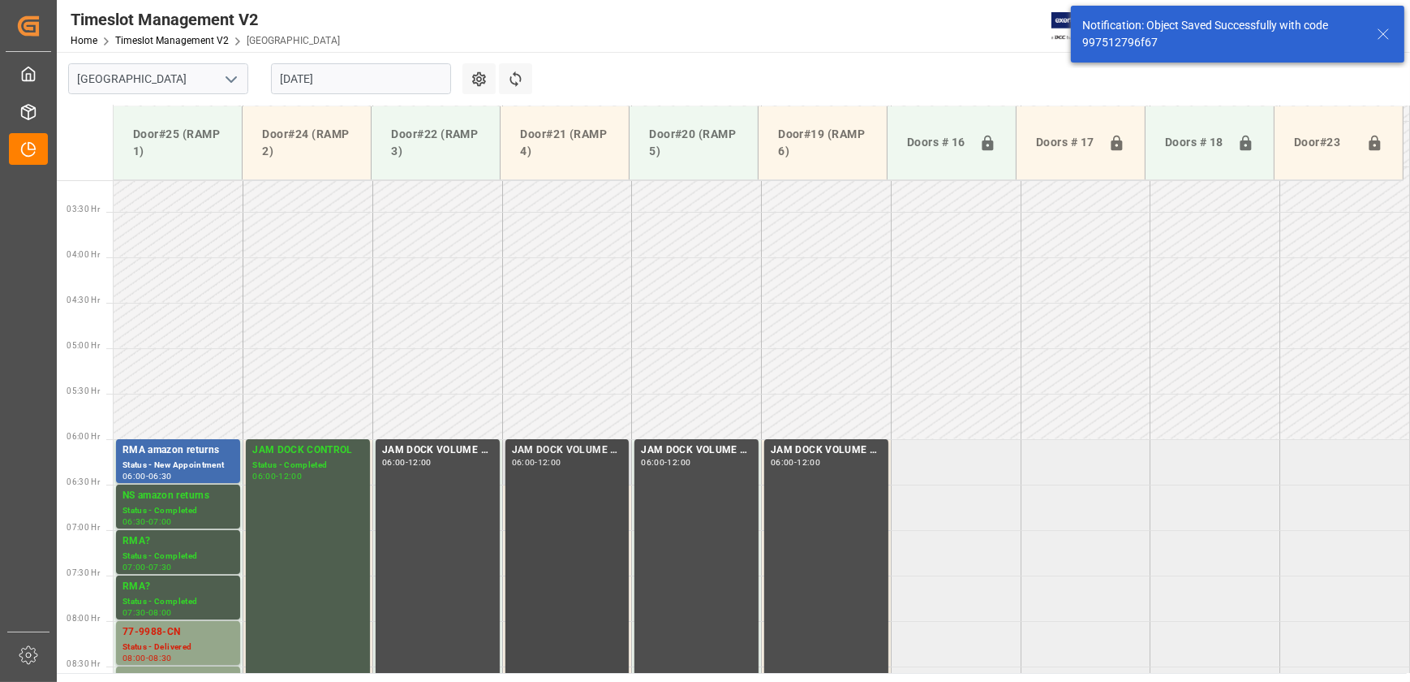
scroll to position [552, 0]
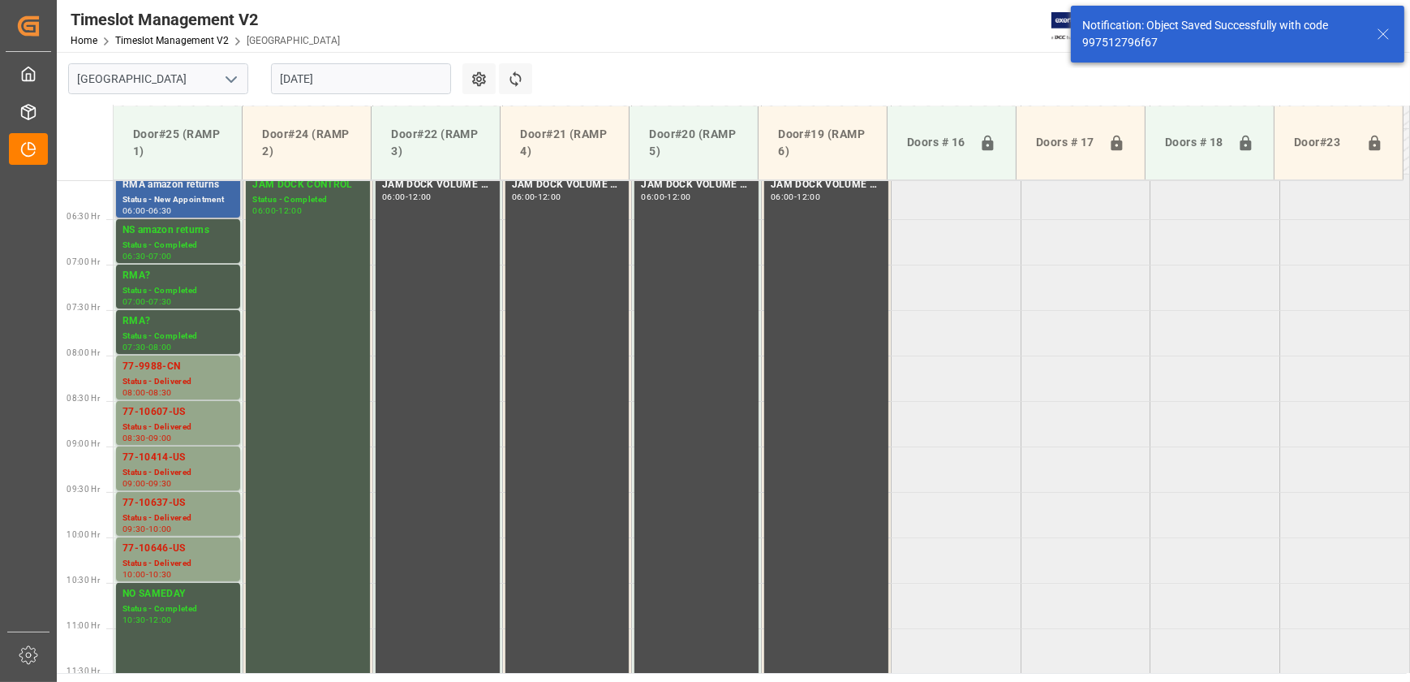
click at [200, 194] on div "Status - New Appointment" at bounding box center [178, 200] width 111 height 14
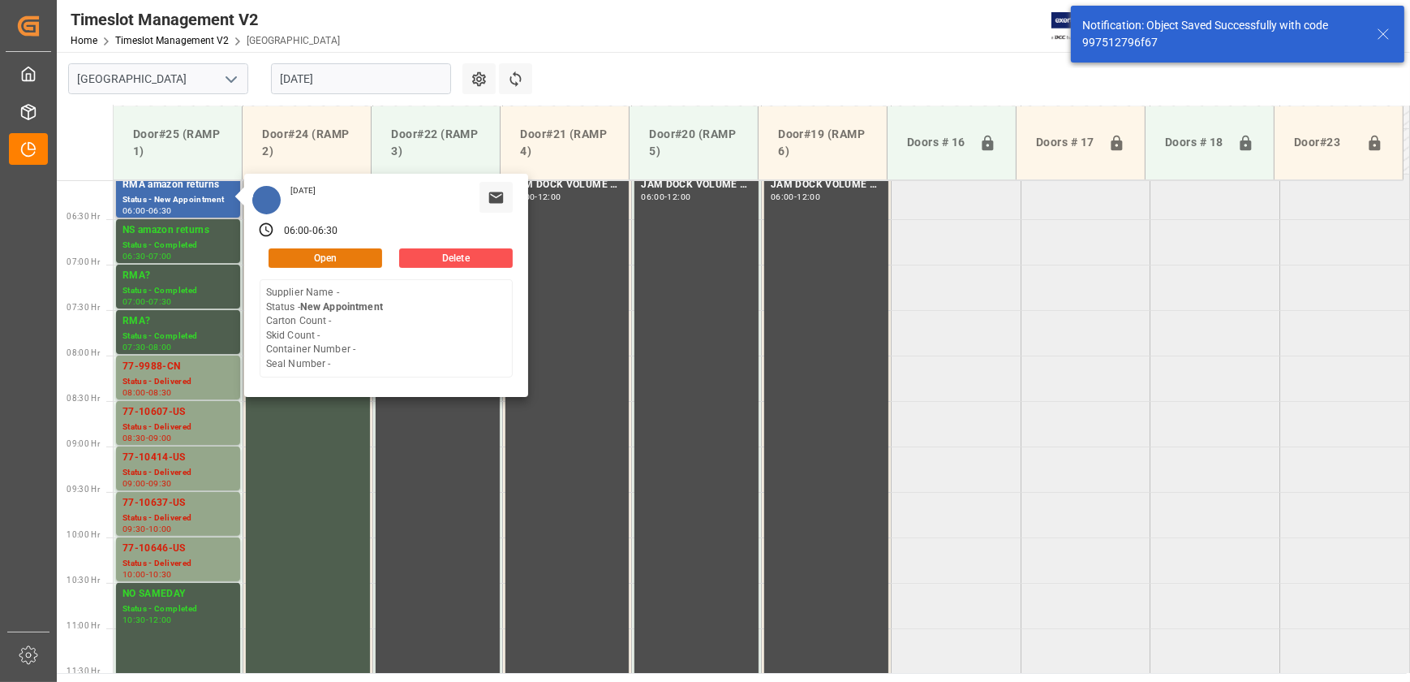
click at [342, 256] on button "Open" at bounding box center [326, 257] width 114 height 19
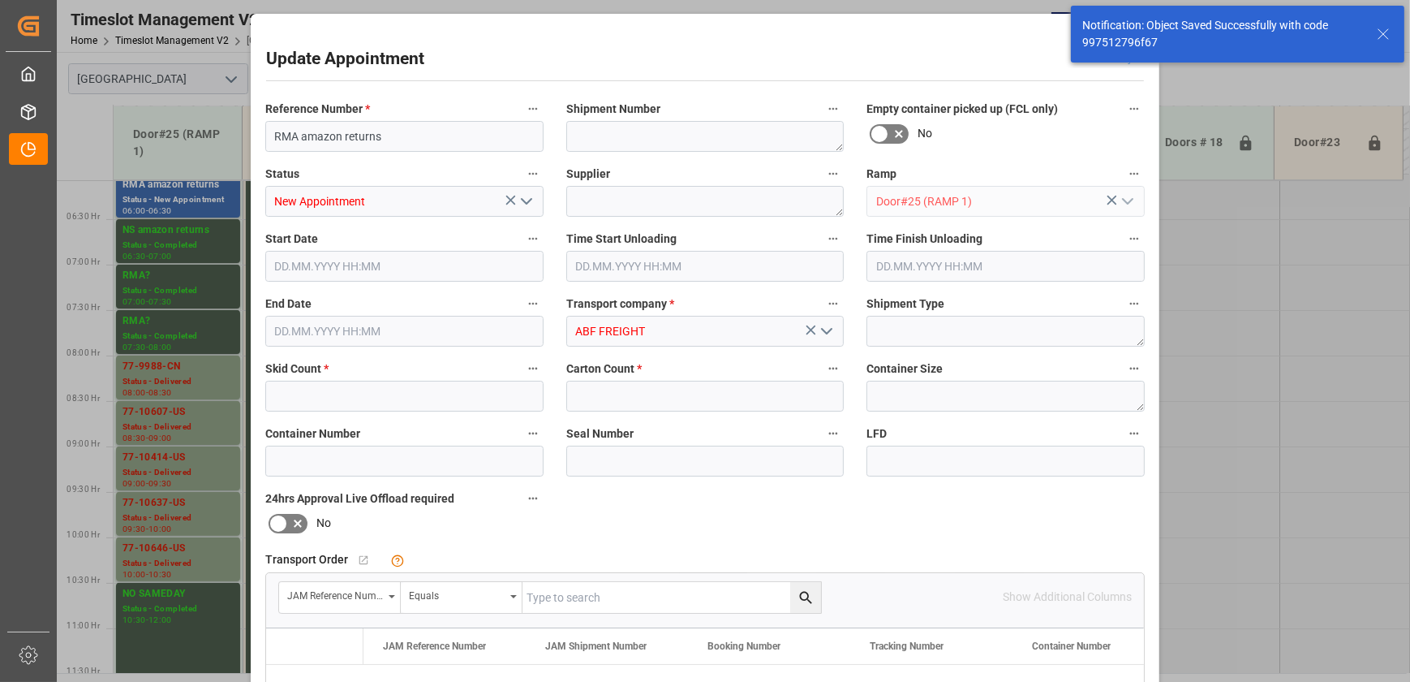
type input "0"
type input "[DATE] 06:00"
type input "[DATE] 06:30"
type input "[DATE] 14:19"
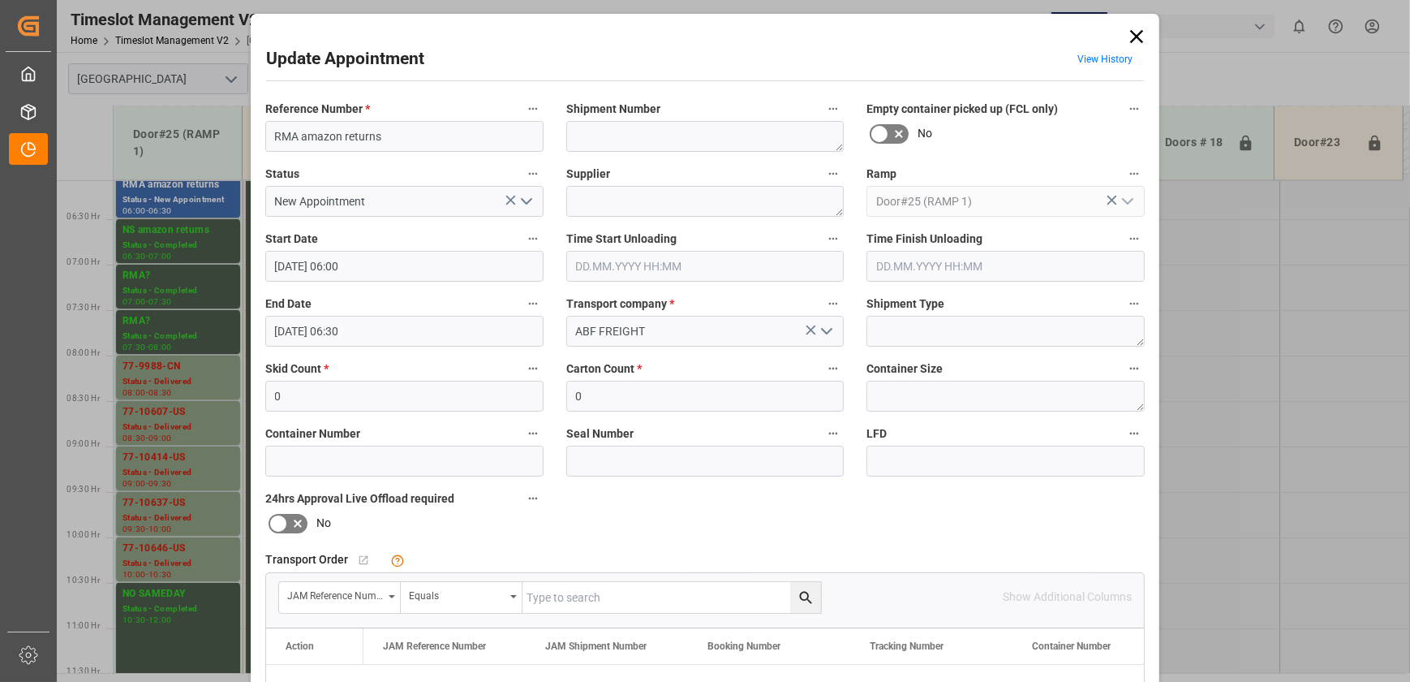
drag, startPoint x: 1133, startPoint y: 38, endPoint x: 1119, endPoint y: 50, distance: 18.4
click at [1133, 38] on icon at bounding box center [1137, 36] width 13 height 13
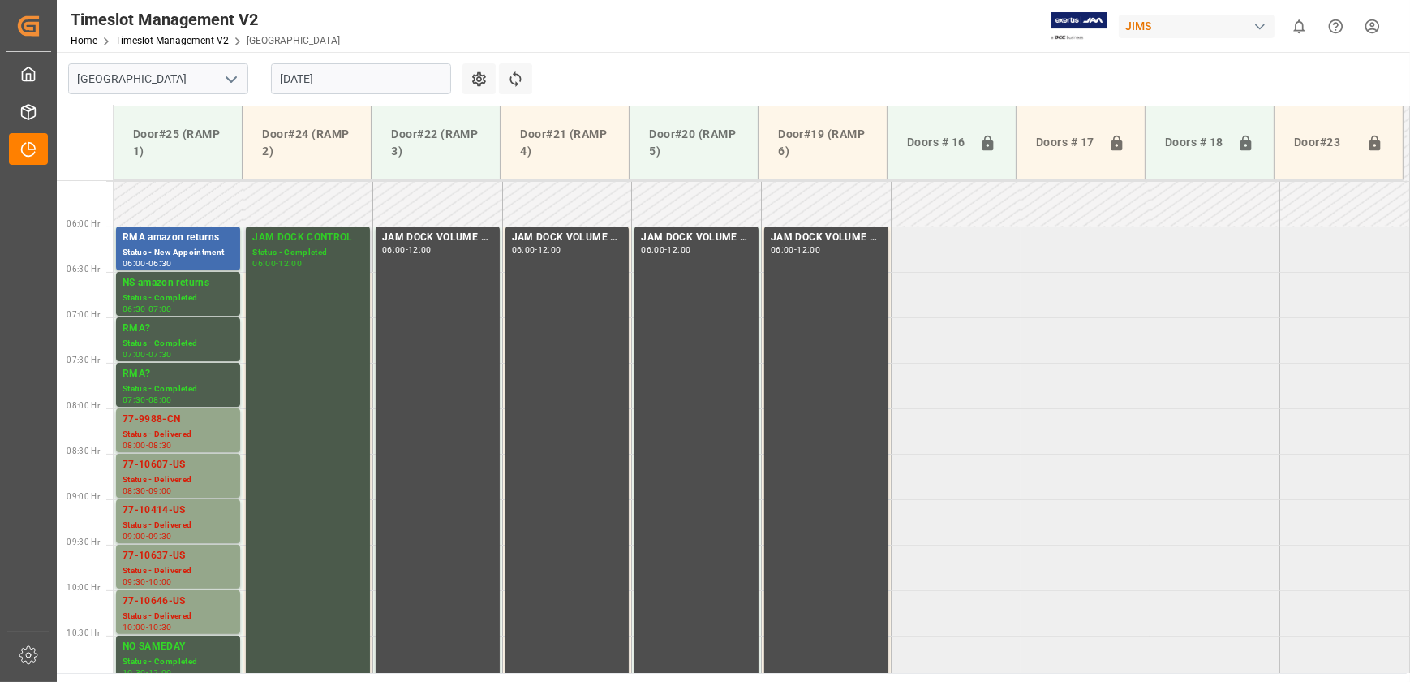
scroll to position [478, 0]
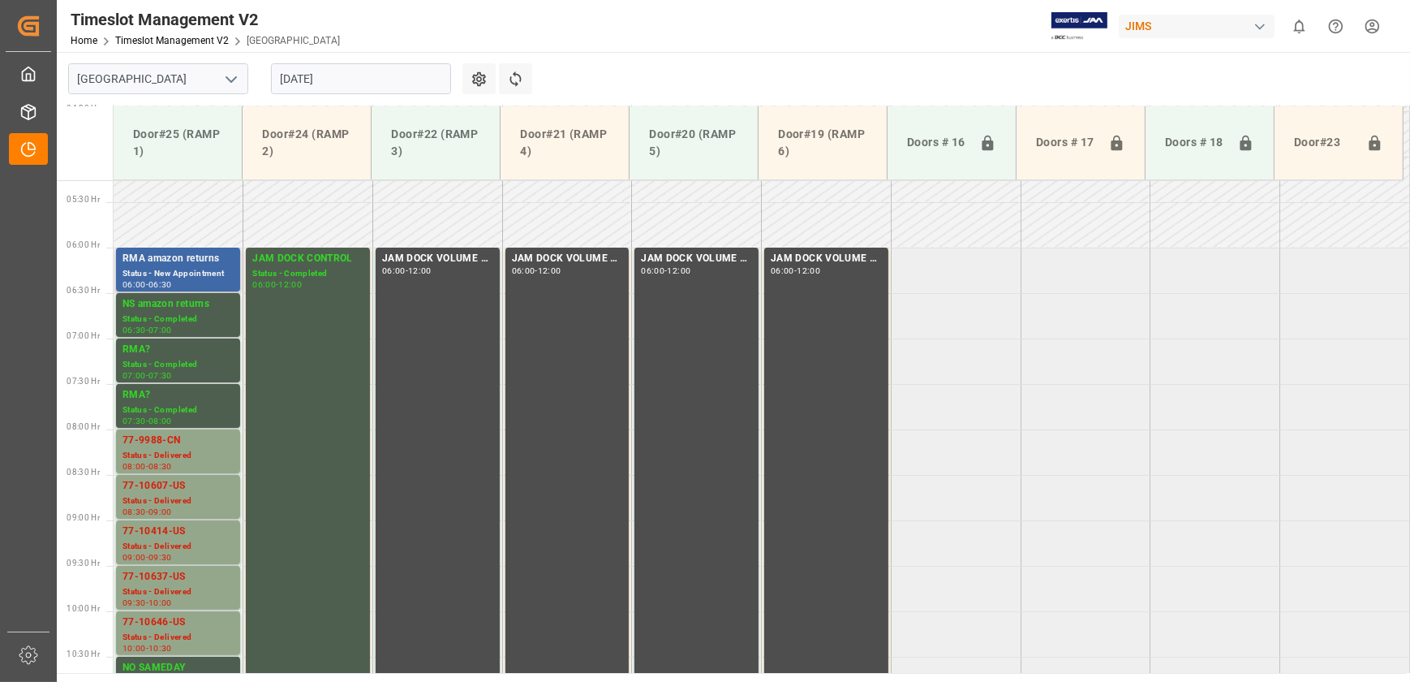
click at [192, 254] on div "RMA amazon returns" at bounding box center [178, 259] width 111 height 16
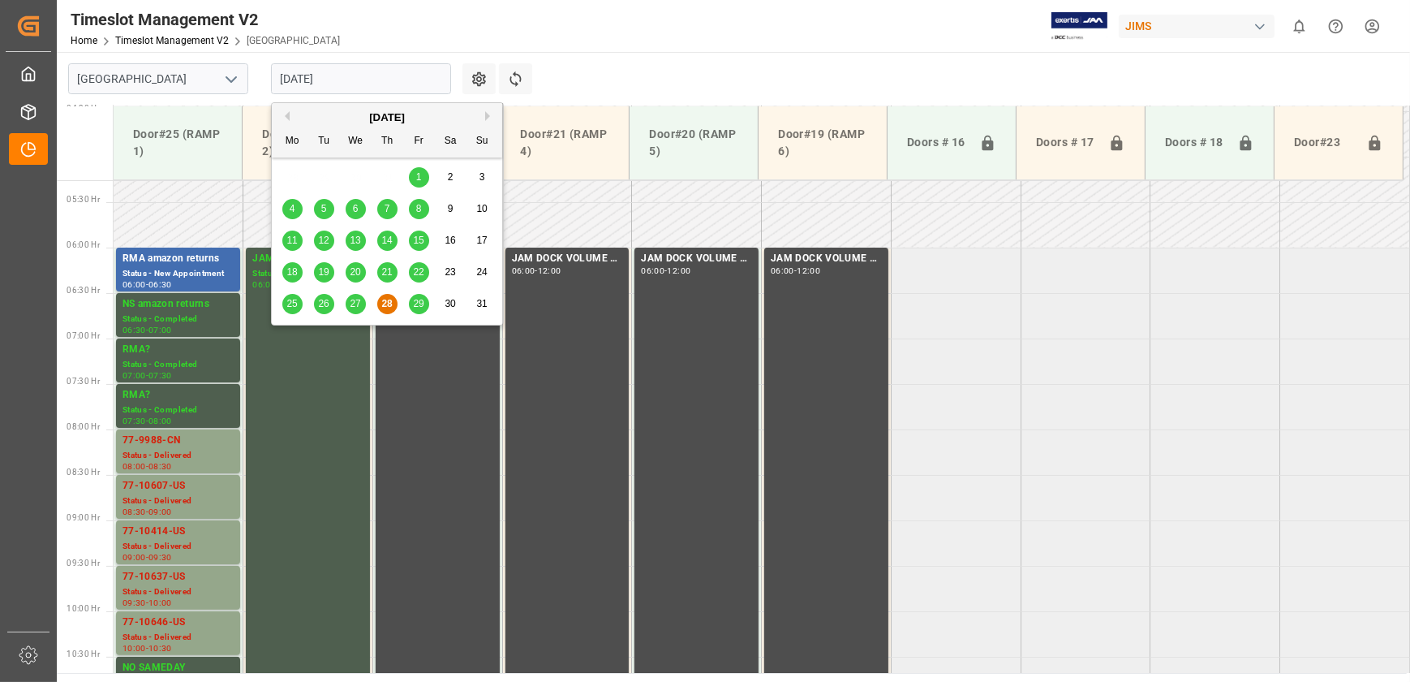
click at [386, 67] on input "[DATE]" at bounding box center [361, 78] width 180 height 31
click at [421, 300] on span "29" at bounding box center [418, 303] width 11 height 11
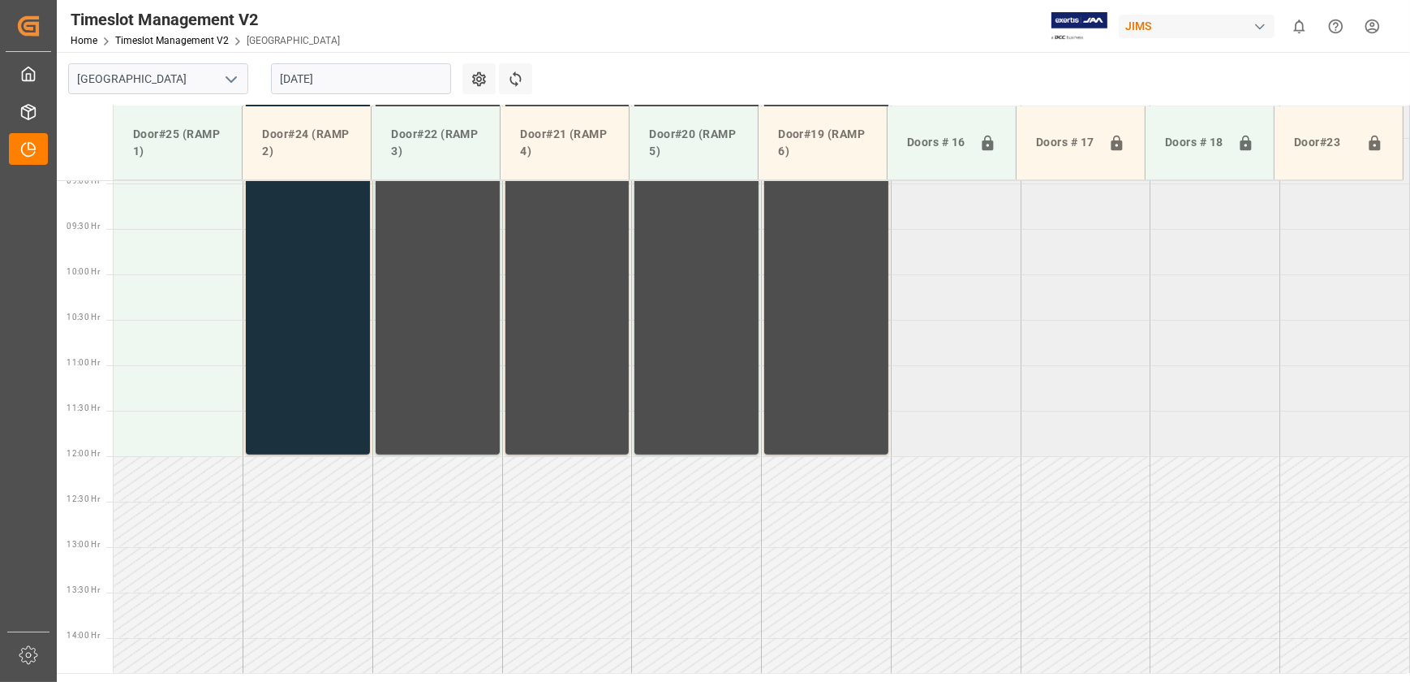
scroll to position [711, 0]
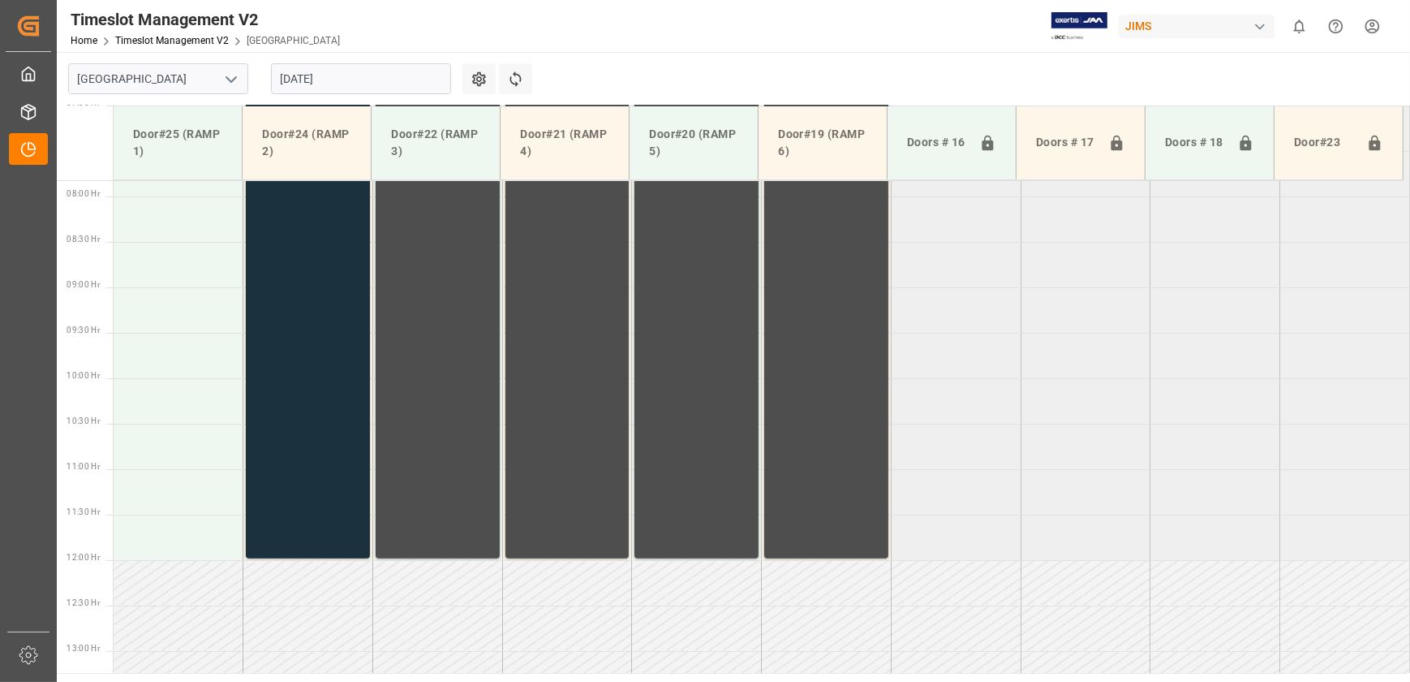
click at [317, 70] on input "[DATE]" at bounding box center [361, 78] width 180 height 31
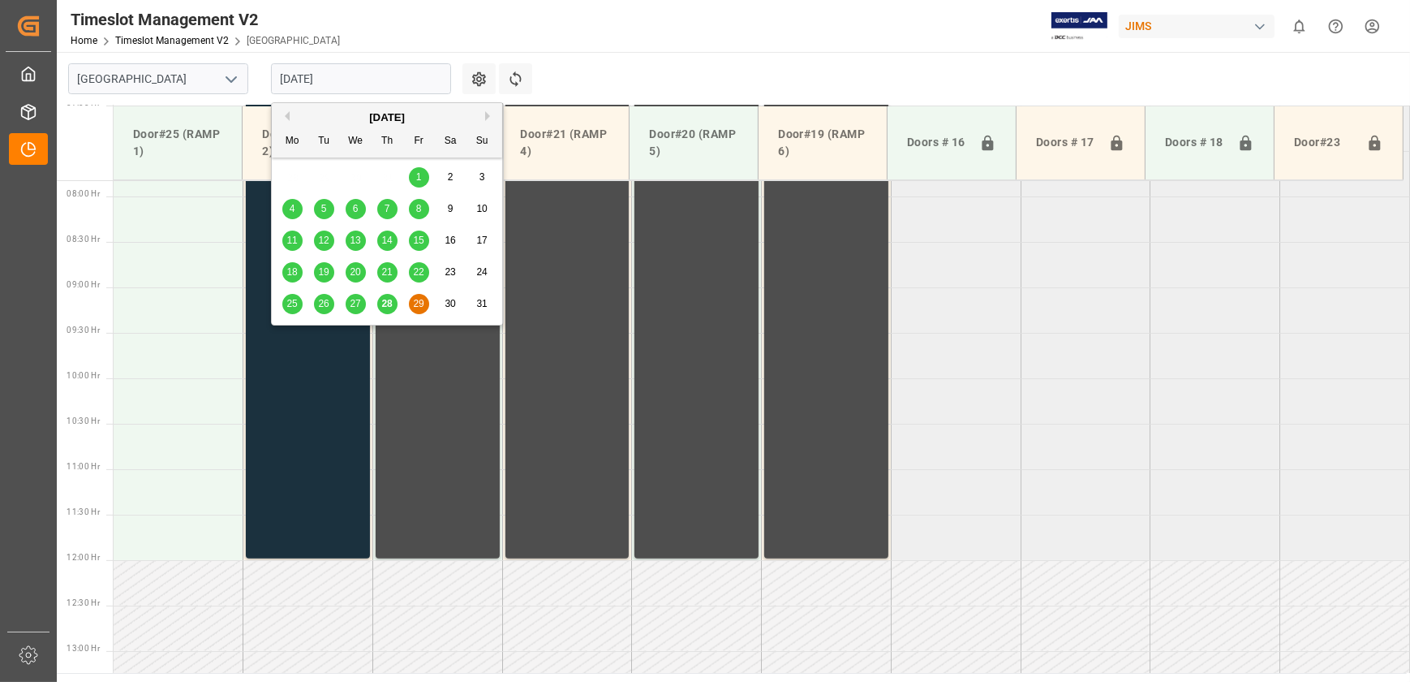
click at [487, 108] on div "[DATE] Mo Tu We Th Fr Sa Su" at bounding box center [387, 130] width 230 height 54
click at [487, 113] on button "Next Month" at bounding box center [490, 116] width 10 height 10
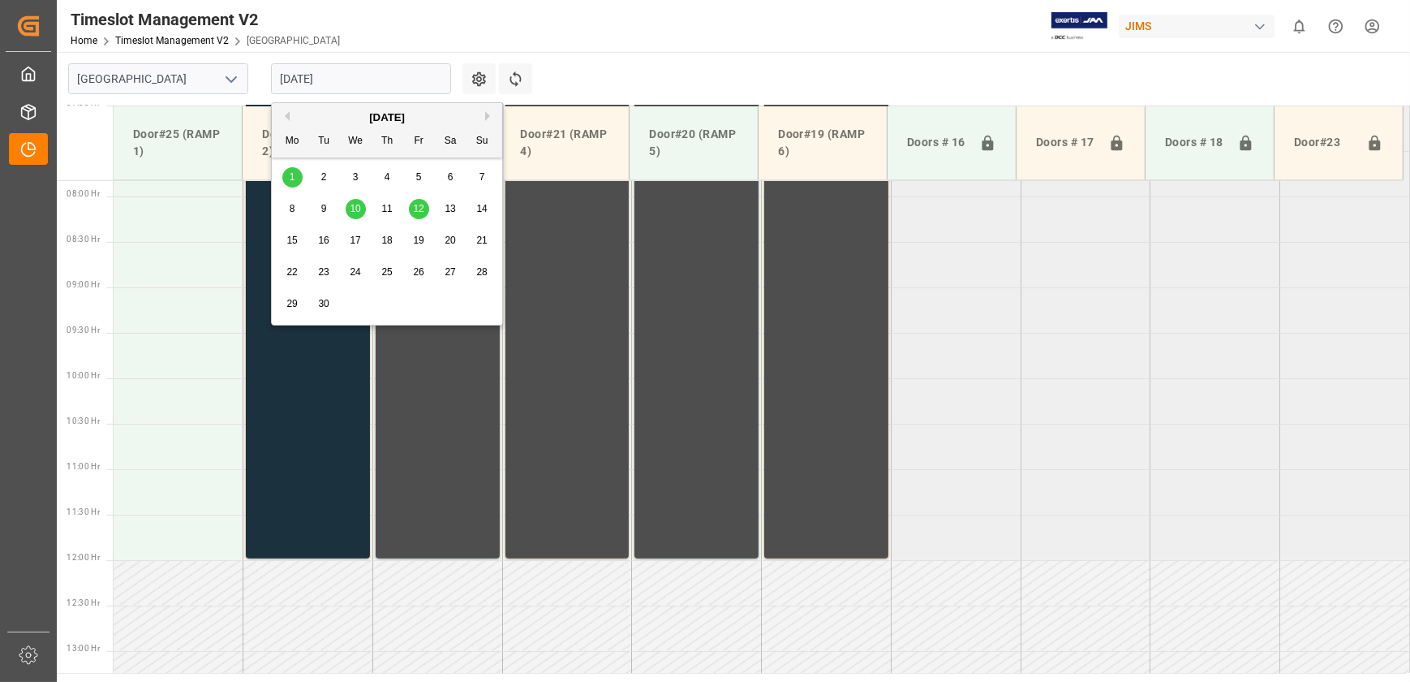
click at [319, 172] on div "2" at bounding box center [324, 177] width 20 height 19
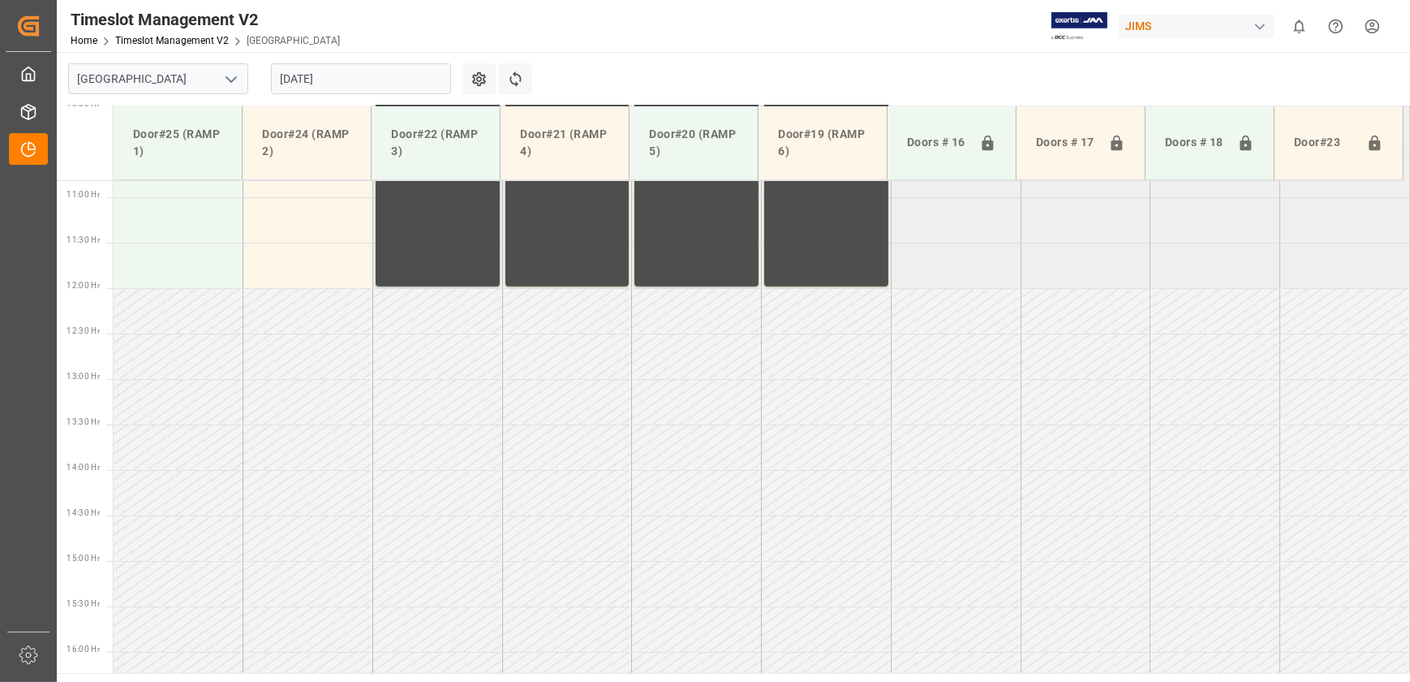
scroll to position [1006, 0]
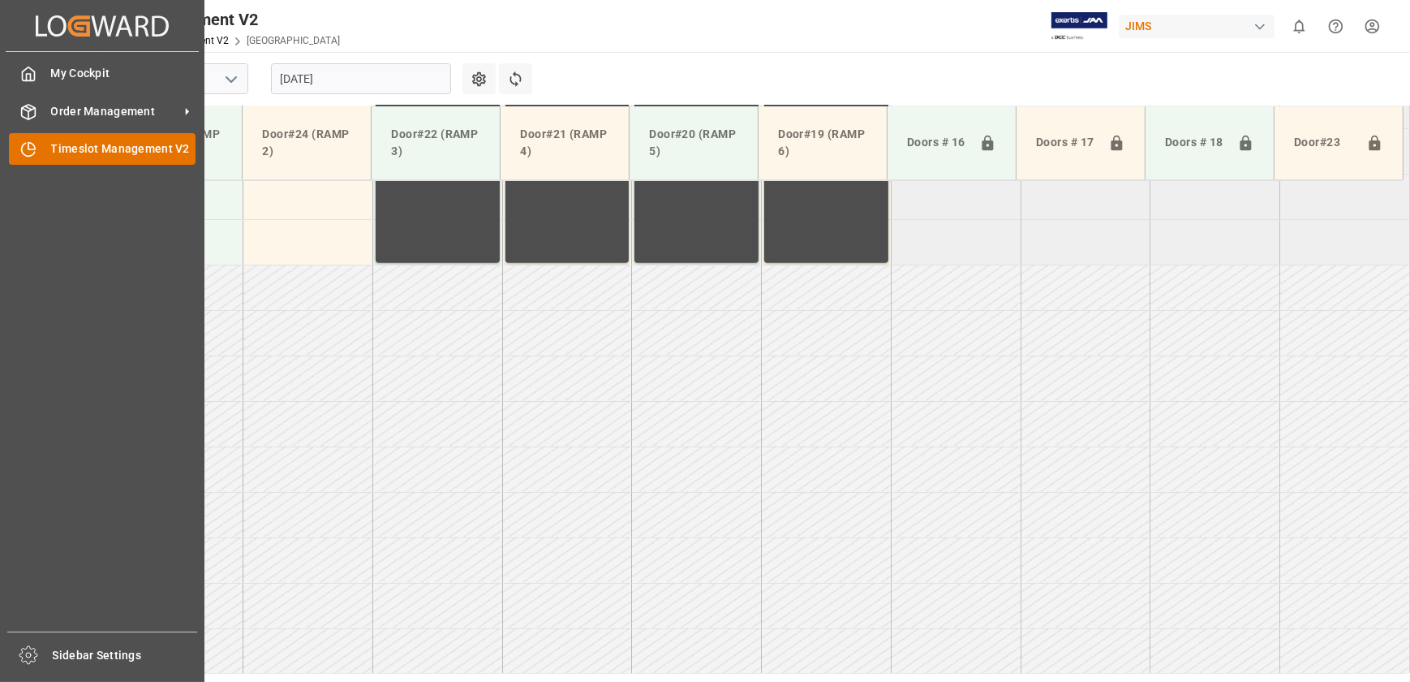
click at [40, 150] on div "Timeslot Management V2 Timeslot Management V2" at bounding box center [102, 149] width 187 height 32
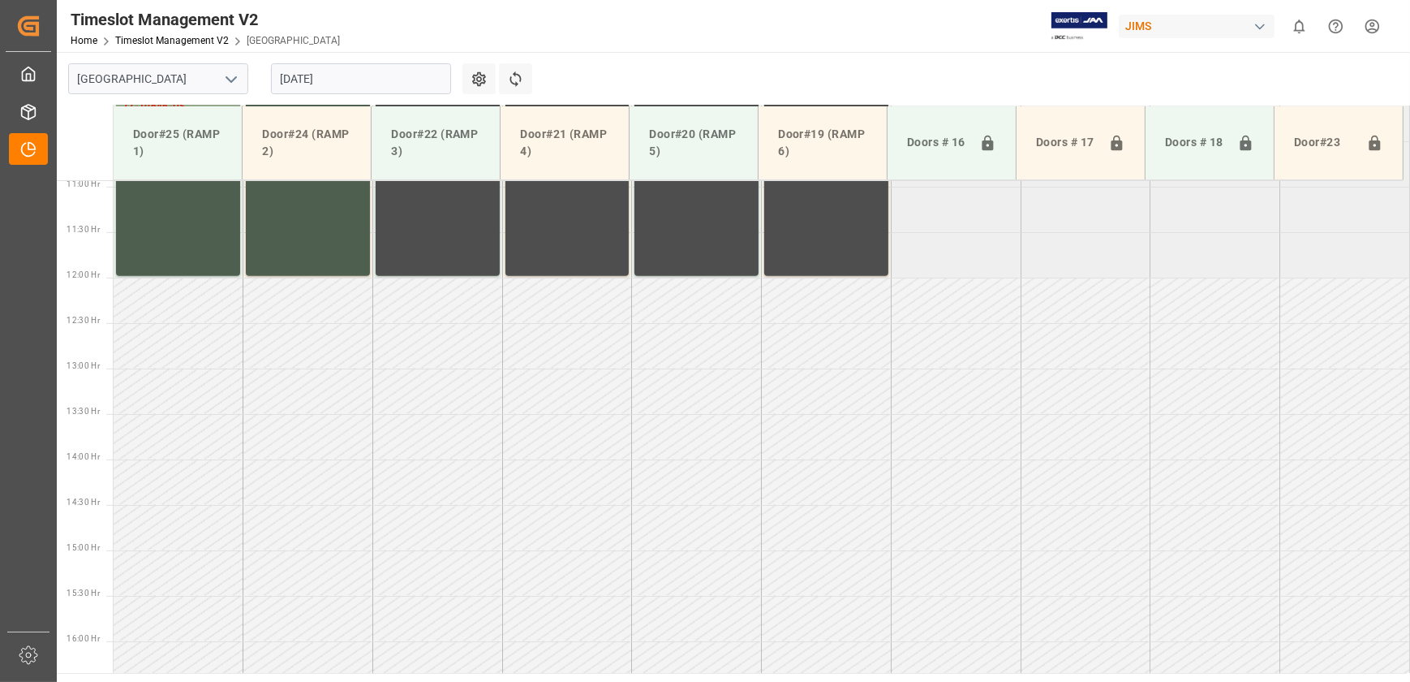
scroll to position [1006, 0]
